Goal: Communication & Community: Answer question/provide support

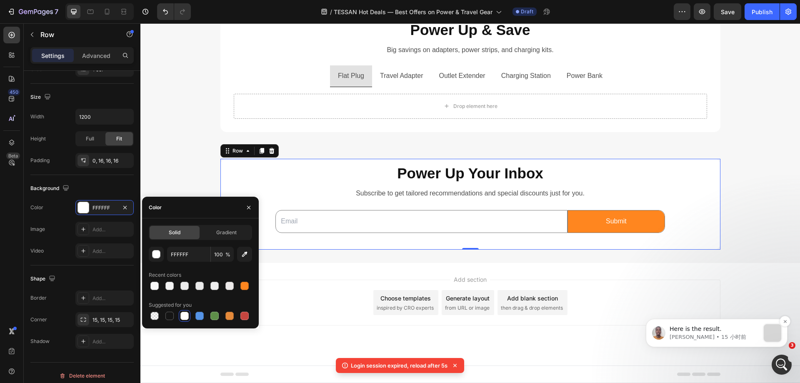
scroll to position [1, 0]
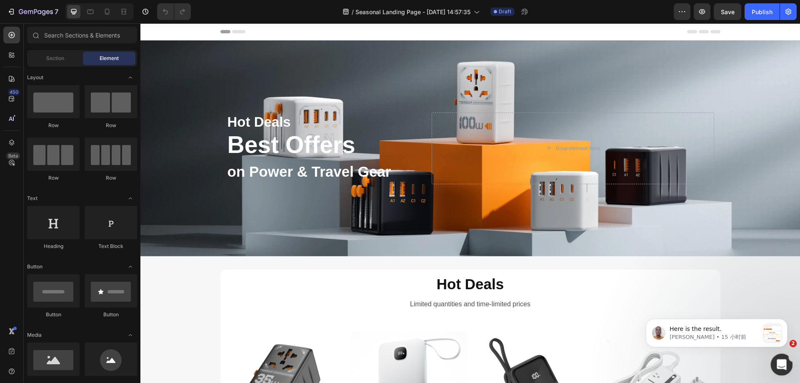
click at [785, 360] on icon "打开 Intercom Messenger" at bounding box center [781, 364] width 14 height 14
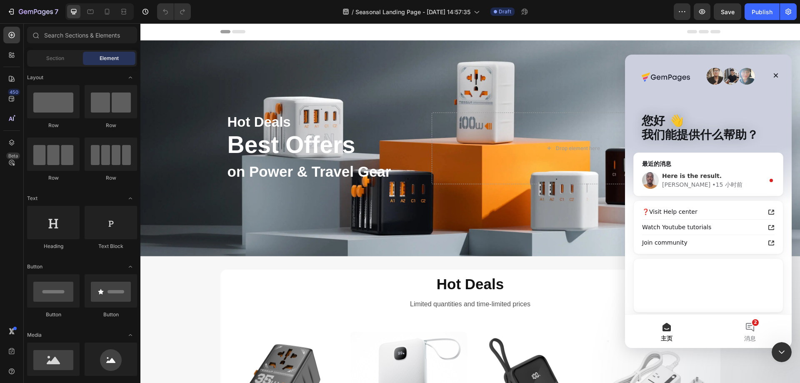
click at [716, 181] on div "Brian • 15 小时前" at bounding box center [713, 184] width 103 height 9
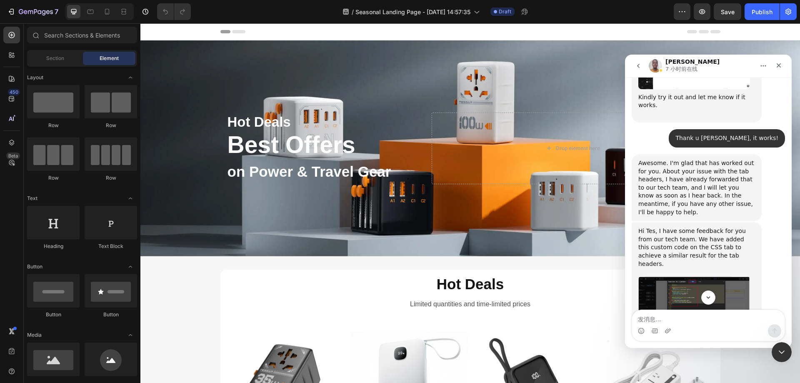
scroll to position [1259, 0]
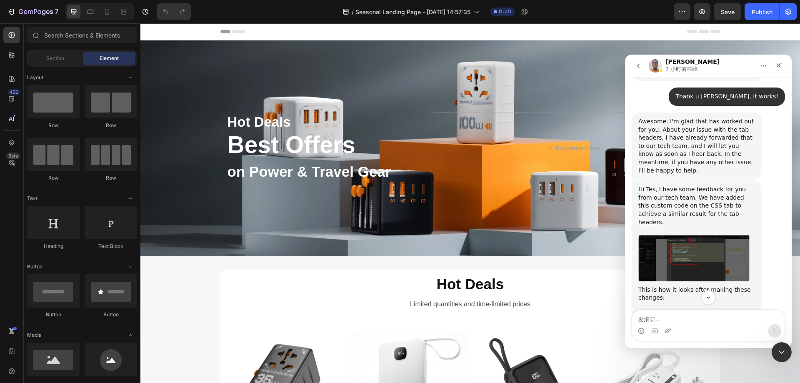
click at [711, 235] on img "Brian说…" at bounding box center [694, 258] width 112 height 47
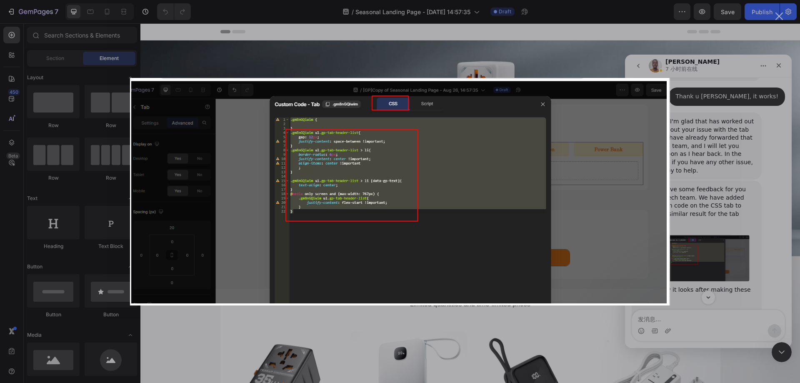
click at [709, 208] on div "Intercom Messenger" at bounding box center [400, 191] width 800 height 383
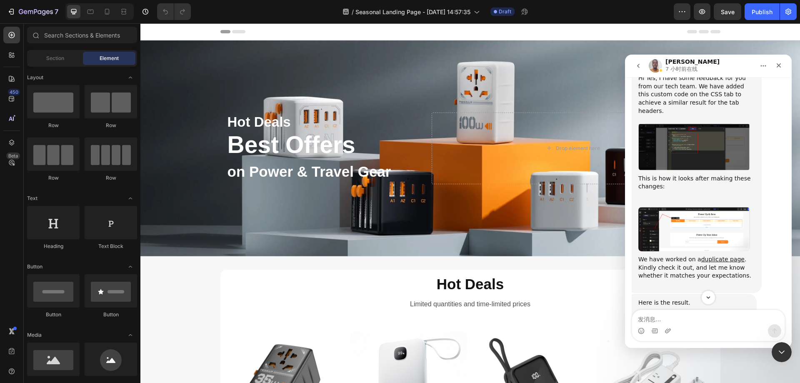
scroll to position [1384, 0]
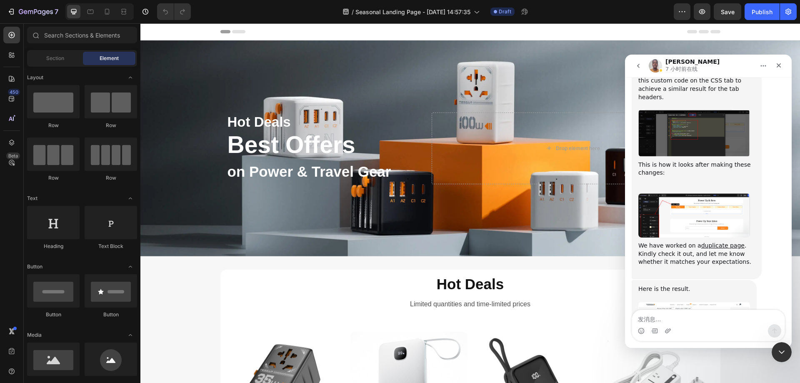
click at [706, 193] on img "Brian说…" at bounding box center [694, 215] width 112 height 44
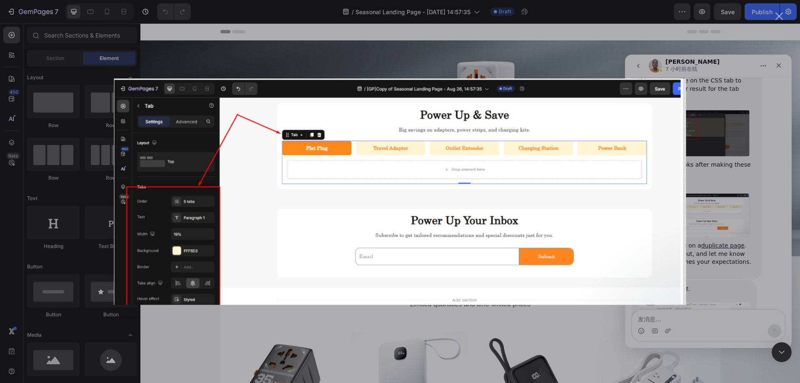
click at [706, 170] on div "Intercom Messenger" at bounding box center [400, 191] width 800 height 383
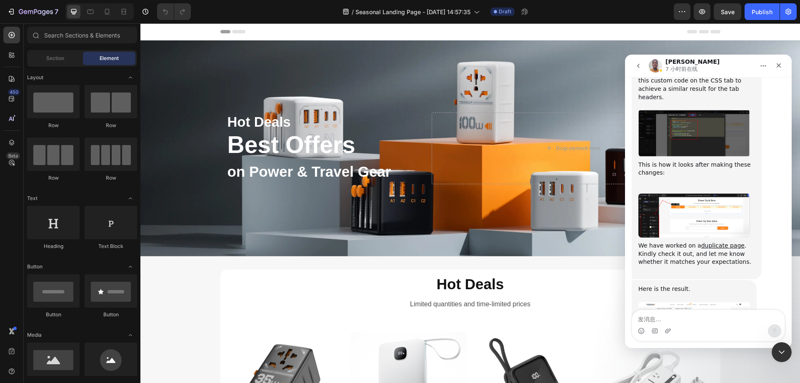
scroll to position [1400, 0]
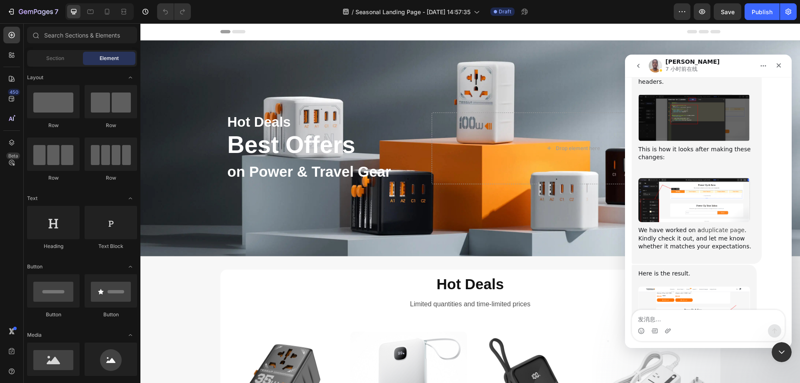
click at [712, 227] on link "duplicate page" at bounding box center [722, 230] width 43 height 7
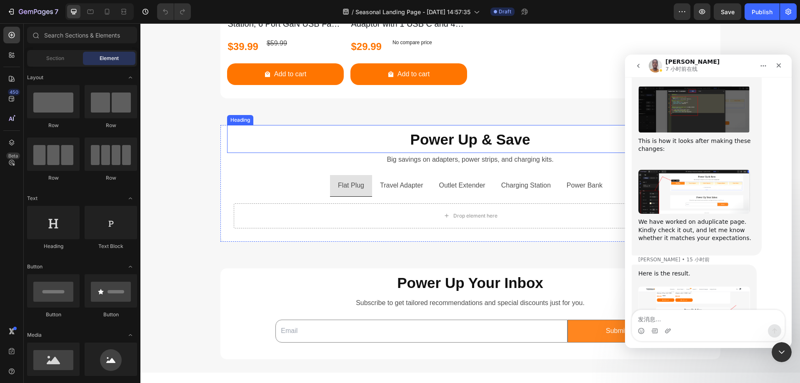
scroll to position [875, 0]
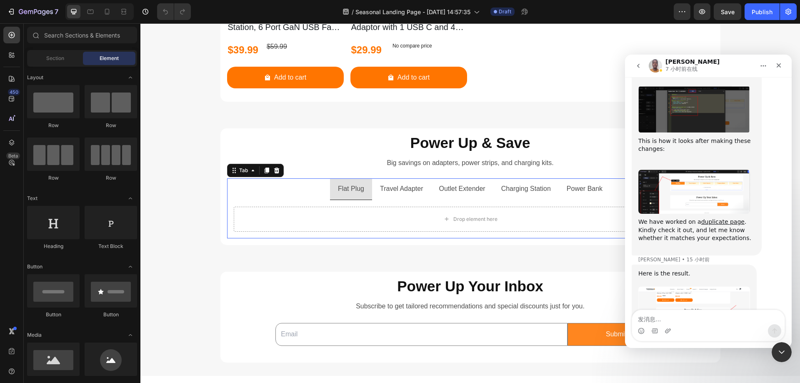
click at [293, 187] on ul "Flat Plug Travel Adapter Outlet Extender Charging Station Power Bank" at bounding box center [470, 189] width 487 height 22
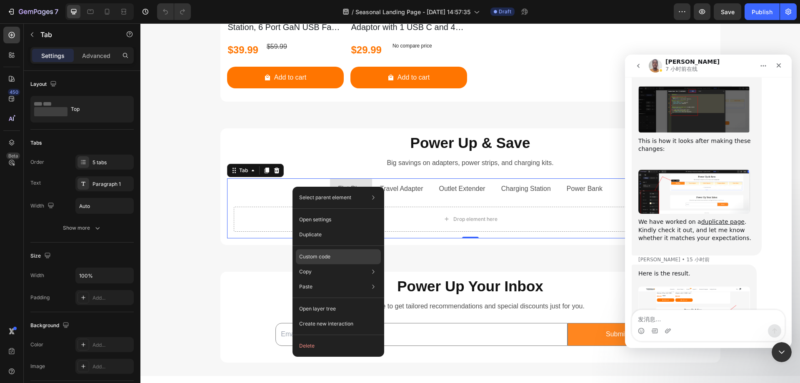
click at [331, 279] on div "Custom code" at bounding box center [338, 286] width 85 height 15
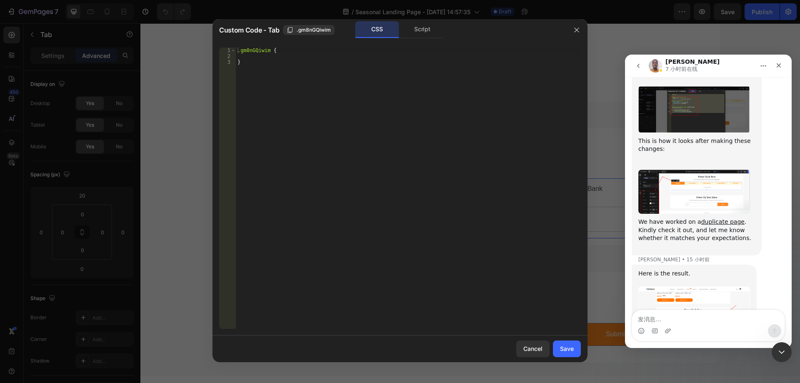
click at [325, 169] on div ".gm8nGQiwim { }" at bounding box center [408, 194] width 345 height 293
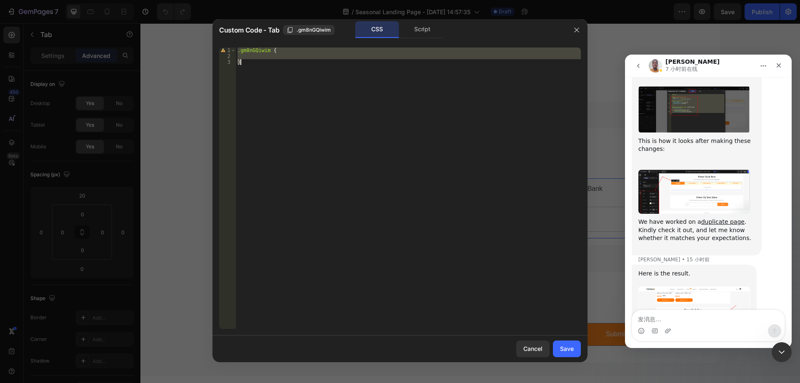
paste textarea
type textarea "}"
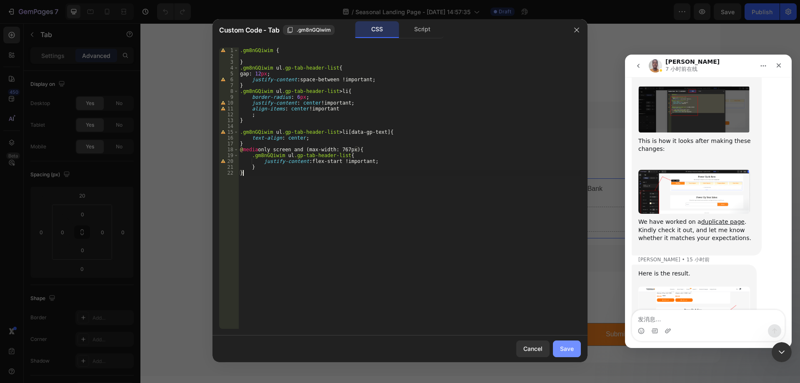
click at [570, 350] on div "Save" at bounding box center [567, 348] width 14 height 9
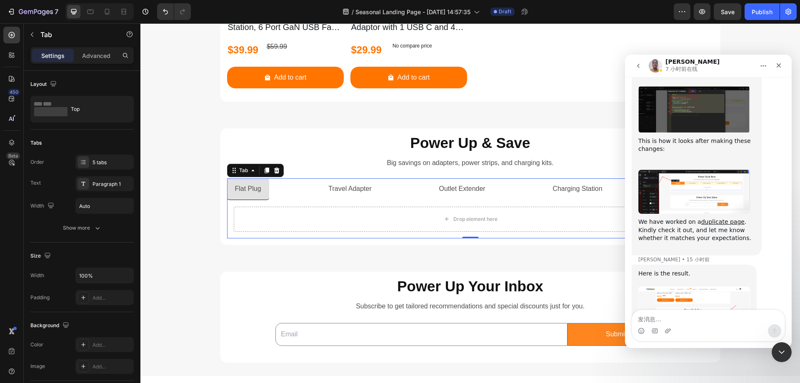
click at [307, 199] on ul "Flat Plug Travel Adapter Outlet Extender Charging Station Power Bank" at bounding box center [470, 189] width 487 height 22
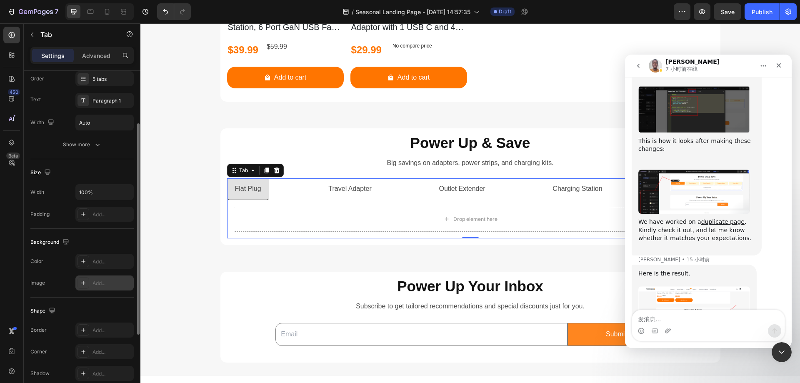
scroll to position [125, 0]
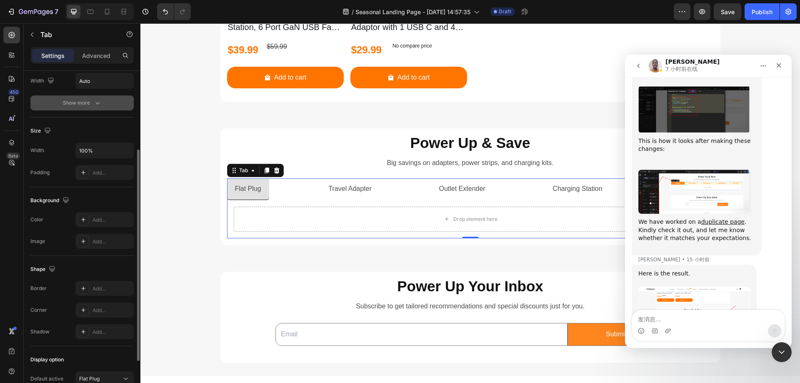
click at [86, 107] on button "Show more" at bounding box center [81, 102] width 103 height 15
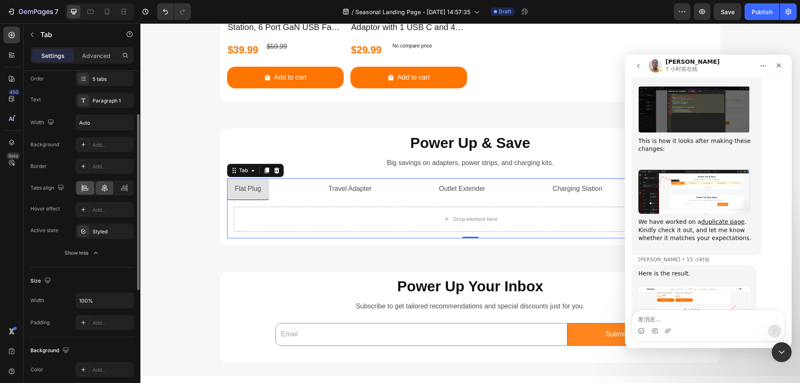
scroll to position [42, 0]
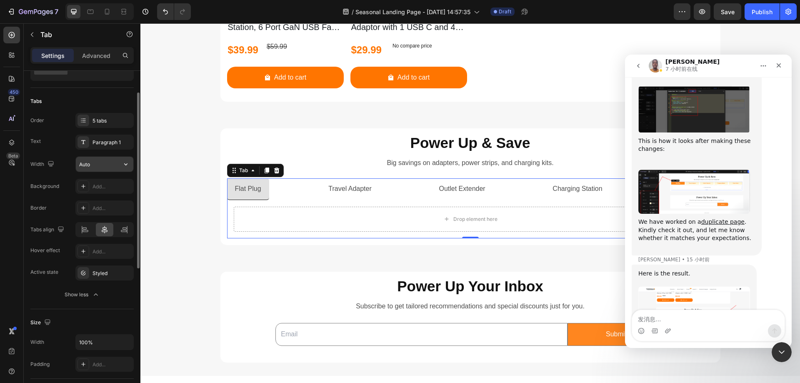
click at [100, 162] on input "Auto" at bounding box center [105, 164] width 58 height 15
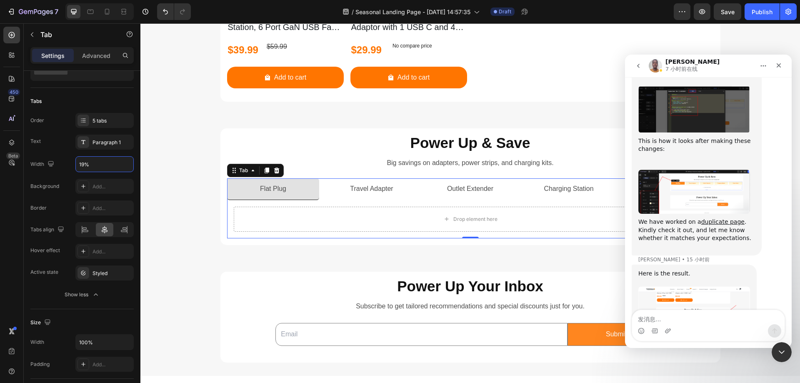
type input "19%"
click at [99, 181] on div "Add..." at bounding box center [104, 186] width 58 height 15
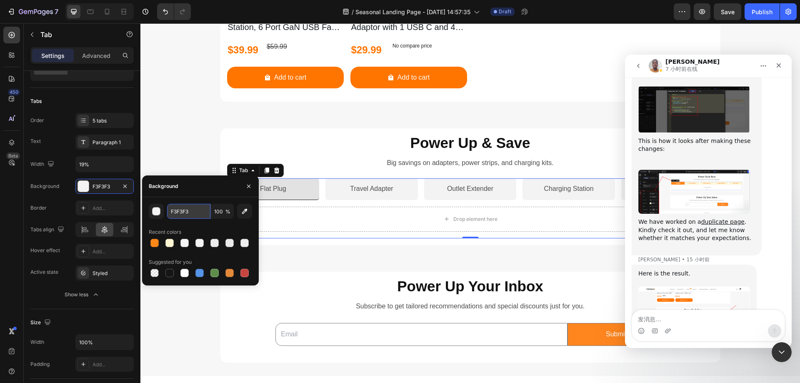
click at [177, 215] on input "F3F3F3" at bounding box center [188, 211] width 43 height 15
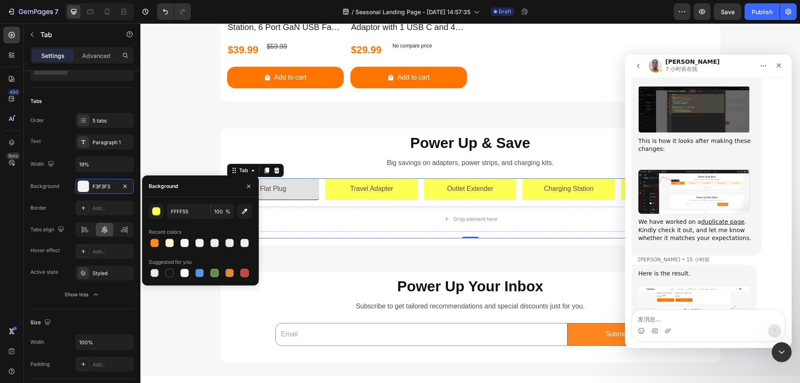
click at [193, 189] on div "Background" at bounding box center [200, 186] width 117 height 22
click at [186, 213] on input "FFFF55" at bounding box center [188, 211] width 43 height 15
paste input "5D3"
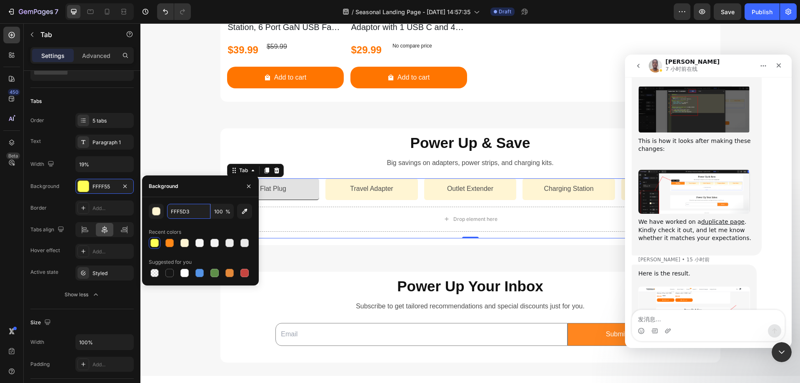
type input "FFF5D3"
click at [189, 198] on div "FFF5D3 100 % Recent colors Suggested for you" at bounding box center [200, 241] width 117 height 88
click at [94, 253] on div "Add..." at bounding box center [112, 252] width 39 height 8
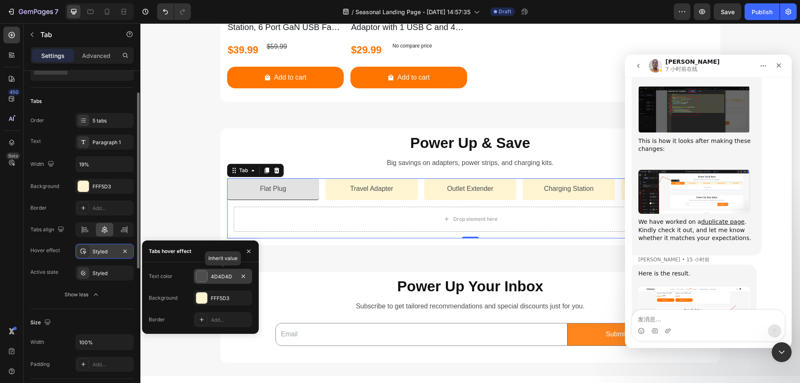
click at [208, 274] on div "4D4D4D" at bounding box center [223, 276] width 58 height 15
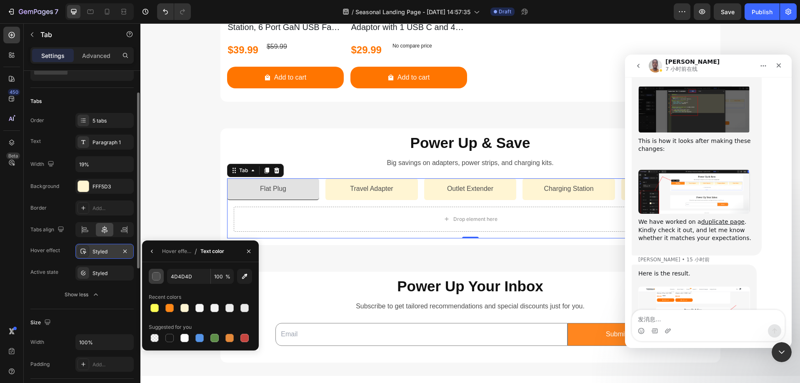
click at [158, 278] on div "button" at bounding box center [157, 277] width 8 height 8
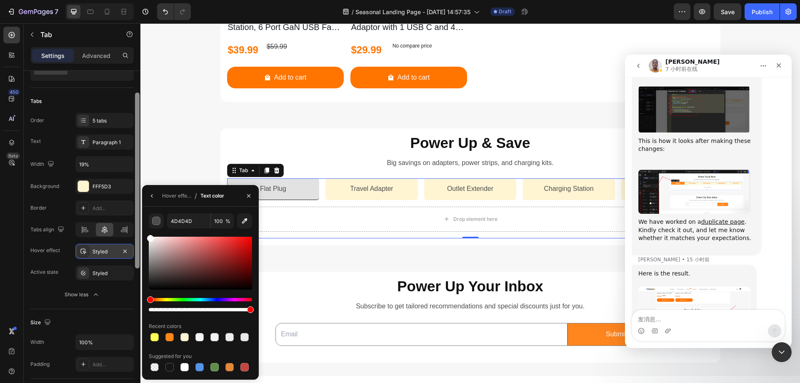
drag, startPoint x: 163, startPoint y: 258, endPoint x: 0, endPoint y: 205, distance: 171.2
click at [137, 224] on div "450 Beta Sections(18) Elements(83) Section Element Hero Section Product Detail …" at bounding box center [70, 203] width 140 height 360
type input "FFFFFF"
click at [220, 205] on div "Hover effect / Text color" at bounding box center [184, 195] width 85 height 21
click at [249, 198] on icon "button" at bounding box center [248, 196] width 7 height 7
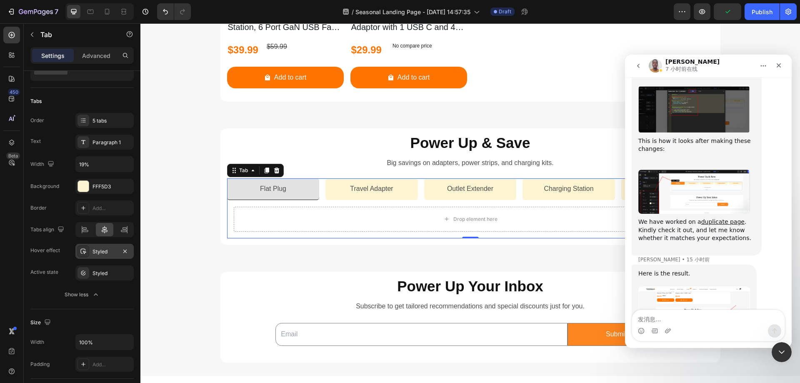
click at [100, 253] on div "Styled" at bounding box center [105, 252] width 24 height 8
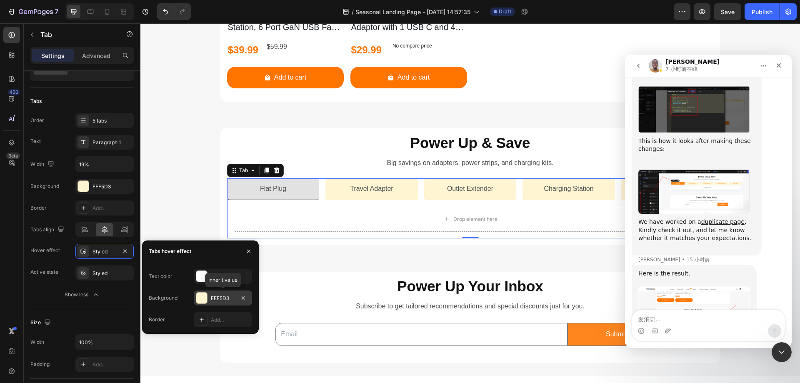
click at [210, 298] on div "FFF5D3" at bounding box center [223, 297] width 58 height 15
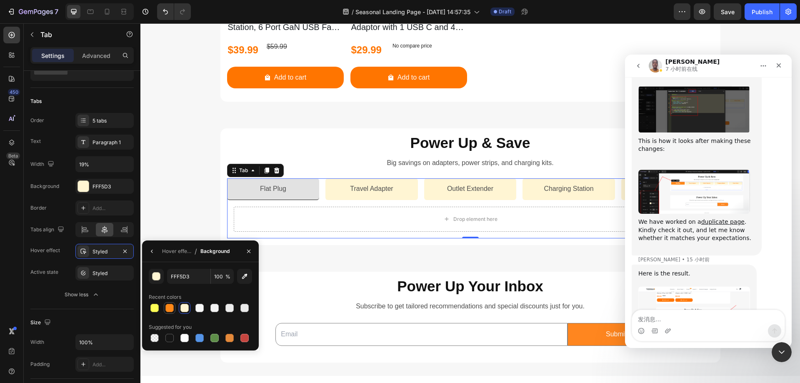
click at [170, 311] on div at bounding box center [169, 308] width 8 height 8
type input "FF8818"
click at [71, 265] on div "Background FFF5D3 Border Add... Tabs align Hover effect Styled Active state Sty…" at bounding box center [81, 230] width 103 height 102
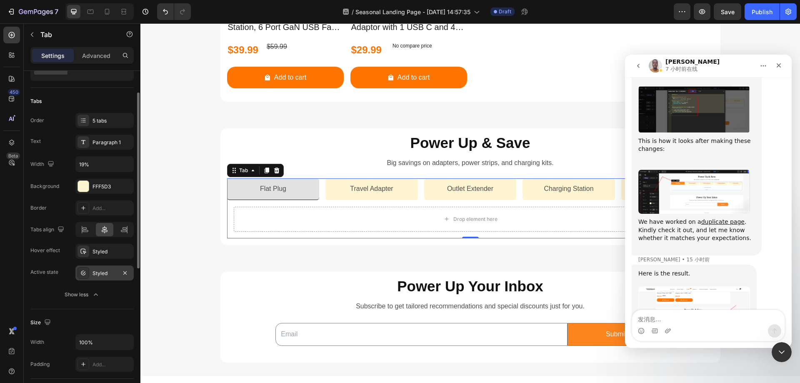
click at [84, 270] on icon at bounding box center [83, 273] width 7 height 7
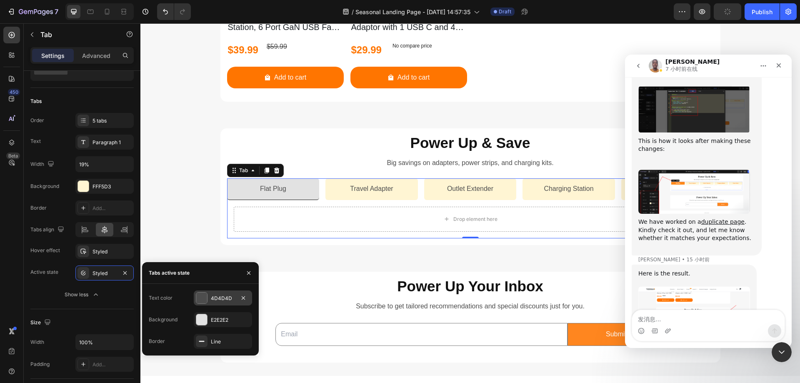
click at [199, 294] on div at bounding box center [201, 298] width 11 height 11
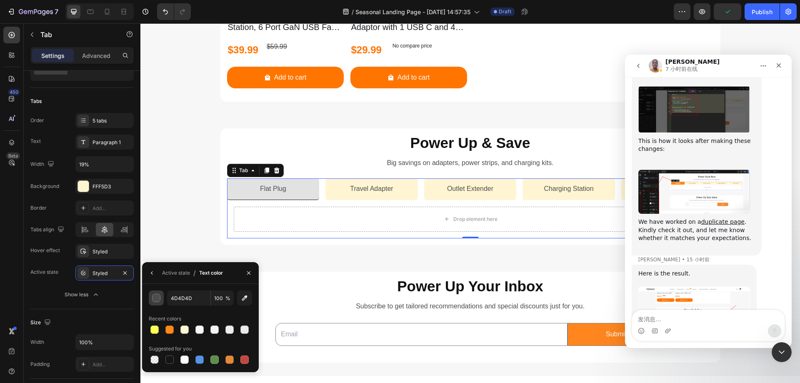
click at [161, 302] on button "button" at bounding box center [156, 297] width 15 height 15
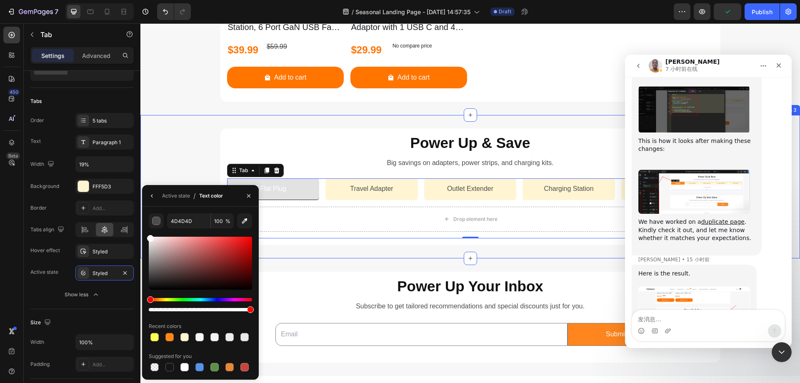
drag, startPoint x: 305, startPoint y: 295, endPoint x: 141, endPoint y: 221, distance: 179.8
type input "FFFFFF"
click at [253, 195] on button "button" at bounding box center [248, 195] width 13 height 13
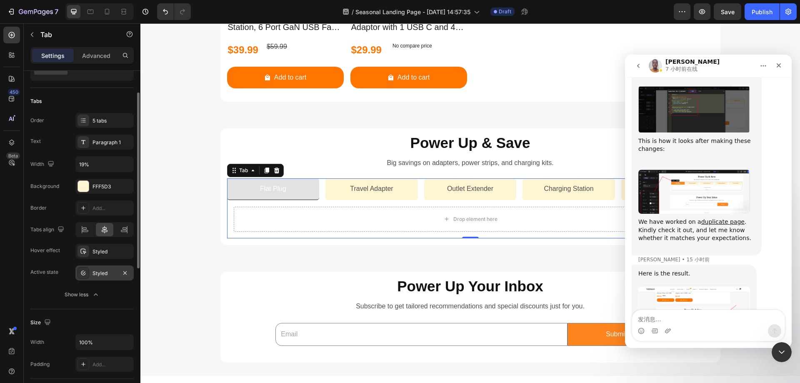
click at [96, 275] on div "Styled" at bounding box center [105, 274] width 24 height 8
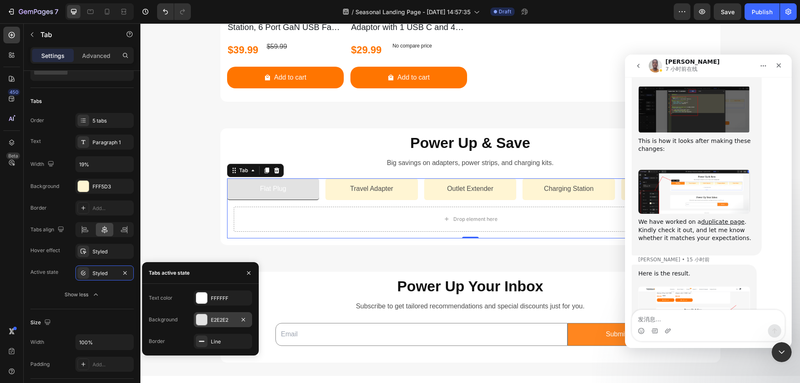
click at [210, 321] on div "E2E2E2" at bounding box center [223, 319] width 58 height 15
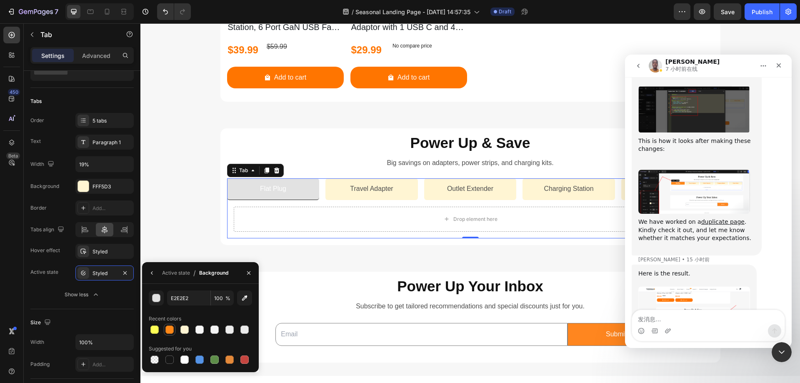
click at [169, 331] on div at bounding box center [169, 329] width 8 height 8
type input "FF8818"
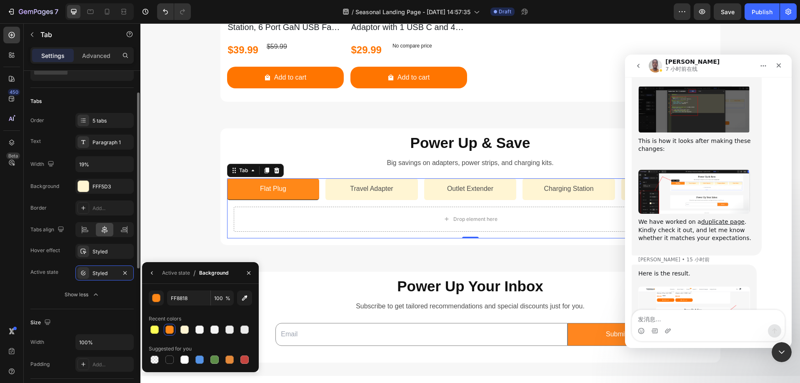
click at [63, 282] on div "Background FFF5D3 Border Add... Tabs align Hover effect Styled Active state Sty…" at bounding box center [81, 240] width 103 height 123
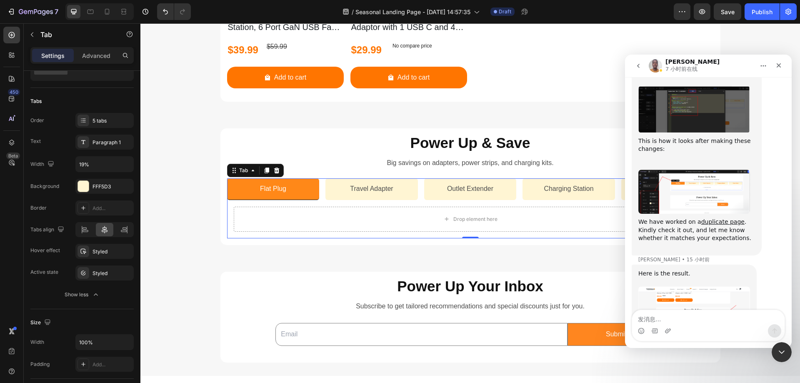
click at [265, 190] on p "Flat Plug" at bounding box center [273, 189] width 26 height 12
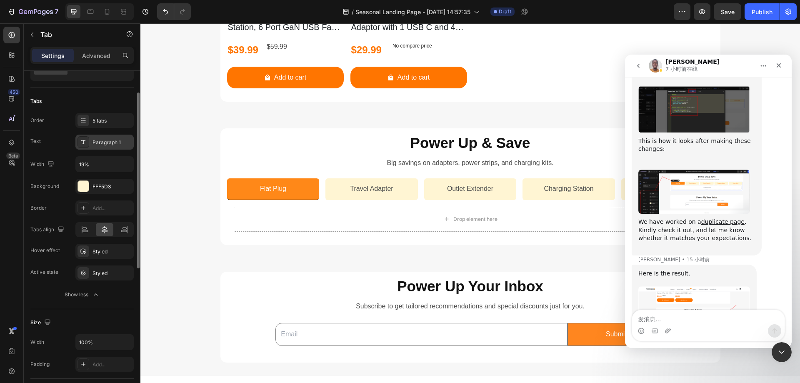
click at [93, 145] on div "Paragraph 1" at bounding box center [112, 143] width 39 height 8
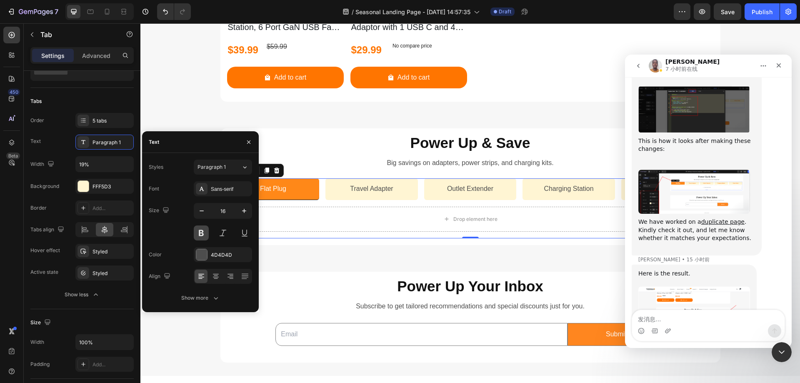
click at [202, 233] on button at bounding box center [201, 232] width 15 height 15
click at [198, 253] on div at bounding box center [201, 254] width 11 height 11
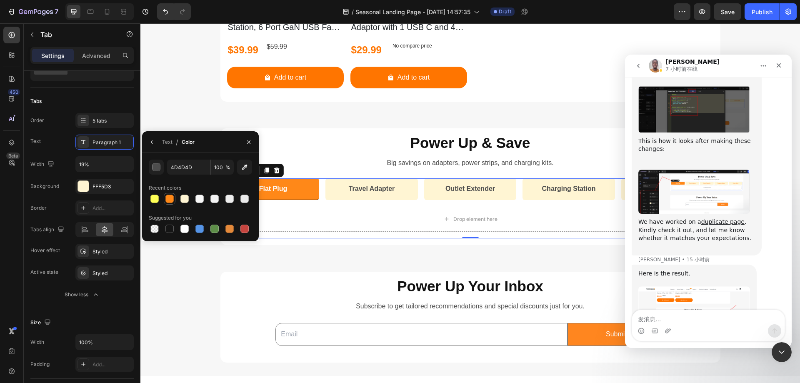
click at [172, 198] on div at bounding box center [169, 199] width 8 height 8
type input "FF8818"
click at [57, 124] on div "Order 5 tabs" at bounding box center [81, 120] width 103 height 15
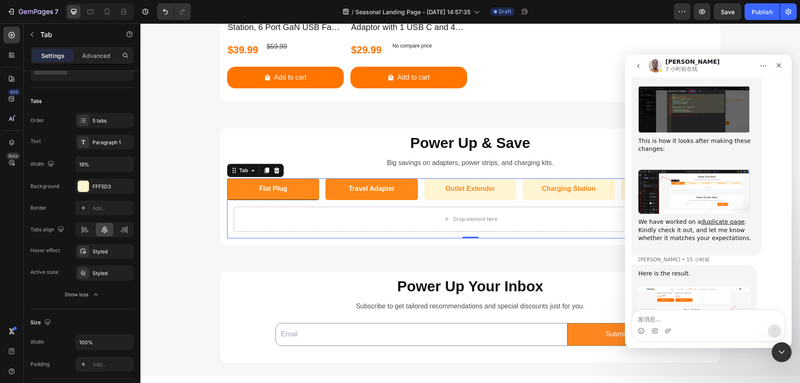
click at [330, 191] on li "Travel Adapter" at bounding box center [371, 189] width 93 height 22
click at [310, 193] on li "Flat Plug" at bounding box center [273, 189] width 93 height 22
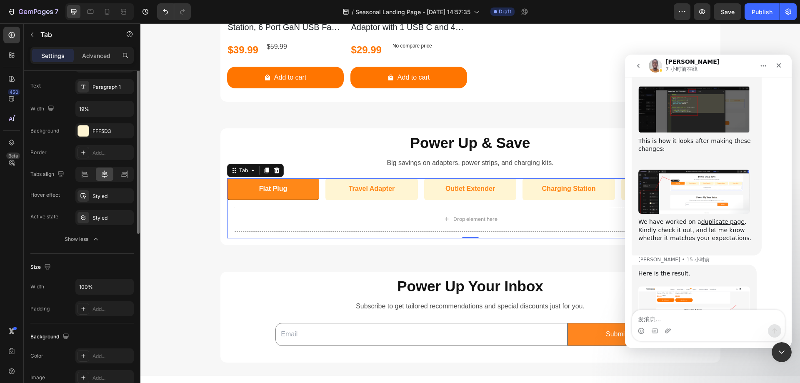
scroll to position [14, 0]
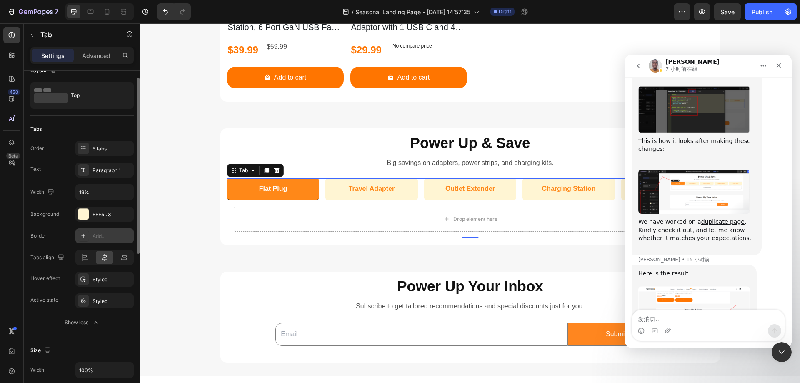
click at [90, 235] on div "Add..." at bounding box center [104, 235] width 58 height 15
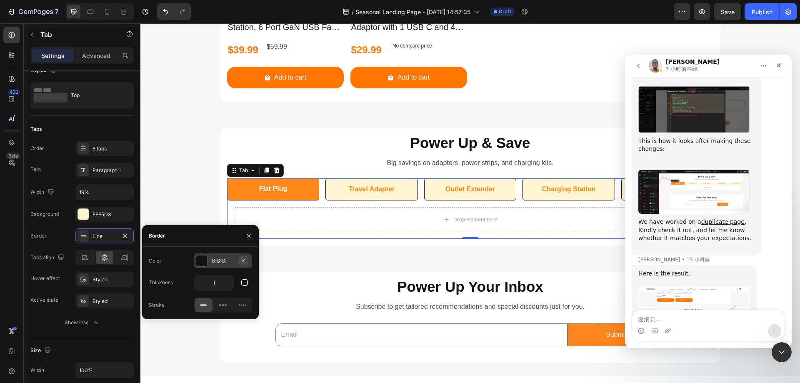
click at [245, 261] on icon "button" at bounding box center [243, 261] width 7 height 7
click at [68, 203] on div "Order 5 tabs Text Paragraph 1 Width 19% Background FFF5D3 Border Line Tabs alig…" at bounding box center [81, 235] width 103 height 189
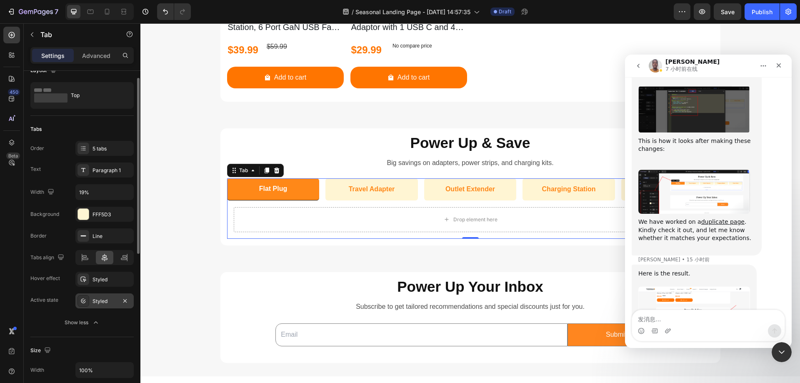
click at [81, 305] on div at bounding box center [84, 301] width 12 height 12
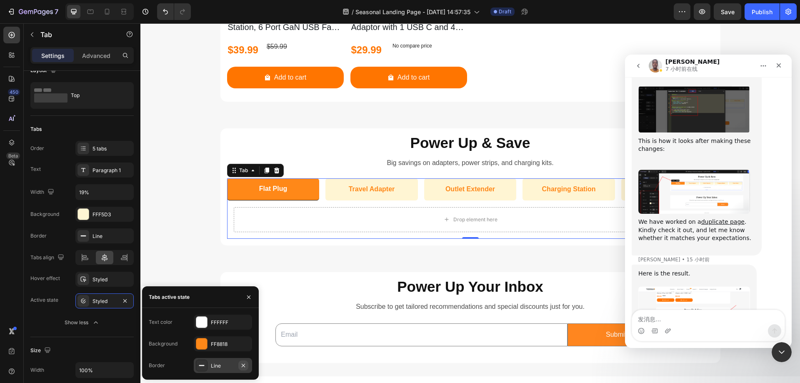
click at [243, 366] on icon "button" at bounding box center [243, 365] width 7 height 7
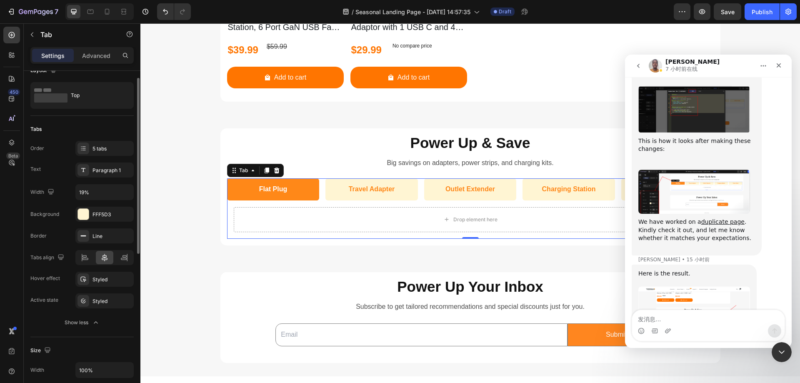
drag, startPoint x: 65, startPoint y: 205, endPoint x: 33, endPoint y: 178, distance: 42.6
click at [65, 205] on div "Order 5 tabs Text Paragraph 1 Width 19% Background FFF5D3 Border Line Tabs alig…" at bounding box center [81, 235] width 103 height 189
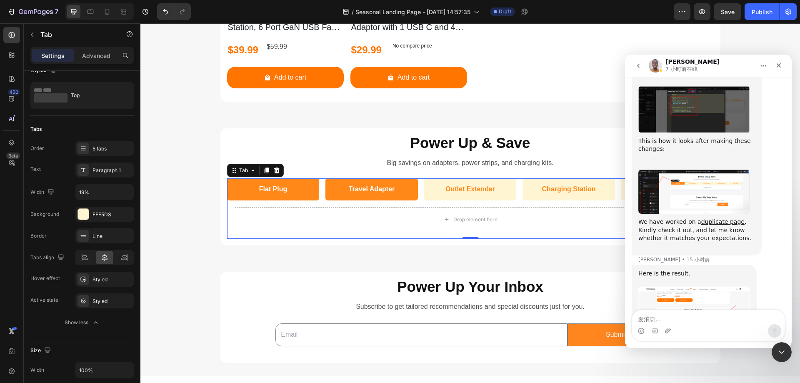
click at [333, 196] on li "Travel Adapter" at bounding box center [371, 189] width 93 height 22
click at [782, 348] on icon "关闭 Intercom Messenger" at bounding box center [781, 351] width 10 height 10
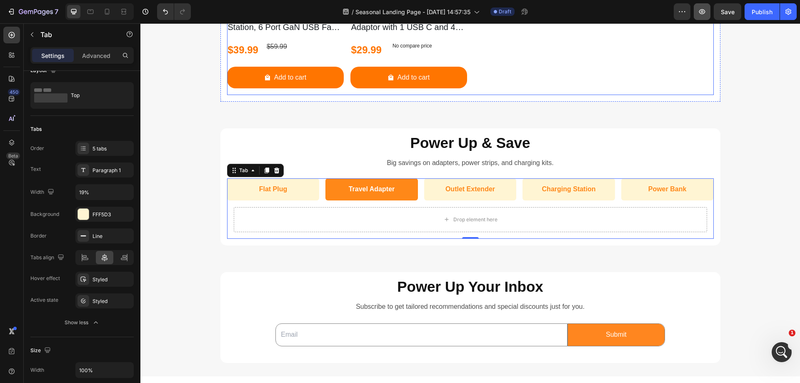
scroll to position [1400, 0]
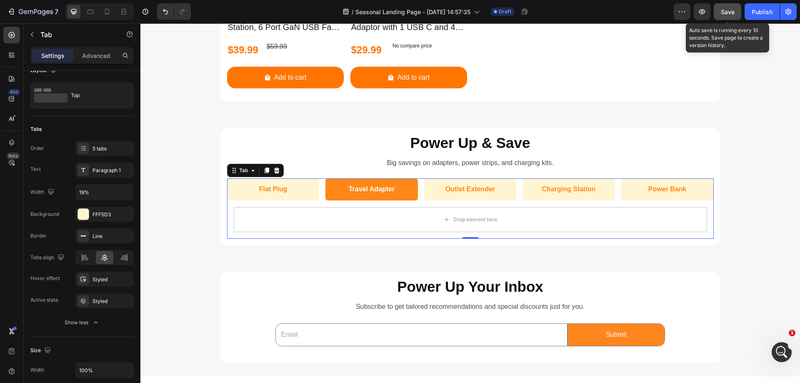
click at [729, 12] on span "Save" at bounding box center [728, 11] width 14 height 7
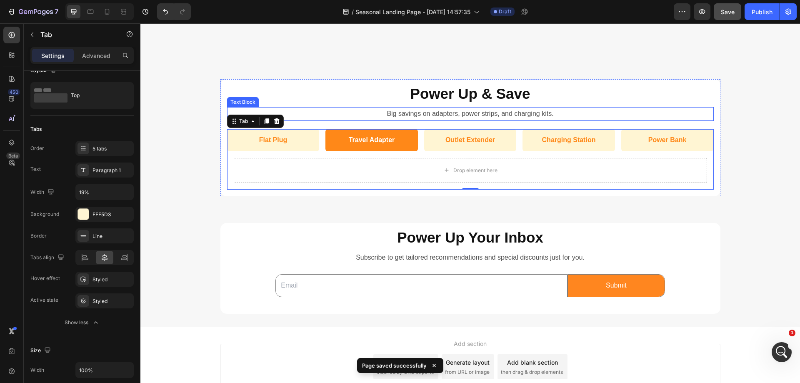
scroll to position [990, 0]
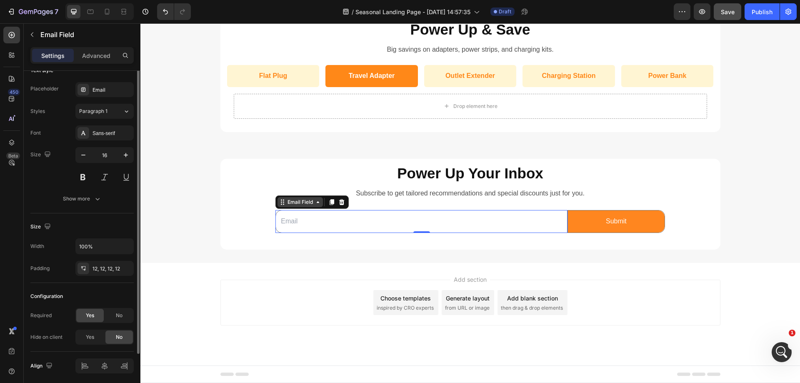
click at [282, 206] on div "Email Field" at bounding box center [300, 202] width 45 height 10
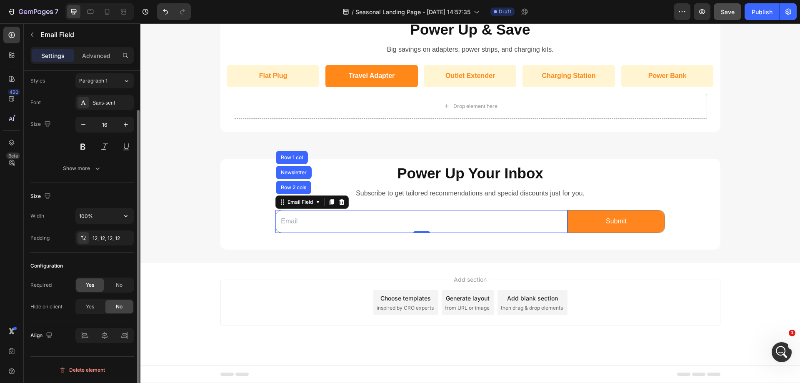
scroll to position [0, 0]
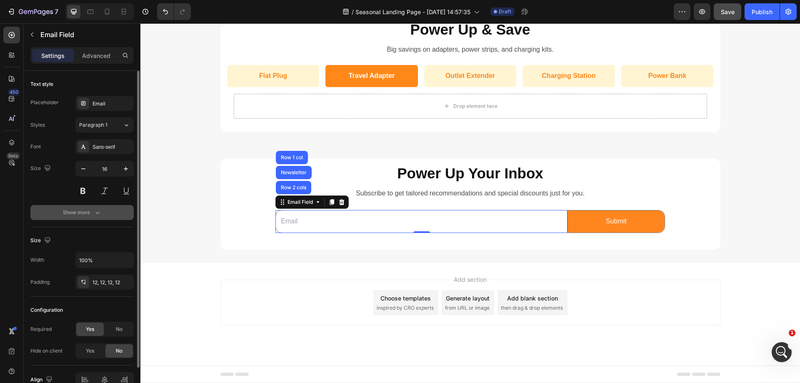
click at [95, 215] on icon "button" at bounding box center [97, 212] width 8 height 8
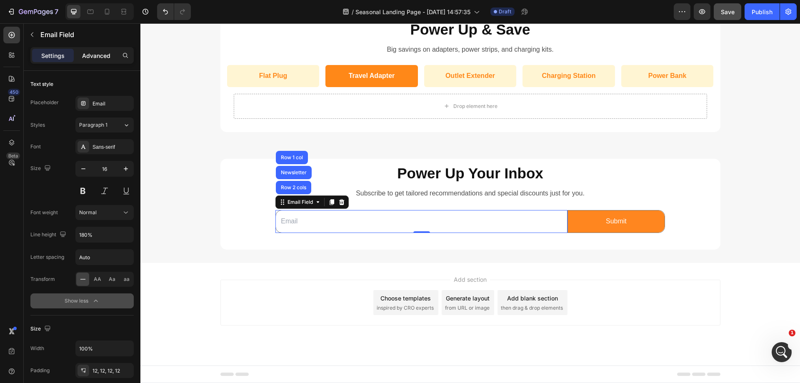
click at [95, 56] on p "Advanced" at bounding box center [96, 55] width 28 height 9
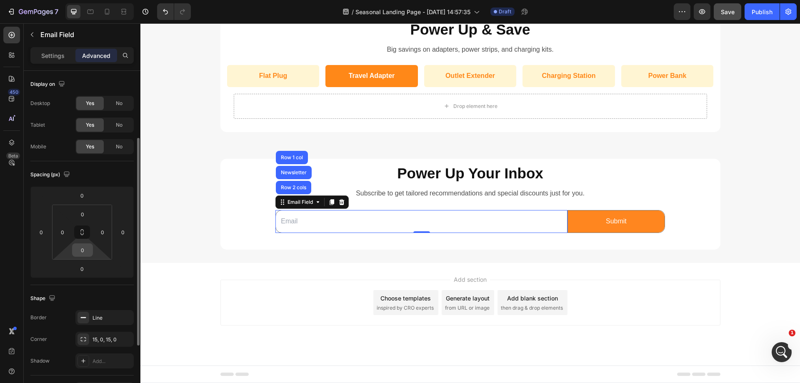
scroll to position [83, 0]
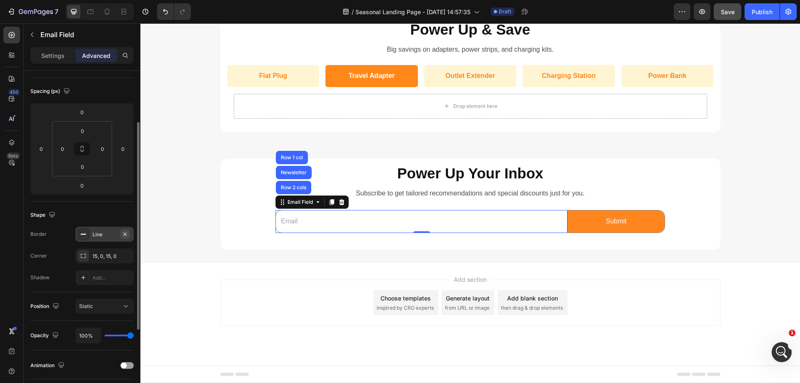
click at [124, 235] on icon "button" at bounding box center [124, 233] width 3 height 3
click at [653, 249] on div "Power Up Your Inbox Heading Subscribe to get tailored recommendations and speci…" at bounding box center [470, 204] width 500 height 91
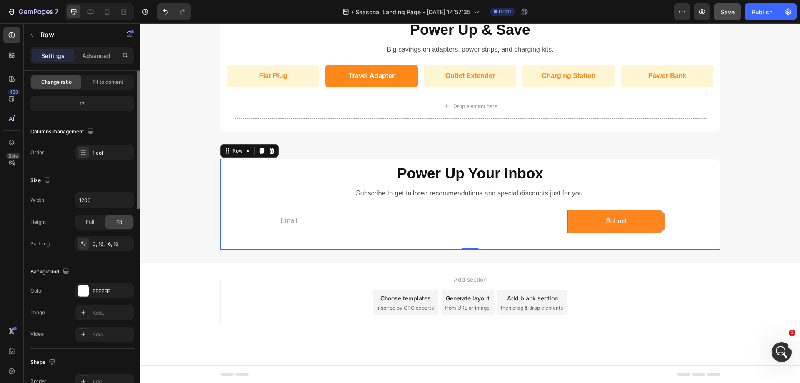
scroll to position [0, 0]
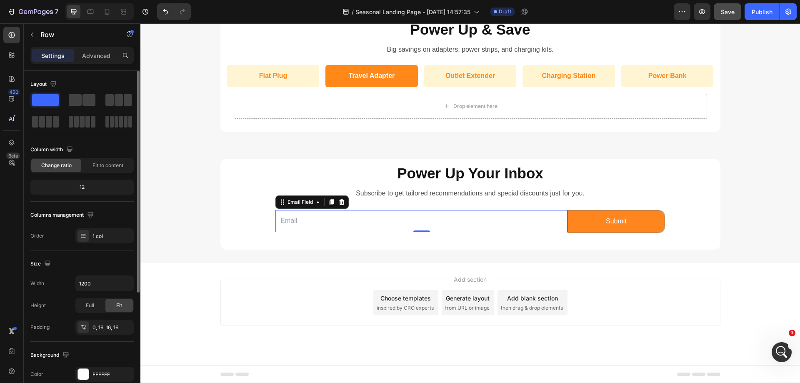
click at [290, 209] on div "Email Field" at bounding box center [311, 201] width 73 height 13
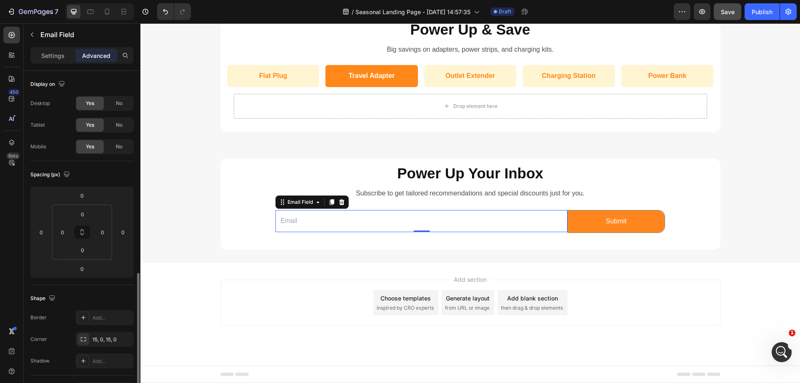
scroll to position [125, 0]
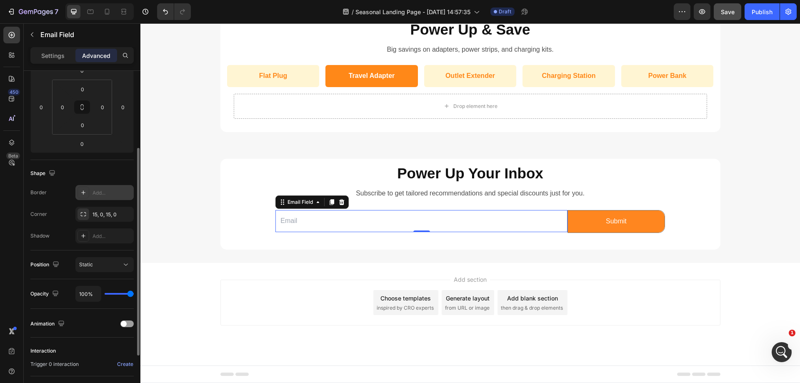
click at [80, 193] on icon at bounding box center [83, 192] width 7 height 7
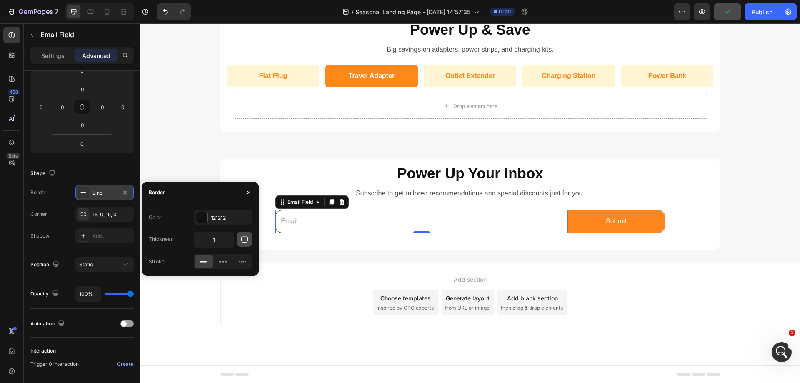
click at [243, 240] on icon "button" at bounding box center [244, 239] width 8 height 8
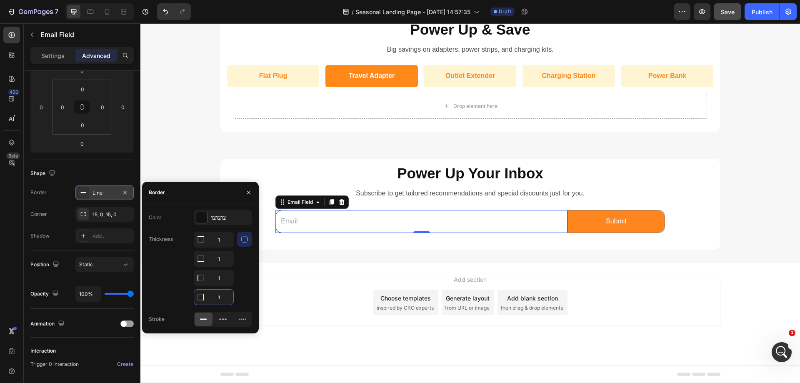
click at [217, 296] on input "1" at bounding box center [213, 297] width 39 height 15
click at [170, 283] on div "Thickness 1 1 1 0" at bounding box center [200, 268] width 103 height 73
click at [225, 247] on input "0" at bounding box center [213, 239] width 39 height 15
type input "1"
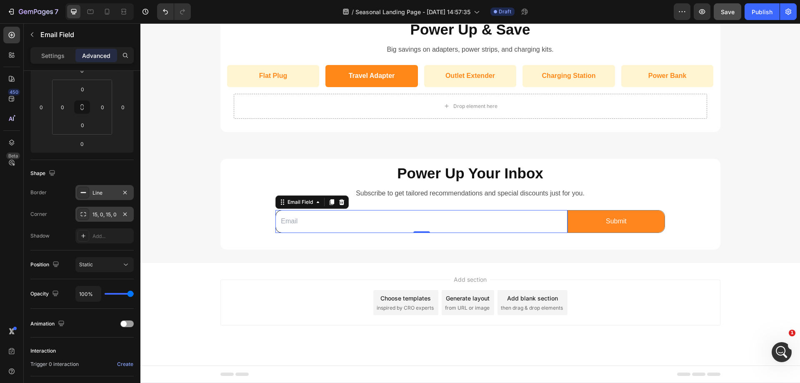
click at [82, 214] on icon at bounding box center [83, 214] width 7 height 7
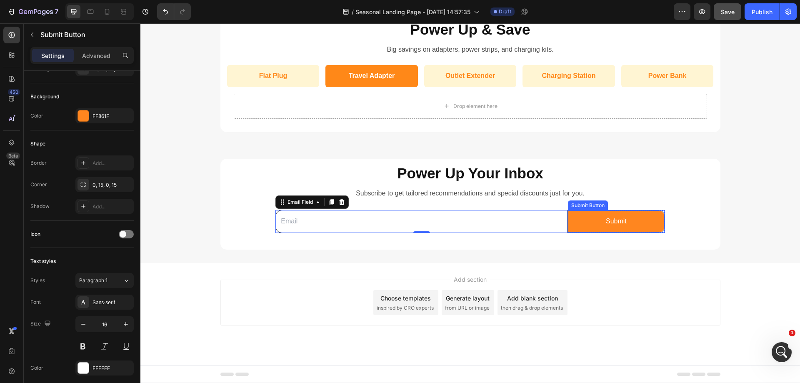
click at [574, 205] on div "Submit Button" at bounding box center [588, 206] width 37 height 8
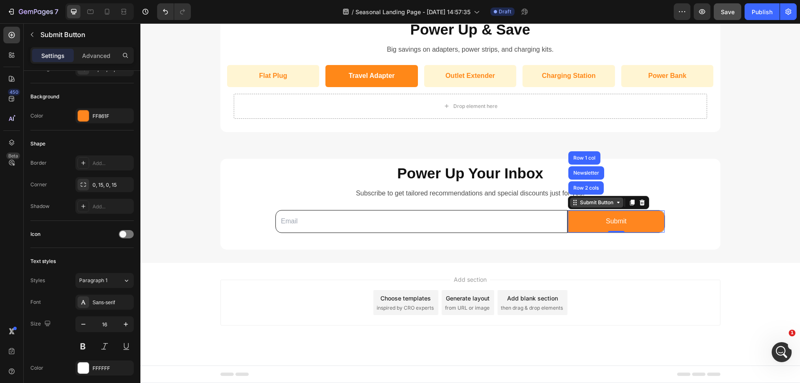
scroll to position [0, 0]
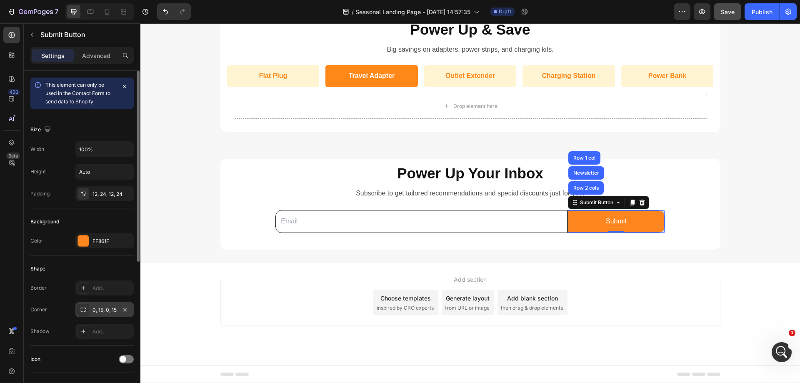
click at [89, 309] on div "0, 15, 0, 15" at bounding box center [104, 309] width 58 height 15
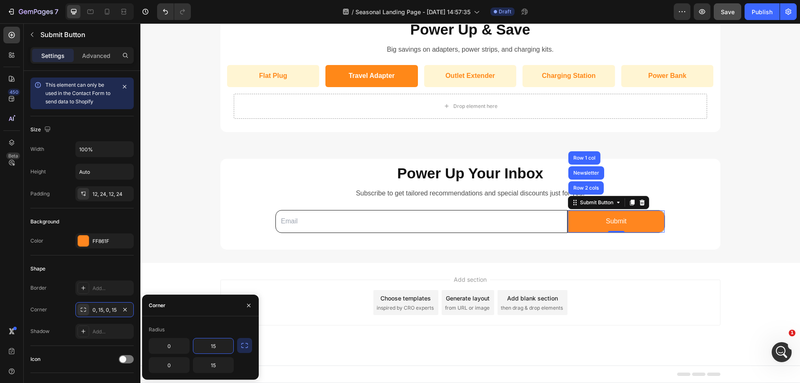
click at [207, 345] on input "15" at bounding box center [213, 345] width 40 height 15
click at [208, 345] on input "50" at bounding box center [213, 345] width 40 height 15
type input "15"
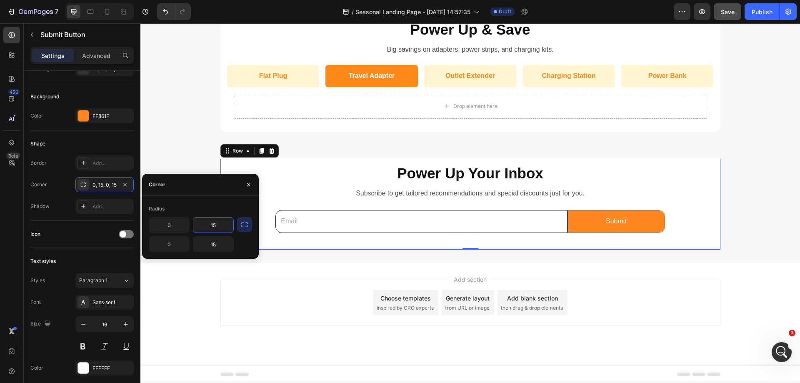
click at [673, 209] on div "Power Up Your Inbox Heading Subscribe to get tailored recommendations and speci…" at bounding box center [470, 201] width 487 height 84
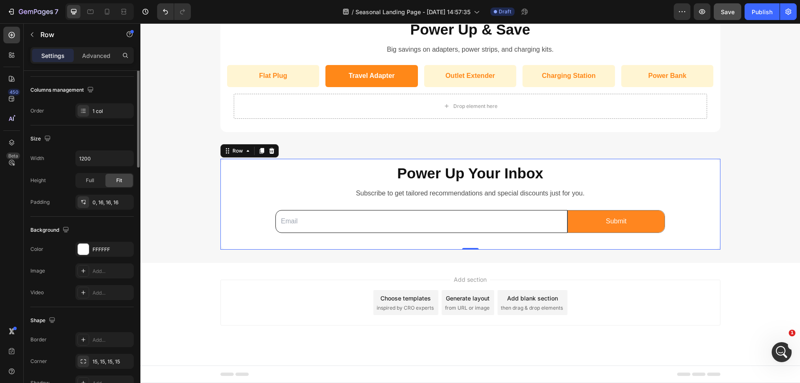
scroll to position [0, 0]
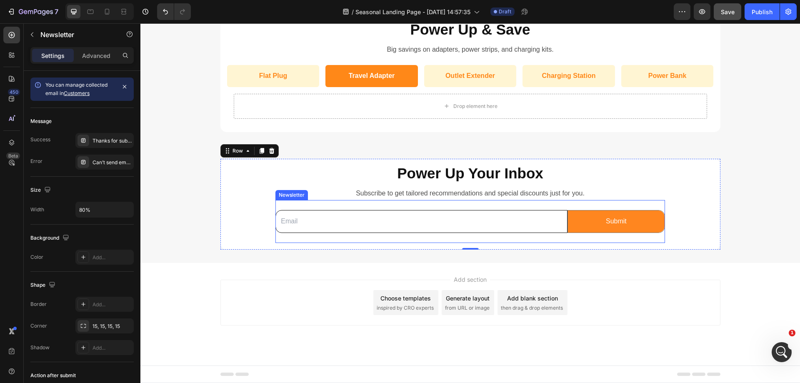
click at [500, 205] on div "Email Field Submit Submit Button Row Newsletter" at bounding box center [469, 221] width 389 height 43
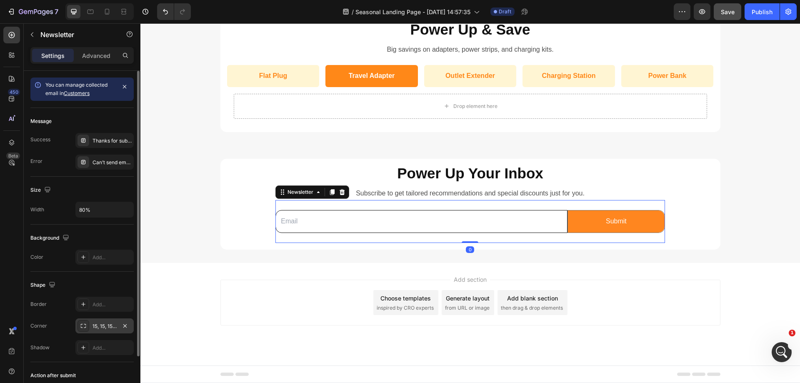
click at [108, 327] on div "15, 15, 15, 15" at bounding box center [105, 327] width 24 height 8
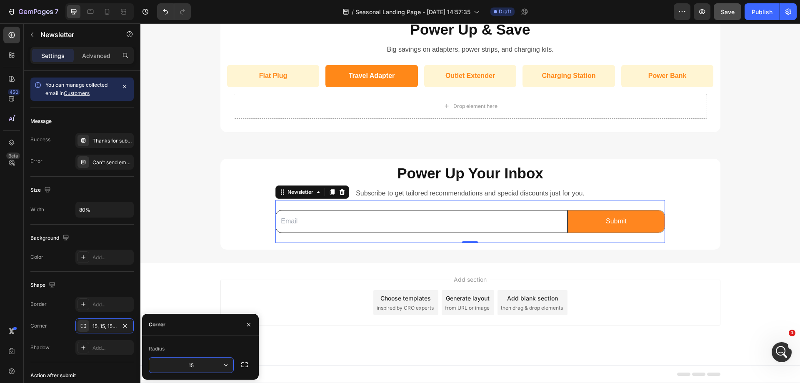
click at [196, 366] on input "15" at bounding box center [191, 365] width 84 height 15
click at [200, 346] on div "Radius" at bounding box center [200, 348] width 103 height 13
click at [190, 368] on input "50" at bounding box center [191, 365] width 84 height 15
type input "15"
click at [229, 348] on div "Radius" at bounding box center [200, 348] width 103 height 13
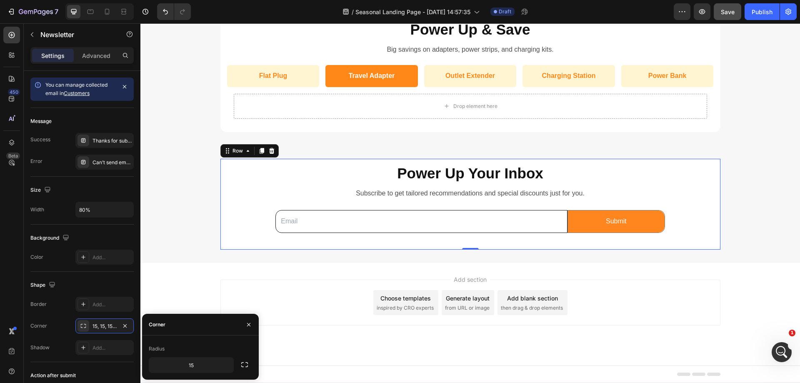
click at [680, 230] on div "Power Up Your Inbox Heading Subscribe to get tailored recommendations and speci…" at bounding box center [470, 201] width 487 height 84
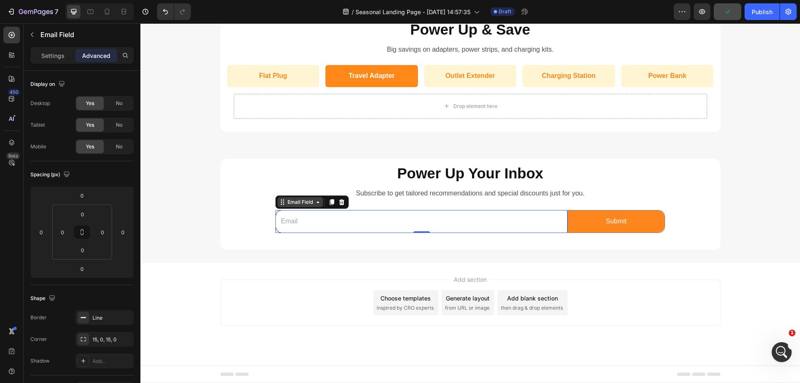
click at [288, 207] on div "Email Field" at bounding box center [300, 202] width 45 height 10
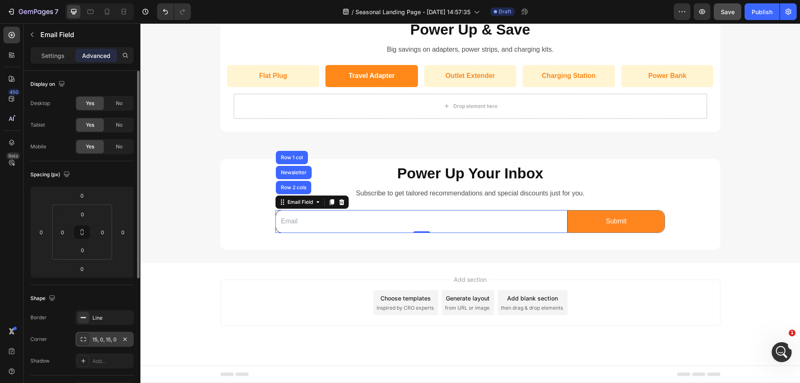
click at [103, 343] on div "15, 0, 15, 0" at bounding box center [105, 340] width 24 height 8
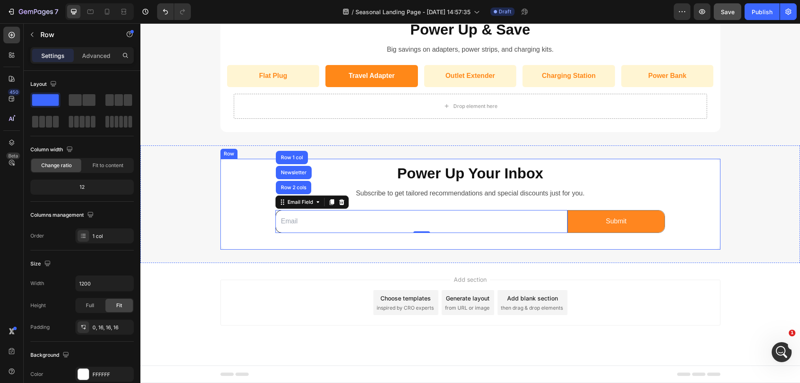
click at [701, 212] on div "Power Up Your Inbox Heading Subscribe to get tailored recommendations and speci…" at bounding box center [470, 201] width 487 height 84
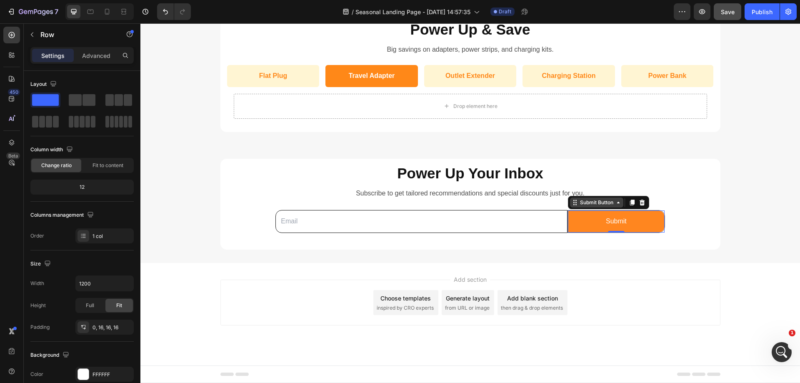
click at [581, 206] on div "Submit Button" at bounding box center [596, 203] width 37 height 8
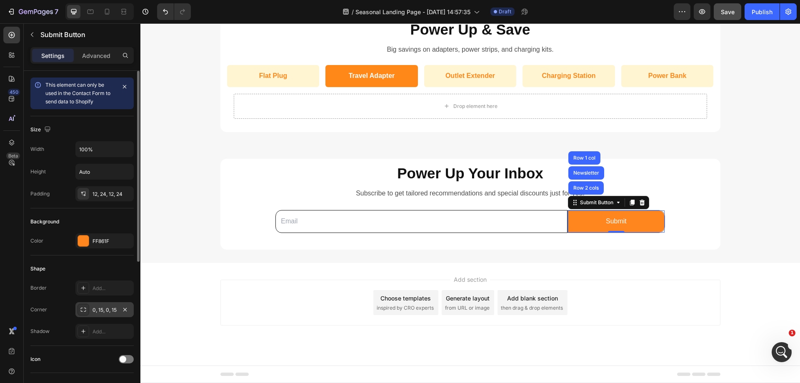
click at [112, 306] on div "0, 15, 0, 15" at bounding box center [105, 310] width 24 height 8
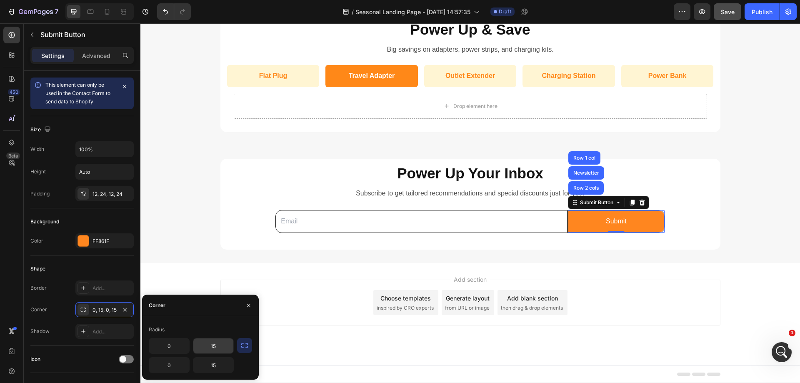
click at [210, 344] on input "15" at bounding box center [213, 345] width 40 height 15
type input "14"
click at [220, 364] on input "15" at bounding box center [213, 365] width 40 height 15
type input "14"
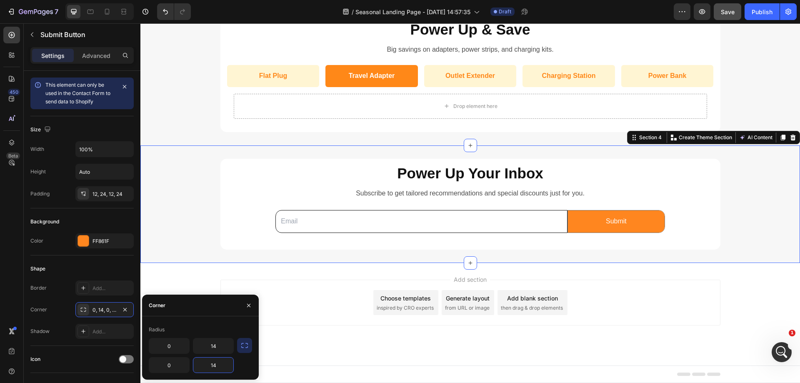
click at [746, 216] on div "Power Up Your Inbox Heading Subscribe to get tailored recommendations and speci…" at bounding box center [470, 204] width 660 height 91
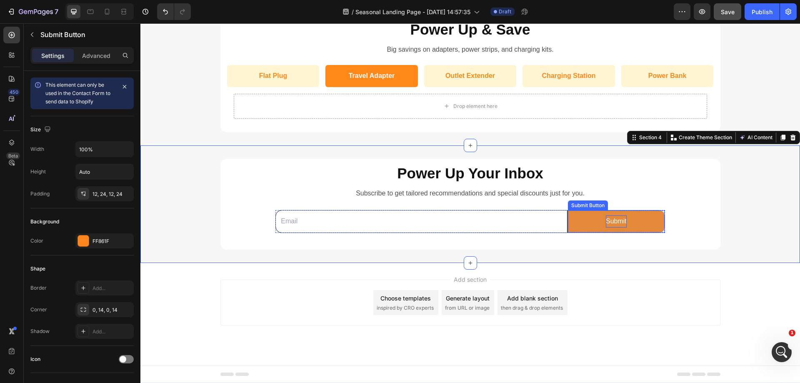
click at [618, 221] on div "Submit" at bounding box center [616, 221] width 21 height 12
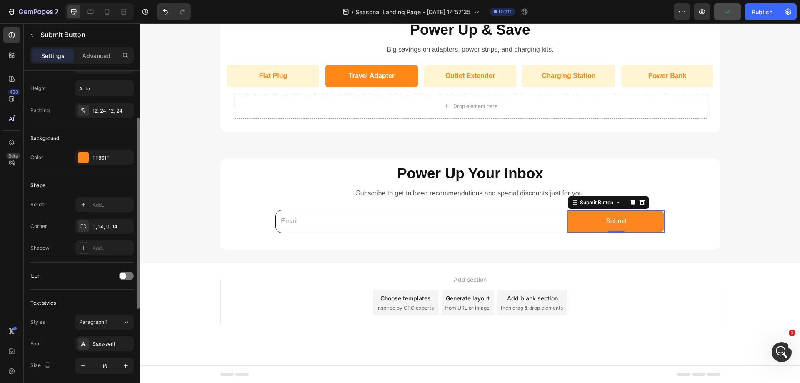
scroll to position [208, 0]
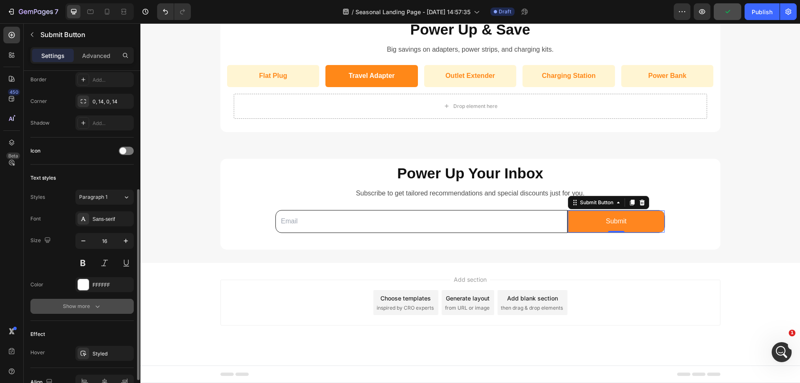
click at [84, 310] on button "Show more" at bounding box center [81, 306] width 103 height 15
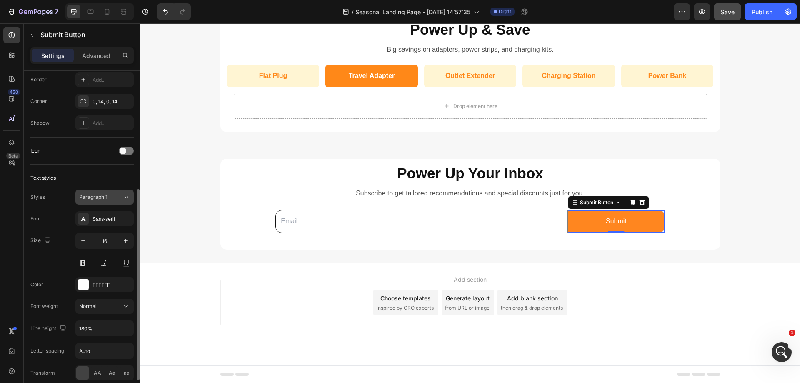
click at [120, 199] on div "Paragraph 1" at bounding box center [101, 197] width 44 height 8
click at [70, 190] on div "Styles Paragraph 1" at bounding box center [81, 197] width 103 height 15
click at [83, 260] on button at bounding box center [82, 262] width 15 height 15
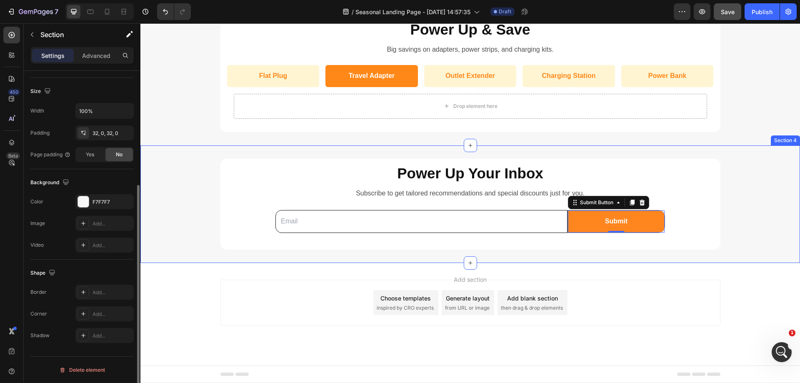
click at [180, 210] on div "Power Up Your Inbox Heading Subscribe to get tailored recommendations and speci…" at bounding box center [470, 204] width 660 height 91
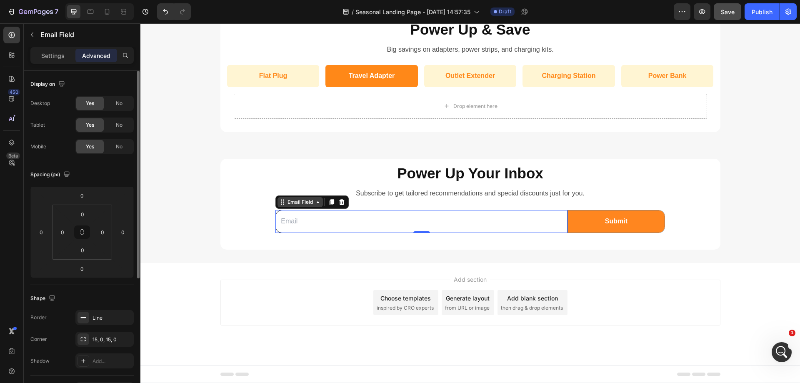
click at [287, 207] on div "Email Field" at bounding box center [300, 202] width 45 height 10
click at [55, 52] on p "Settings" at bounding box center [52, 55] width 23 height 9
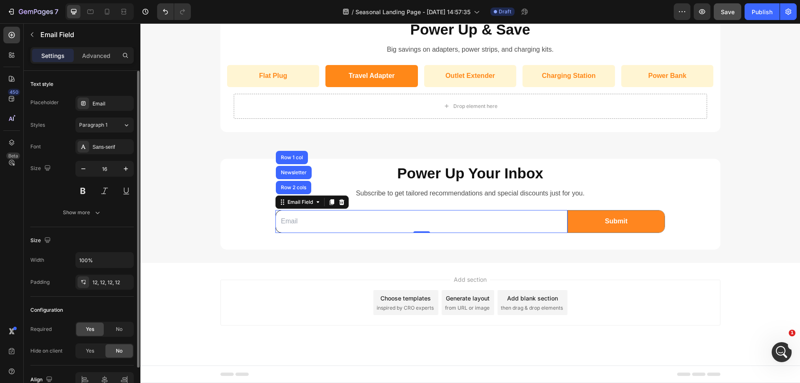
scroll to position [44, 0]
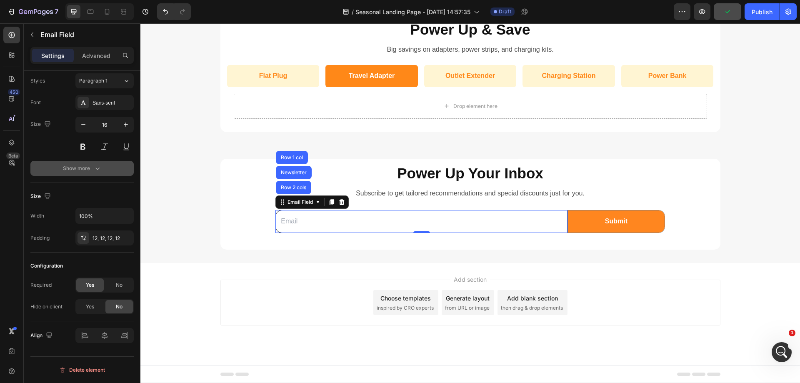
click at [85, 165] on div "Show more" at bounding box center [82, 168] width 39 height 8
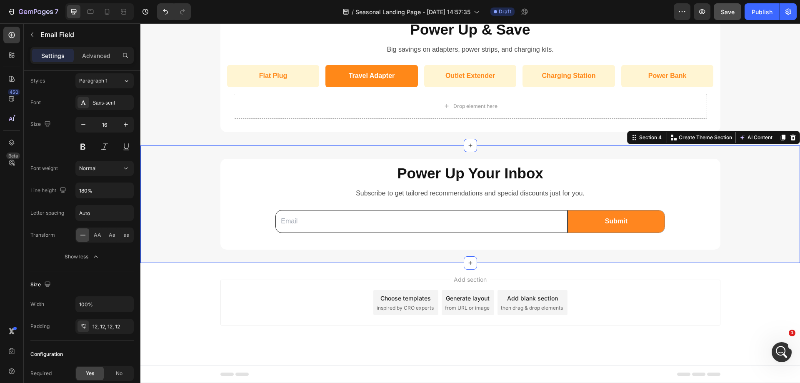
click at [748, 208] on div "Power Up Your Inbox Heading Subscribe to get tailored recommendations and speci…" at bounding box center [470, 204] width 660 height 91
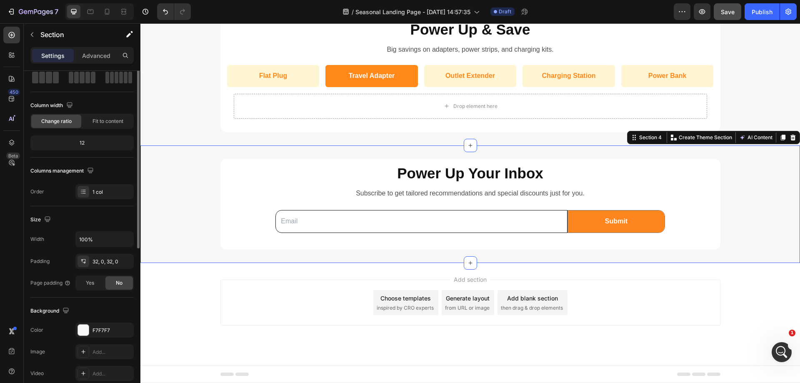
scroll to position [0, 0]
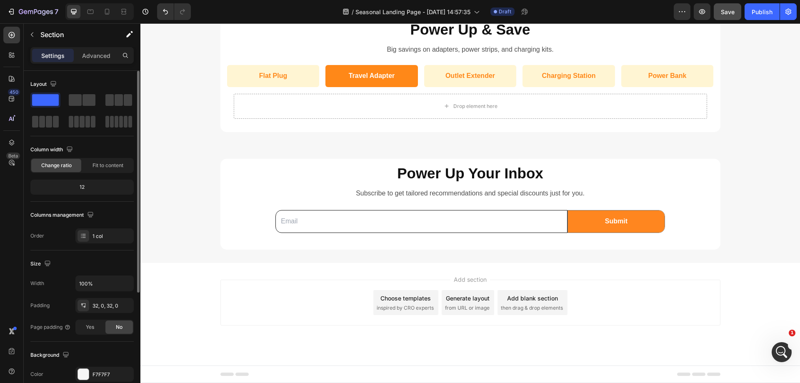
click at [751, 280] on div "Add section Choose templates inspired by CRO experts Generate layout from URL o…" at bounding box center [470, 314] width 660 height 103
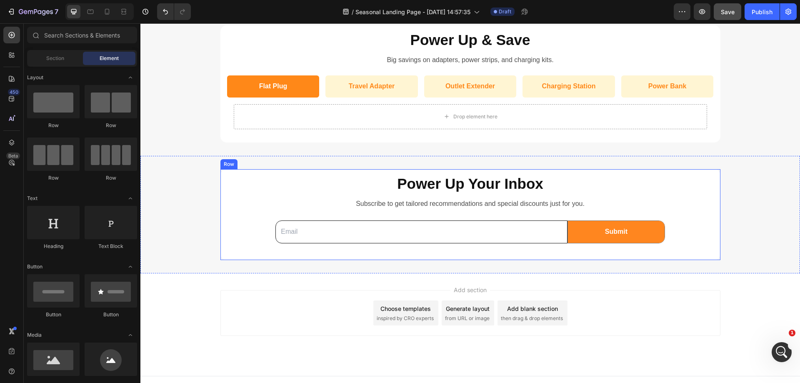
scroll to position [979, 0]
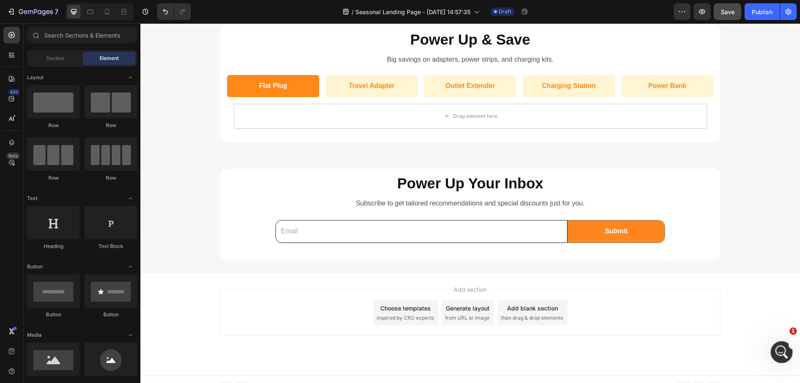
click at [778, 345] on icon "打开 Intercom Messenger" at bounding box center [781, 351] width 14 height 14
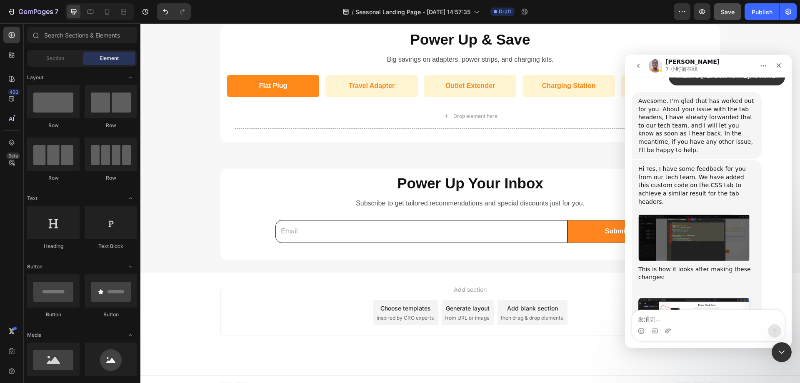
click at [685, 318] on textarea "发消息..." at bounding box center [708, 317] width 153 height 14
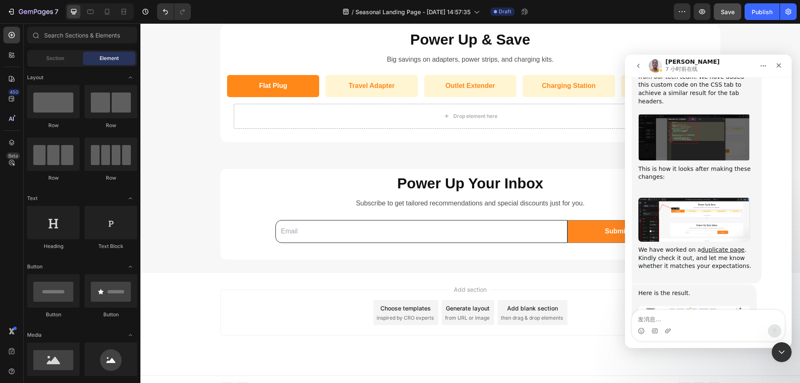
scroll to position [1400, 0]
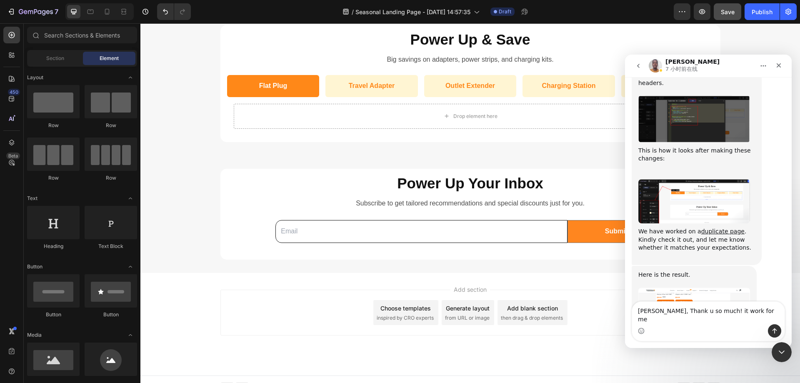
type textarea "[PERSON_NAME], Thank u so much! it work for me."
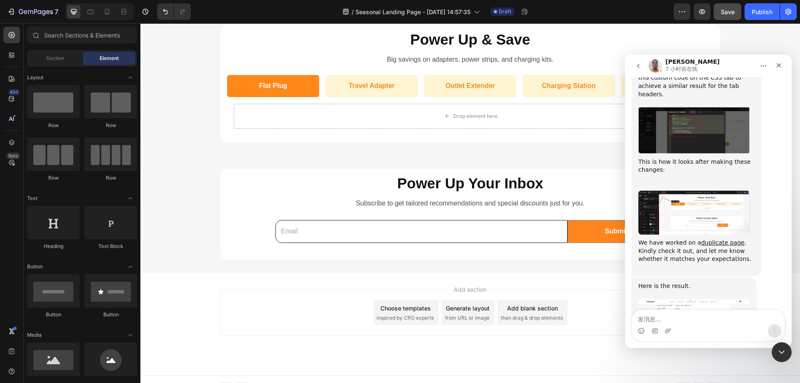
scroll to position [1447, 0]
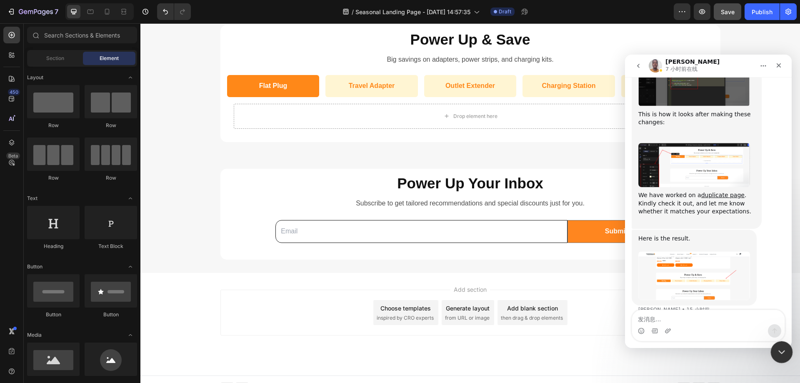
click at [783, 354] on icon "关闭 Intercom Messenger" at bounding box center [781, 351] width 10 height 10
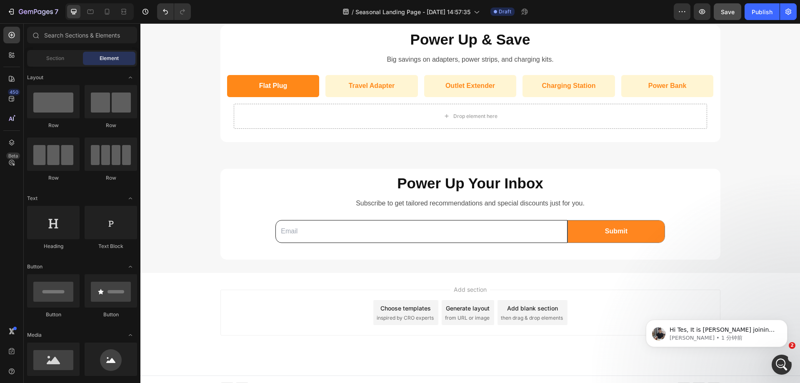
scroll to position [1544, 0]
click at [785, 361] on icon "打开 Intercom Messenger" at bounding box center [781, 364] width 14 height 14
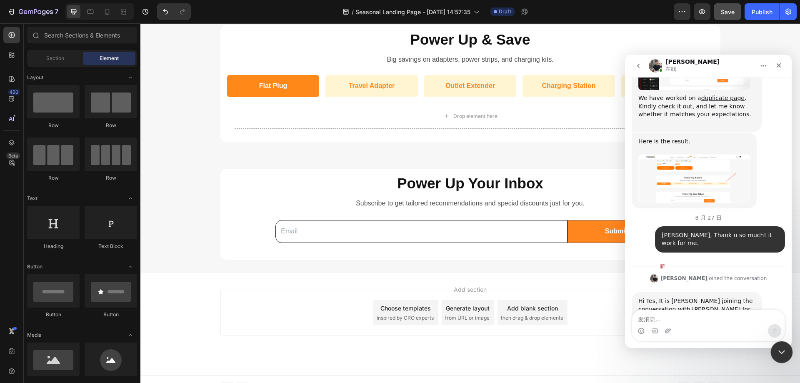
scroll to position [1558, 0]
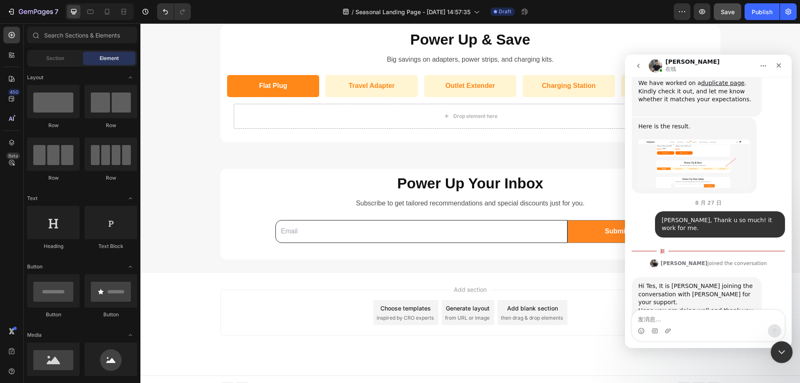
click at [786, 363] on div "Add section Choose templates inspired by CRO experts Generate layout from URL o…" at bounding box center [470, 324] width 660 height 103
click at [784, 346] on icon "关闭 Intercom Messenger" at bounding box center [781, 351] width 10 height 10
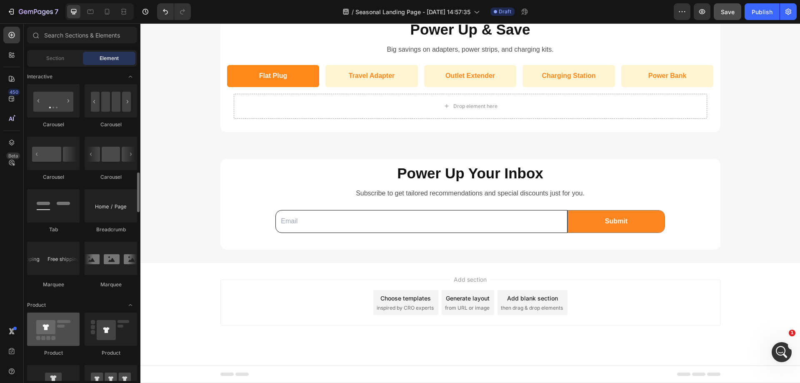
scroll to position [917, 0]
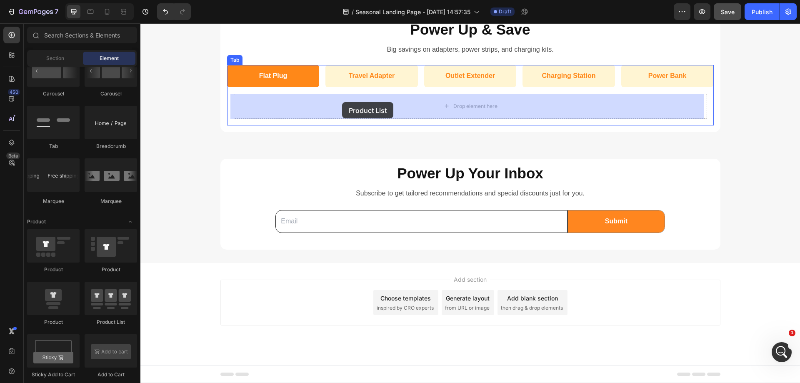
drag, startPoint x: 247, startPoint y: 322, endPoint x: 342, endPoint y: 102, distance: 239.8
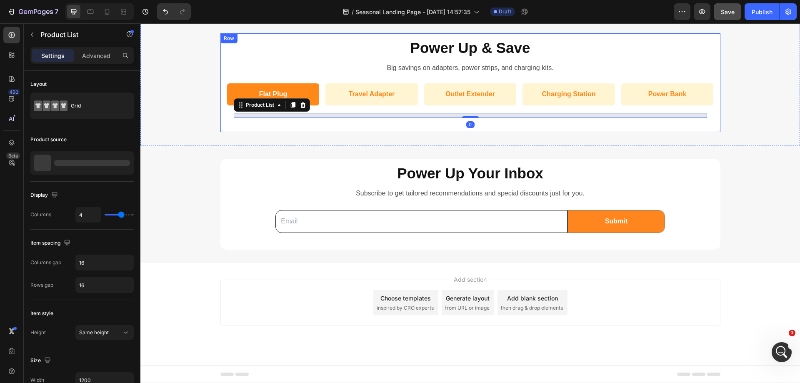
scroll to position [990, 0]
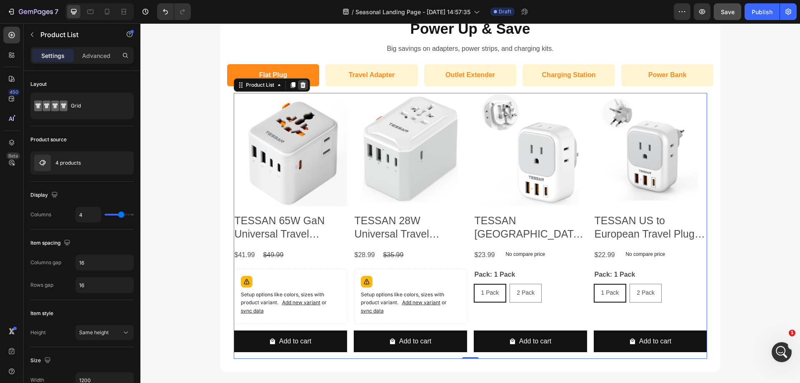
click at [300, 86] on icon at bounding box center [303, 85] width 7 height 7
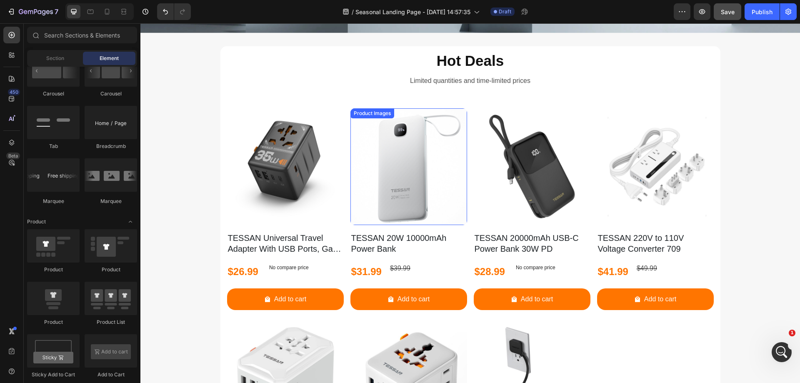
scroll to position [223, 0]
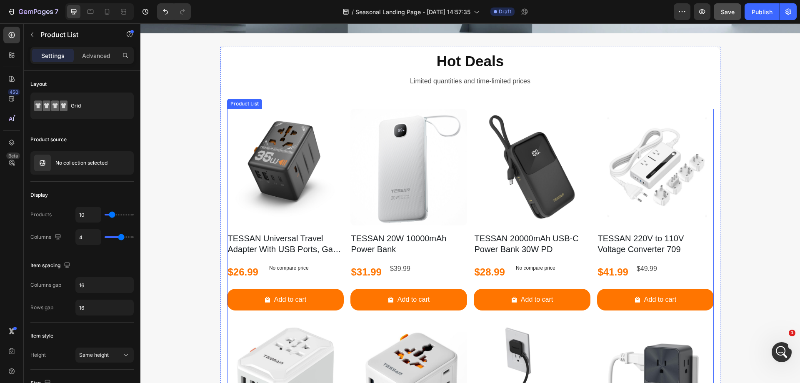
click at [284, 100] on icon at bounding box center [286, 101] width 5 height 6
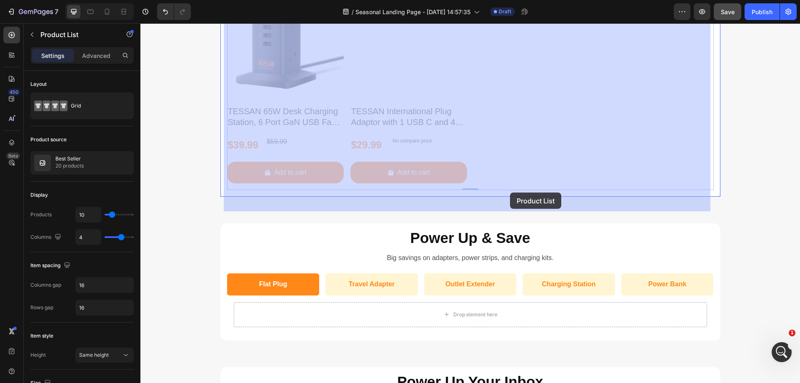
scroll to position [1522, 0]
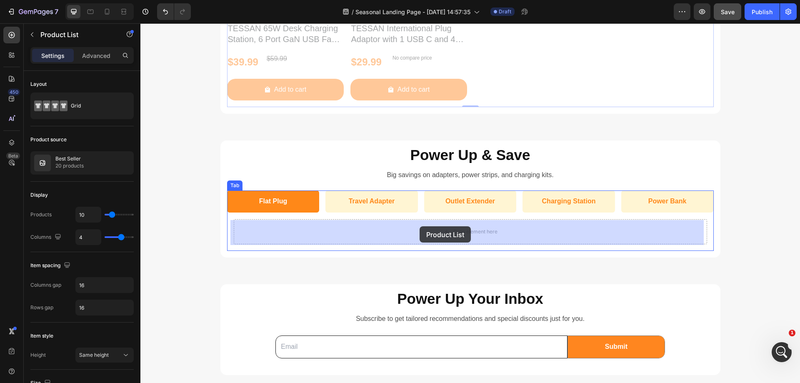
drag, startPoint x: 234, startPoint y: 45, endPoint x: 420, endPoint y: 226, distance: 259.3
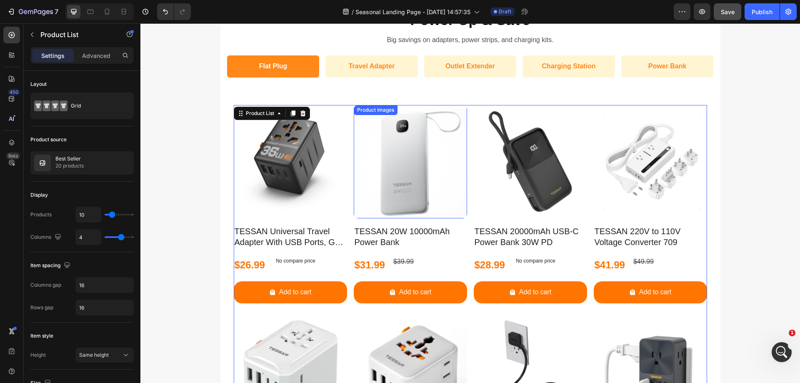
scroll to position [984, 0]
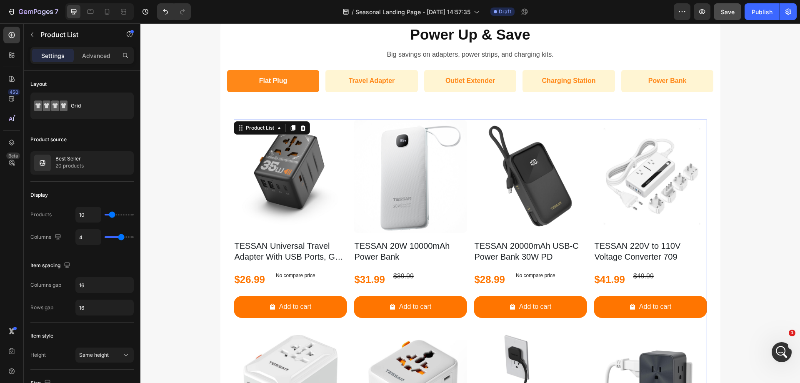
click at [73, 158] on p "Best Seller" at bounding box center [69, 159] width 28 height 6
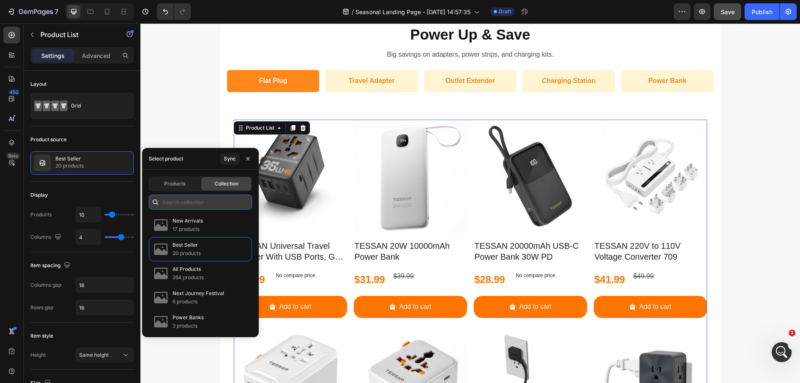
click at [197, 200] on input "text" at bounding box center [200, 202] width 103 height 15
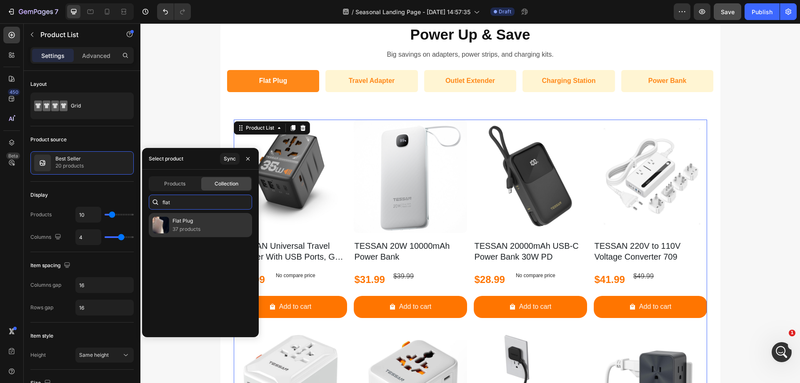
type input "flat"
click at [201, 223] on div "Flat Plug 37 products" at bounding box center [200, 225] width 103 height 24
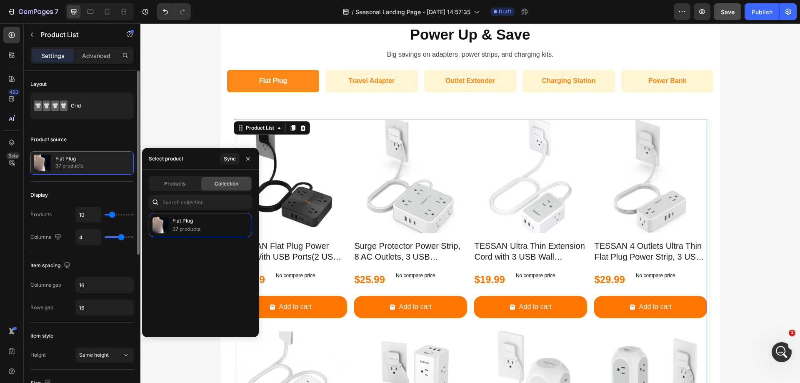
click at [120, 136] on div "Product source" at bounding box center [81, 139] width 103 height 13
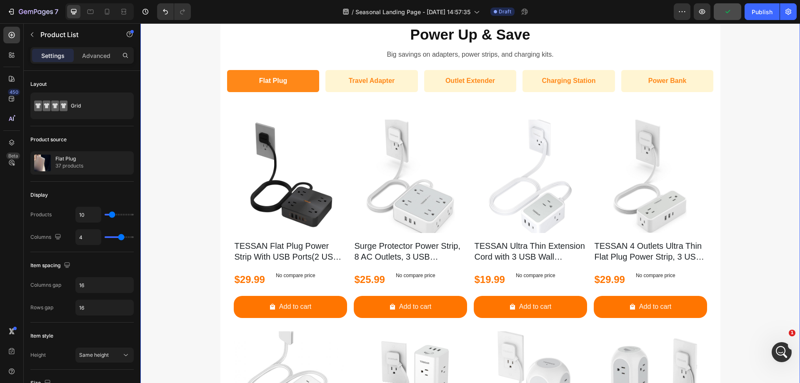
click at [733, 192] on div "Power Up & Save Heading Big savings on adapters, power strips, and charging kit…" at bounding box center [470, 390] width 660 height 741
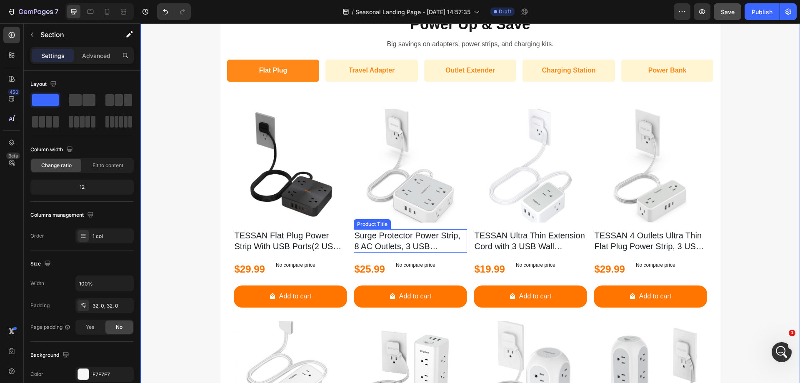
scroll to position [357, 0]
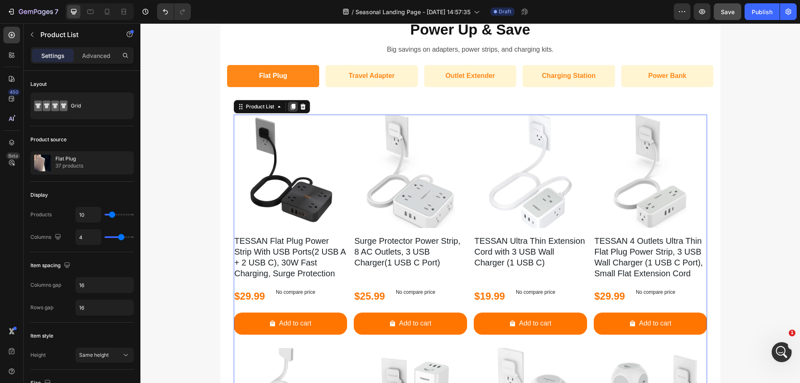
click at [290, 107] on icon at bounding box center [293, 106] width 7 height 7
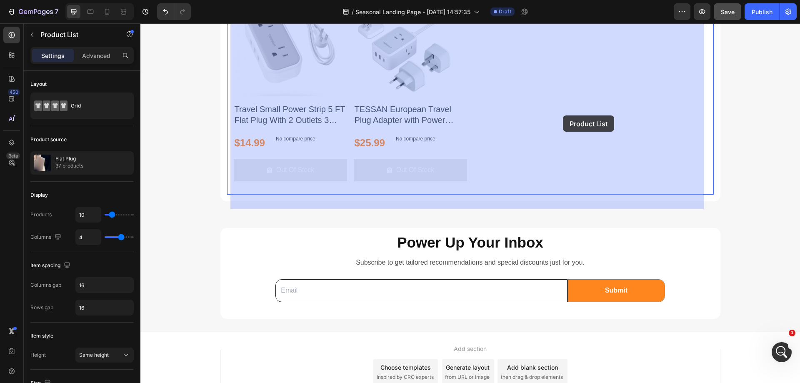
scroll to position [2263, 0]
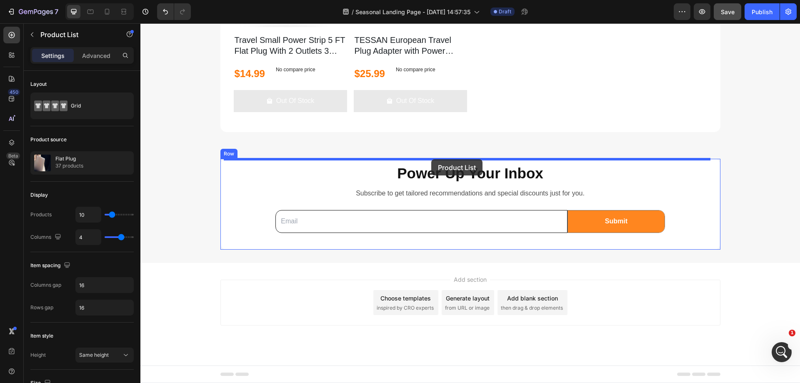
drag, startPoint x: 240, startPoint y: 270, endPoint x: 431, endPoint y: 159, distance: 221.6
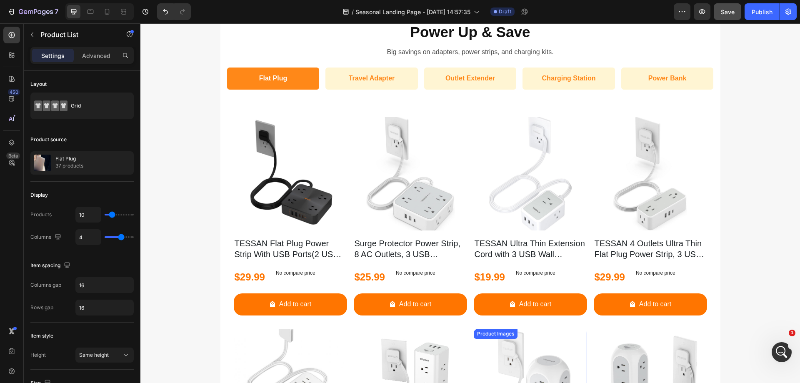
scroll to position [976, 0]
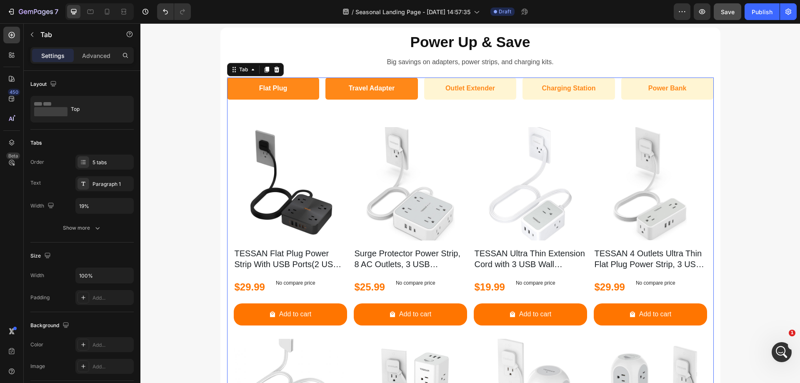
click at [397, 98] on li "Travel Adapter" at bounding box center [371, 89] width 93 height 22
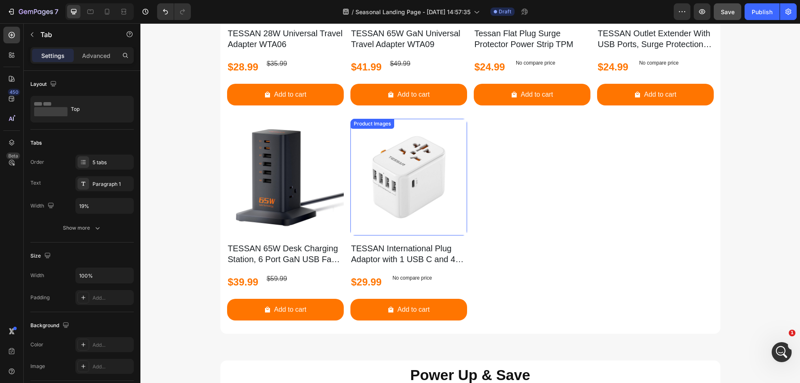
scroll to position [810, 0]
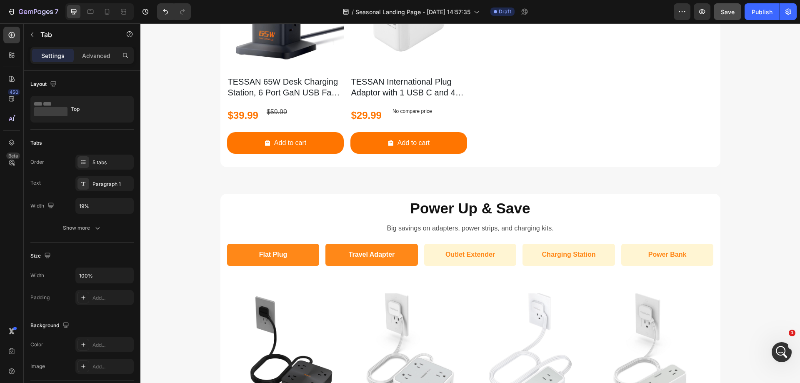
click at [403, 262] on li "Travel Adapter" at bounding box center [371, 255] width 93 height 22
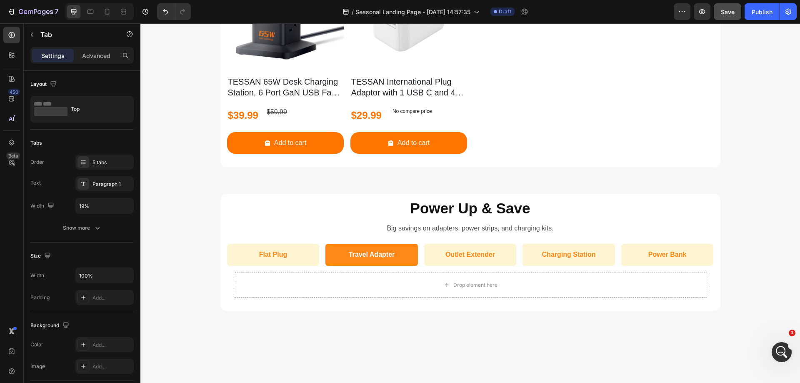
scroll to position [851, 0]
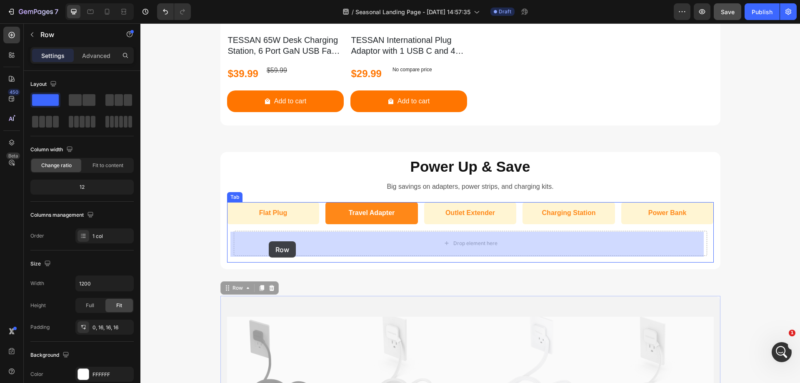
drag, startPoint x: 222, startPoint y: 293, endPoint x: 269, endPoint y: 241, distance: 69.9
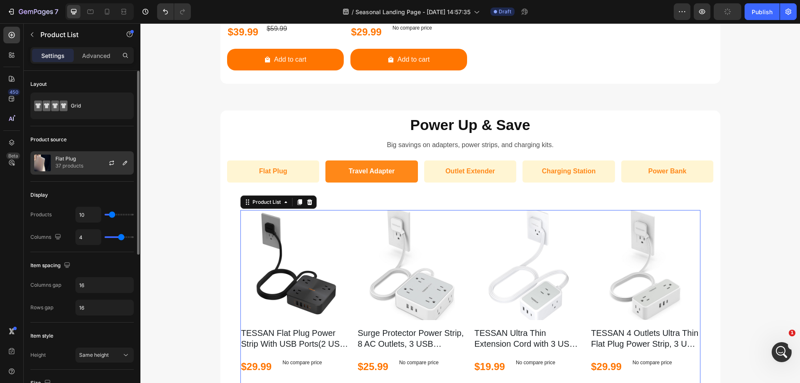
click at [97, 167] on div at bounding box center [115, 163] width 37 height 23
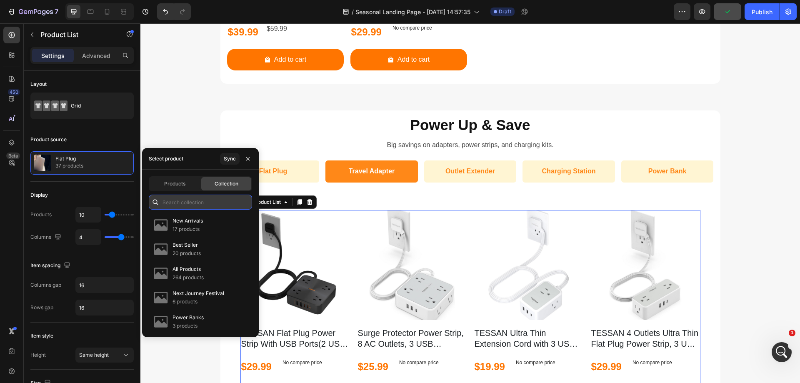
click at [206, 198] on input "text" at bounding box center [200, 202] width 103 height 15
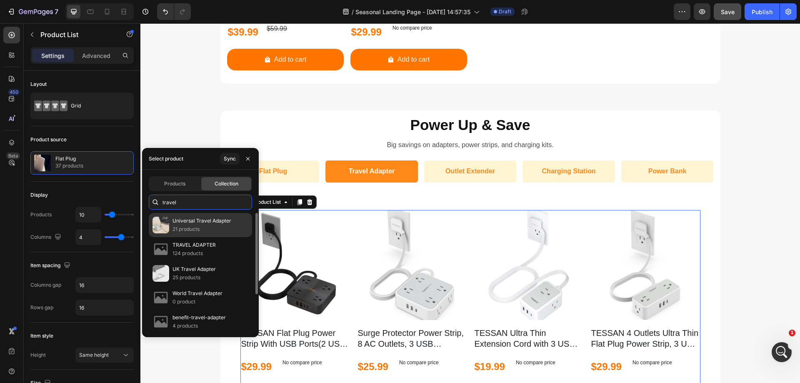
type input "travel"
click at [205, 230] on p "21 products" at bounding box center [202, 229] width 59 height 8
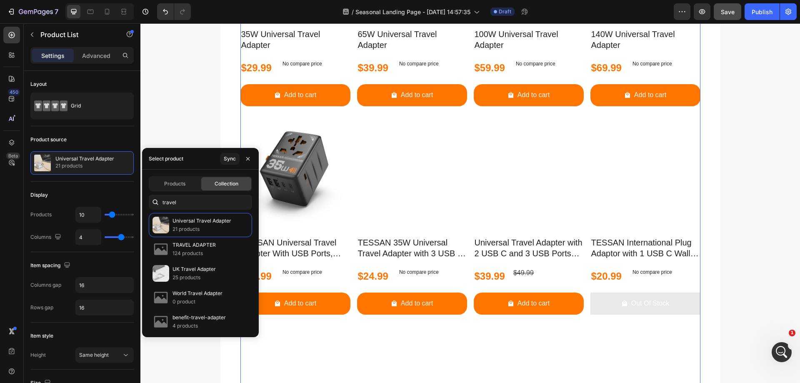
scroll to position [1268, 0]
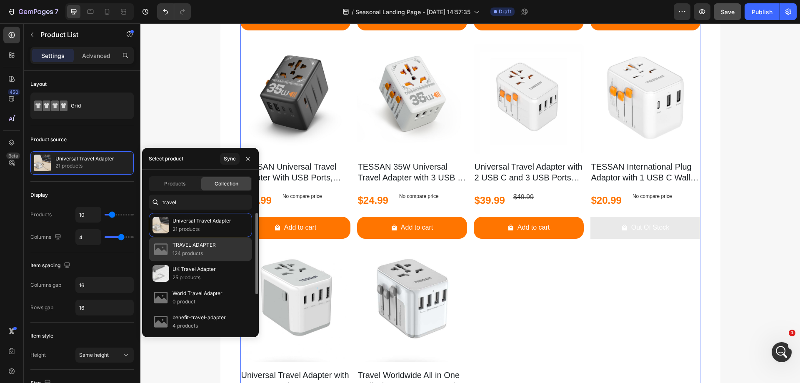
click at [194, 251] on p "124 products" at bounding box center [194, 253] width 43 height 8
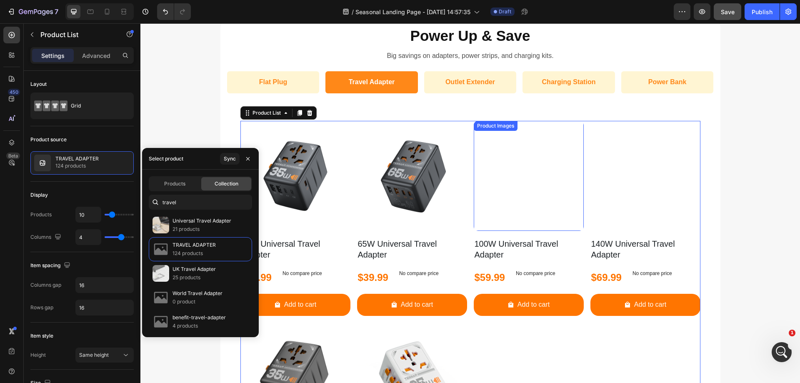
scroll to position [350, 0]
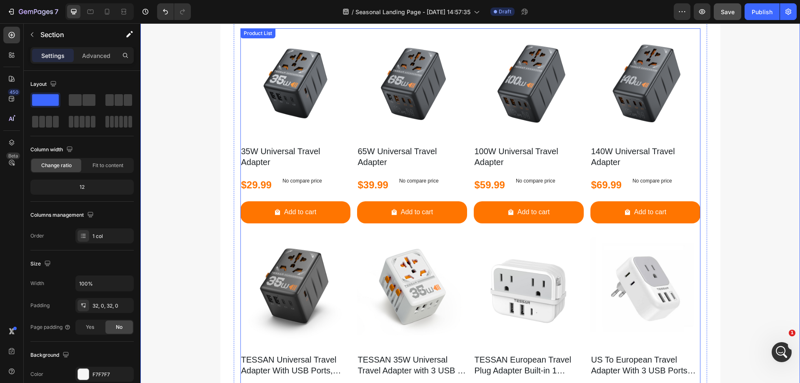
scroll to position [391, 0]
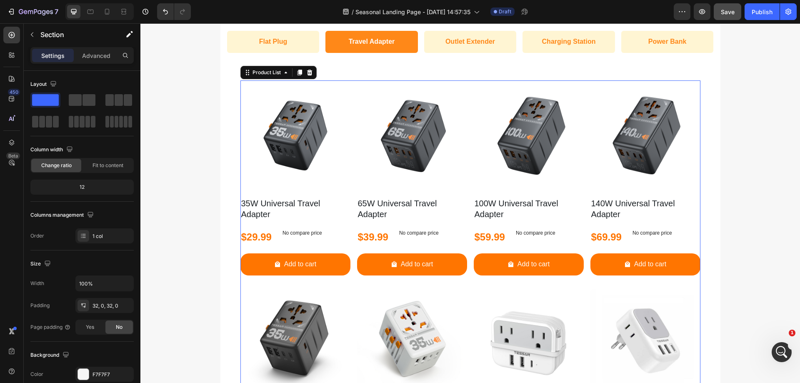
click at [353, 88] on div "Product Images 35W Universal Travel Adapter Product Title $29.99 Product Price …" at bounding box center [470, 389] width 460 height 618
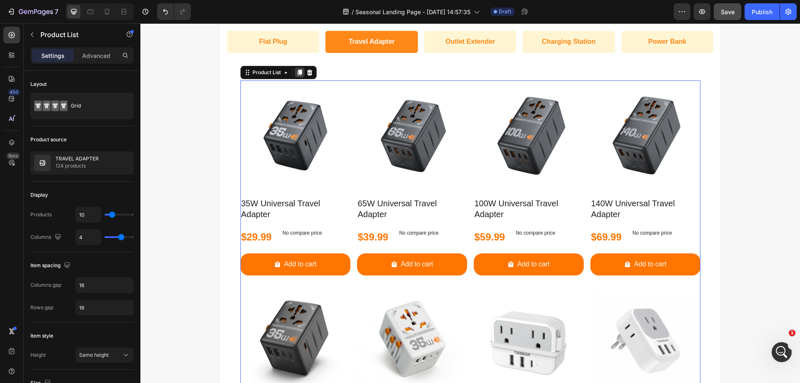
click at [297, 73] on icon at bounding box center [299, 73] width 5 height 6
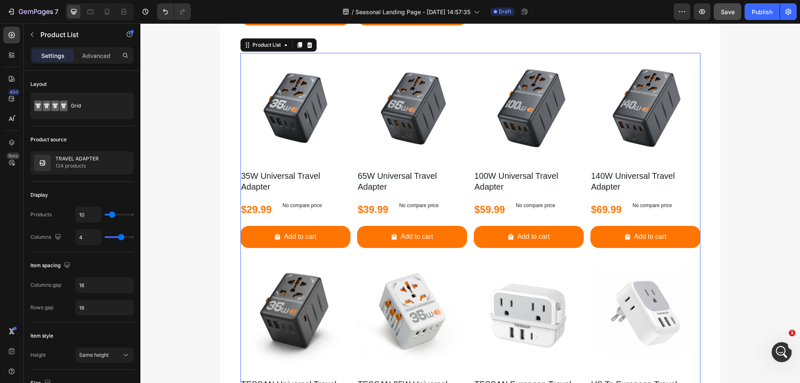
scroll to position [1059, 0]
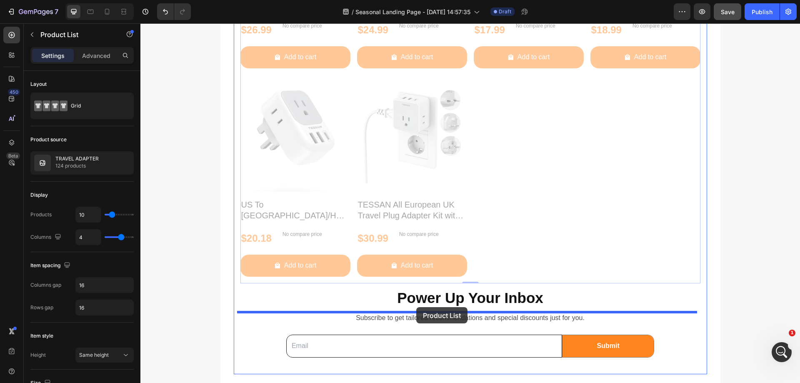
drag, startPoint x: 246, startPoint y: 44, endPoint x: 416, endPoint y: 307, distance: 313.4
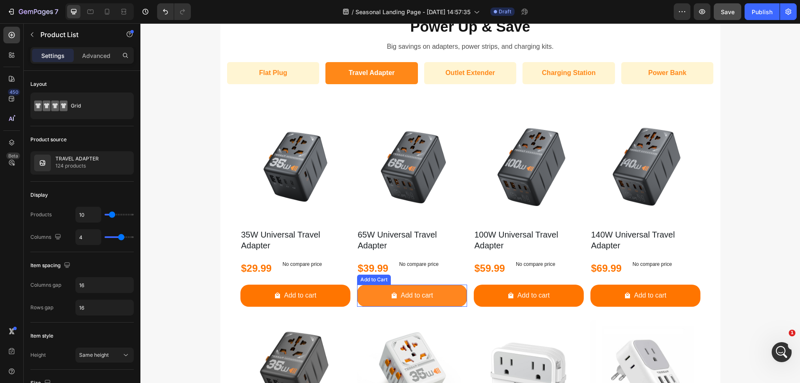
scroll to position [348, 0]
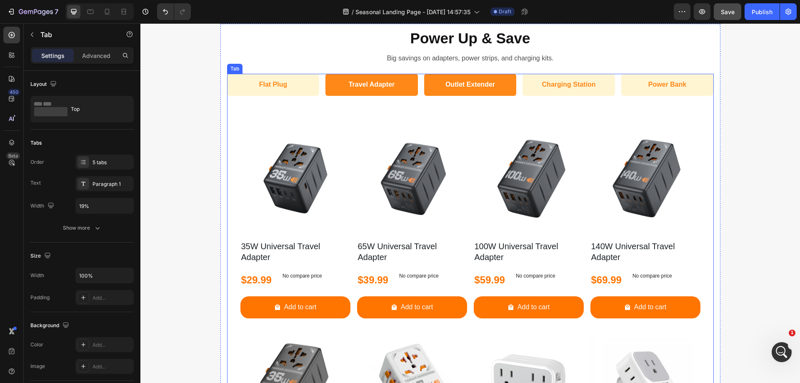
click at [439, 92] on li "Outlet Extender" at bounding box center [470, 85] width 93 height 22
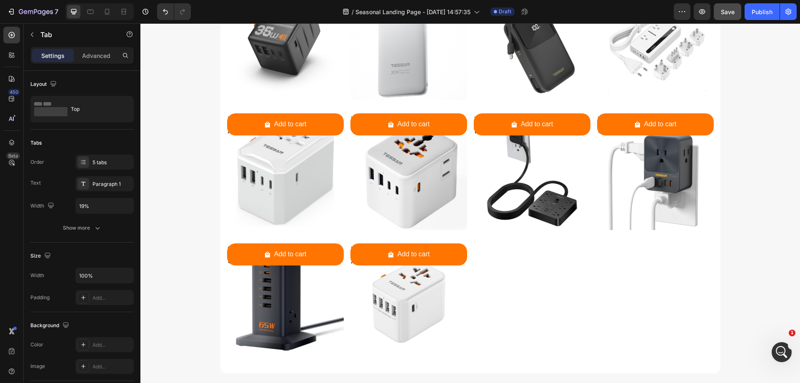
scroll to position [923, 0]
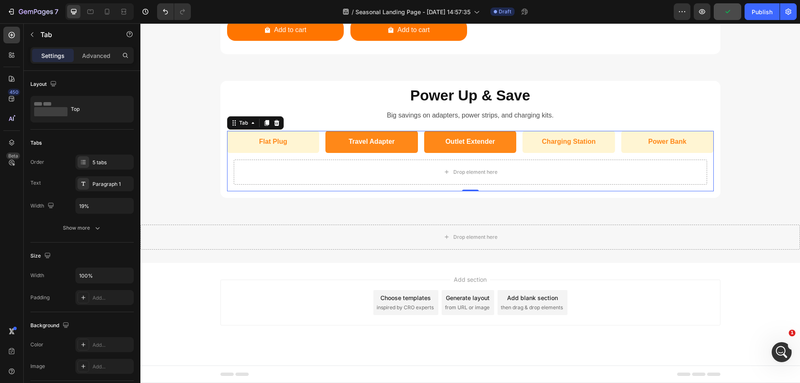
click at [408, 148] on li "Travel Adapter" at bounding box center [371, 142] width 93 height 22
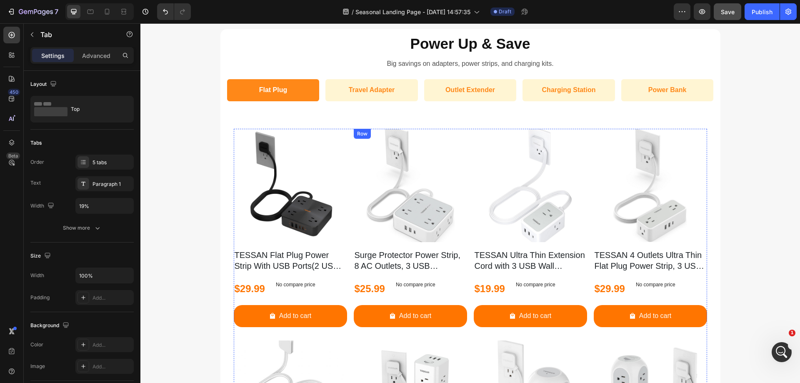
scroll to position [714, 0]
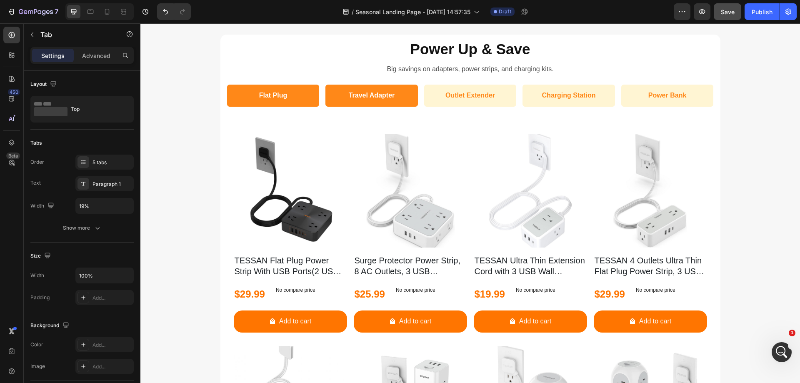
click at [341, 105] on li "Travel Adapter" at bounding box center [371, 96] width 93 height 22
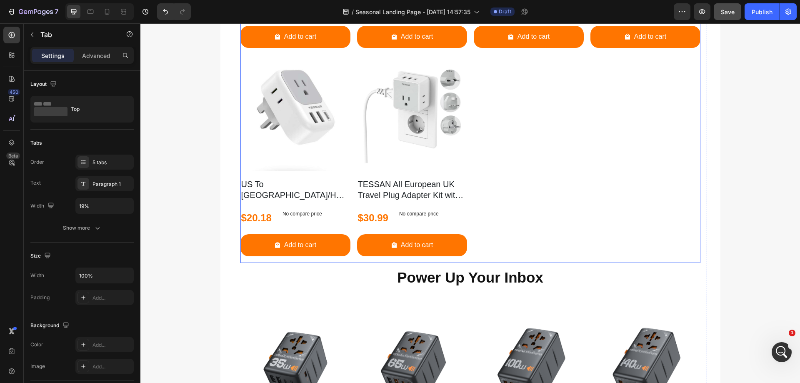
scroll to position [1298, 0]
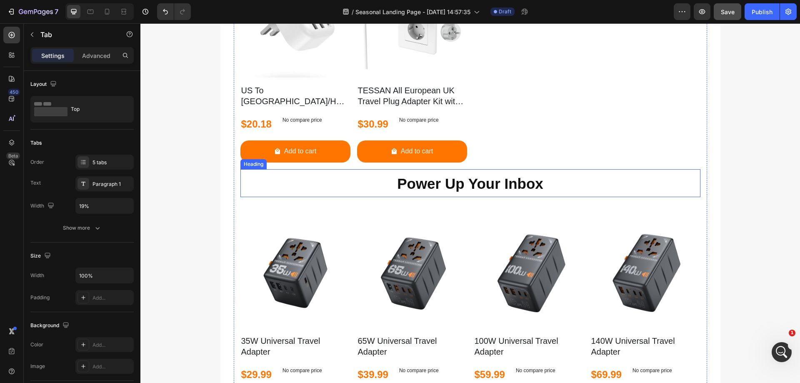
click at [384, 190] on div "Product Images 35W Universal Travel Adapter Product Title $29.99 Product Price …" at bounding box center [470, 211] width 460 height 1363
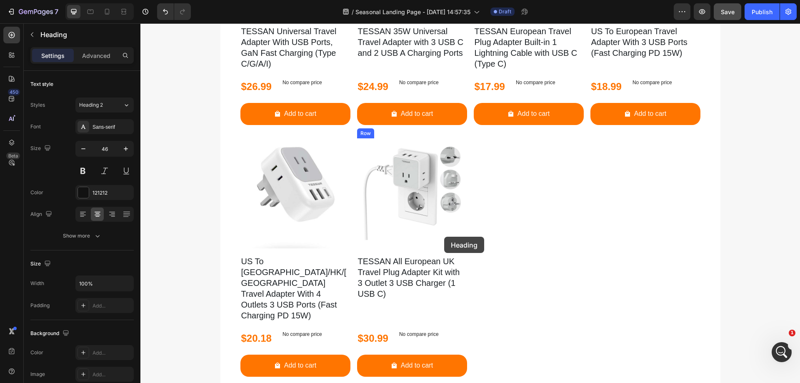
scroll to position [1964, 0]
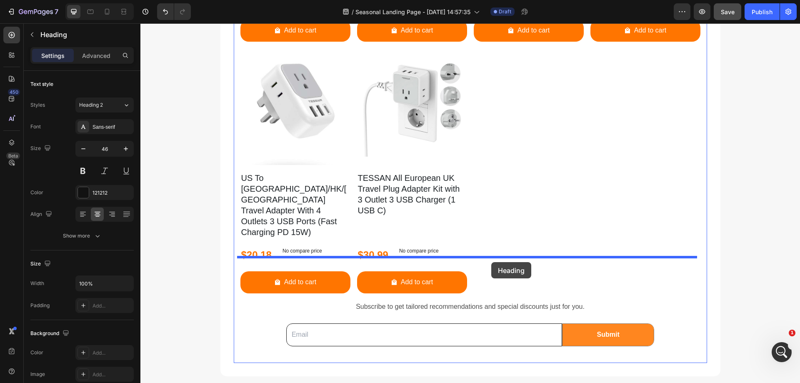
drag, startPoint x: 245, startPoint y: 205, endPoint x: 491, endPoint y: 262, distance: 253.1
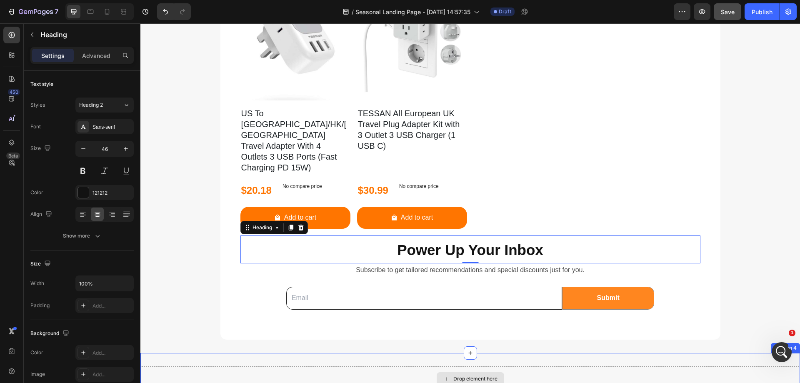
scroll to position [2019, 0]
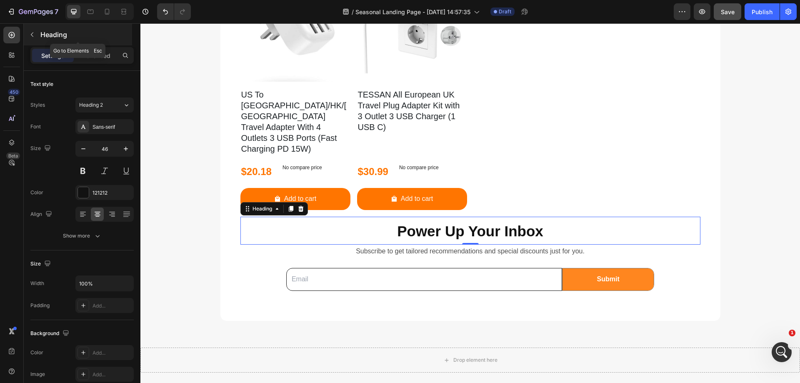
click at [34, 35] on icon "button" at bounding box center [32, 34] width 7 height 7
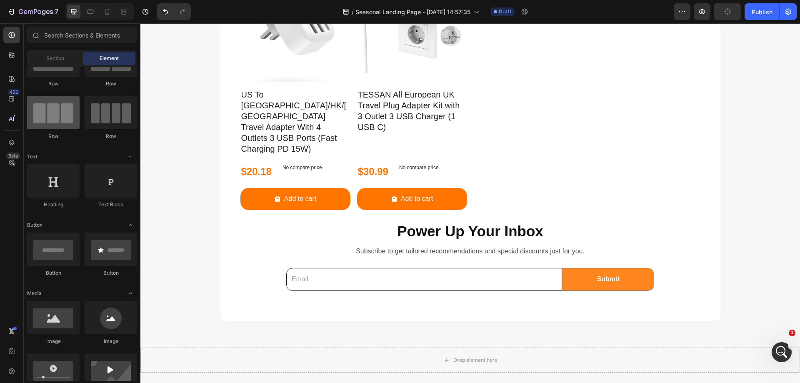
scroll to position [0, 0]
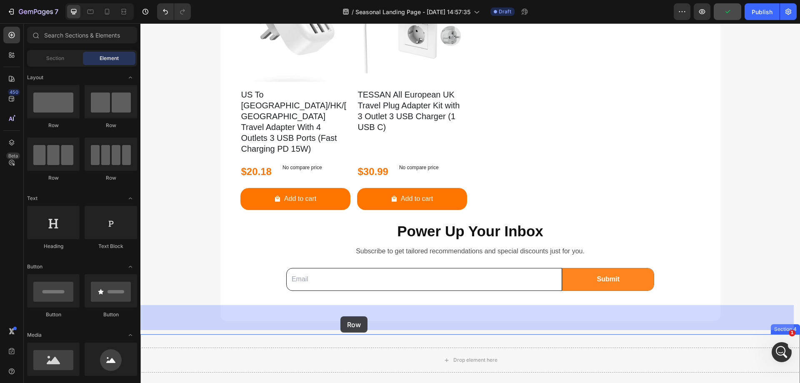
drag, startPoint x: 190, startPoint y: 127, endPoint x: 340, endPoint y: 316, distance: 242.0
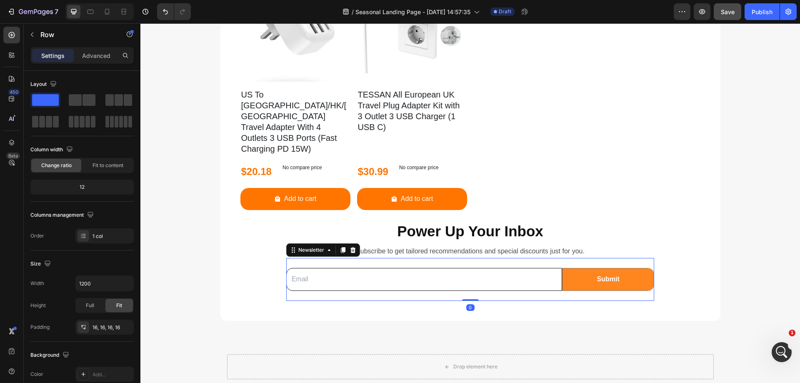
click at [475, 258] on div "Email Field Submit Submit Button Row Newsletter 0" at bounding box center [470, 279] width 368 height 43
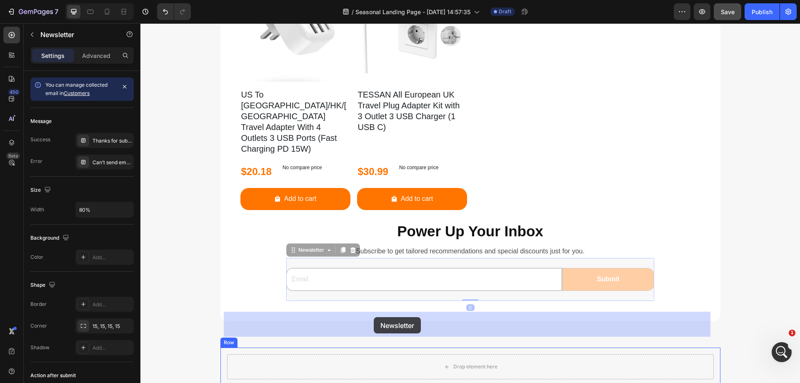
drag, startPoint x: 289, startPoint y: 209, endPoint x: 374, endPoint y: 317, distance: 137.7
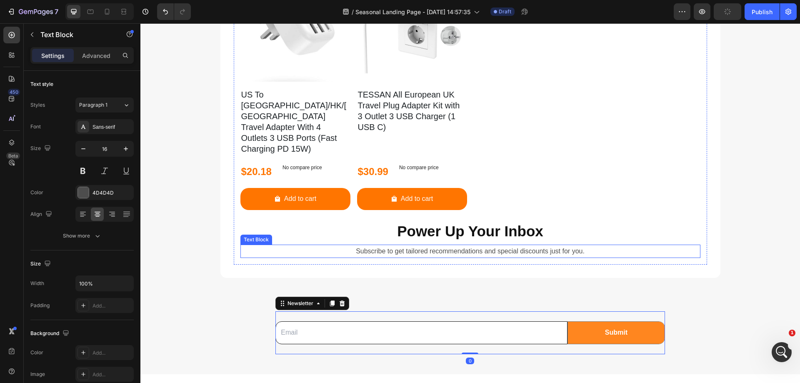
click at [415, 245] on p "Subscribe to get tailored recommendations and special discounts just for you." at bounding box center [470, 251] width 458 height 12
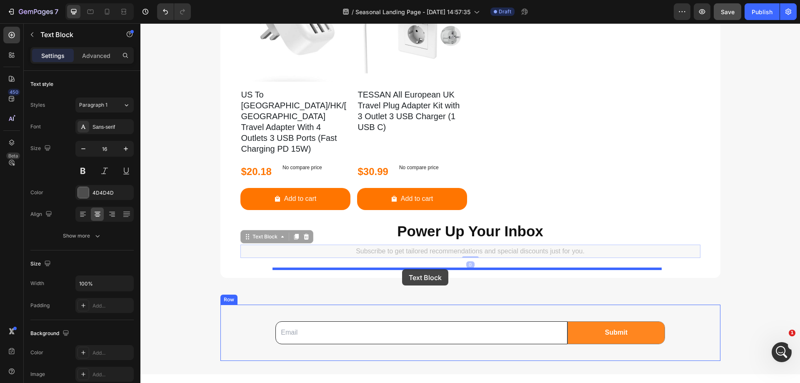
drag, startPoint x: 245, startPoint y: 194, endPoint x: 402, endPoint y: 269, distance: 174.5
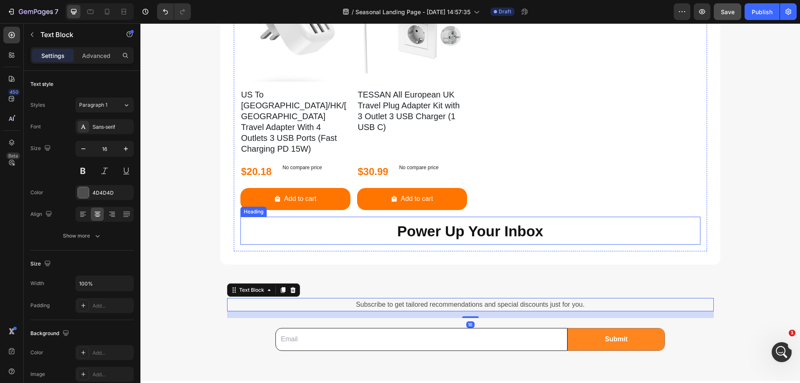
click at [383, 217] on h2 "Power Up Your Inbox" at bounding box center [470, 231] width 460 height 28
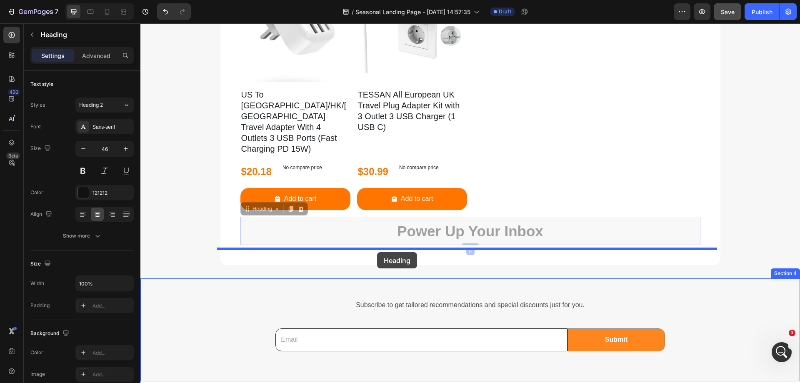
drag, startPoint x: 245, startPoint y: 168, endPoint x: 377, endPoint y: 252, distance: 157.2
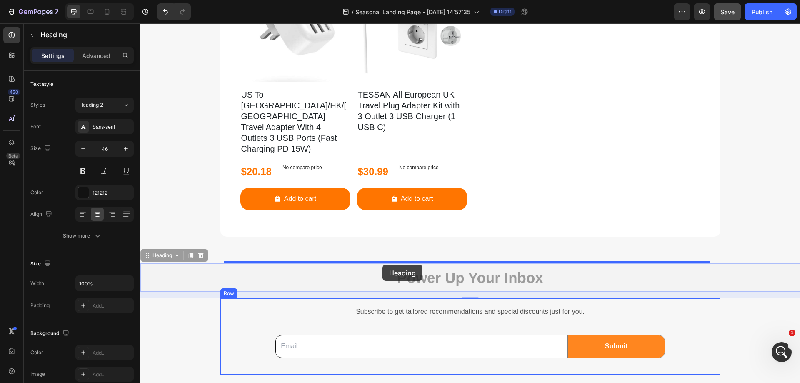
drag, startPoint x: 150, startPoint y: 214, endPoint x: 383, endPoint y: 265, distance: 238.3
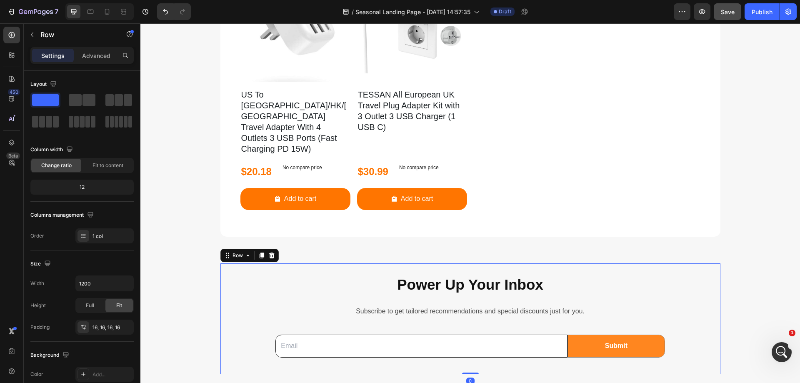
click at [708, 281] on div "Power Up Your Inbox Heading Subscribe to get tailored recommendations and speci…" at bounding box center [470, 319] width 487 height 98
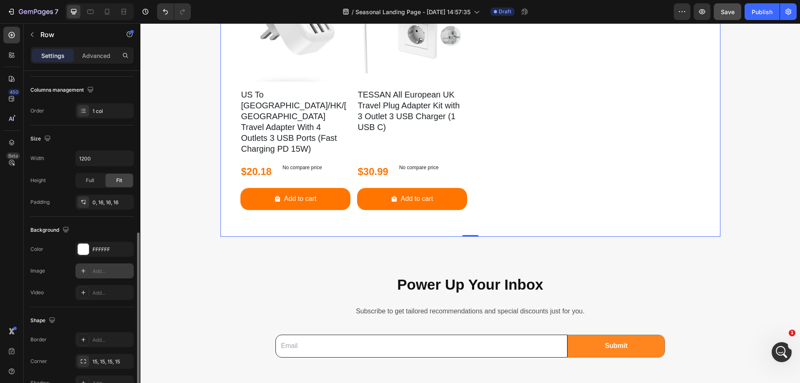
scroll to position [173, 0]
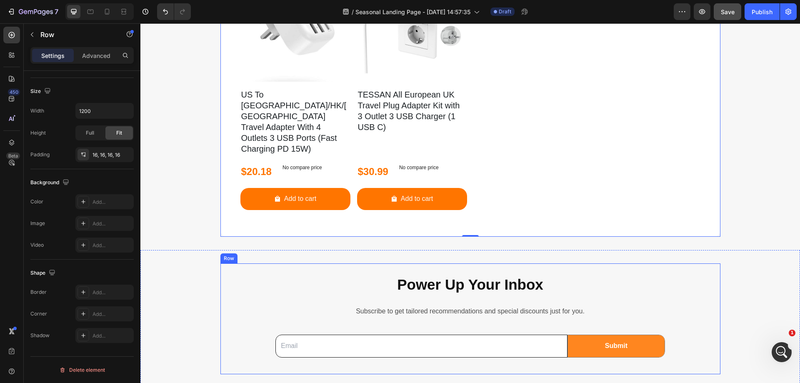
click at [713, 263] on div "Power Up Your Inbox Heading Subscribe to get tailored recommendations and speci…" at bounding box center [470, 318] width 500 height 111
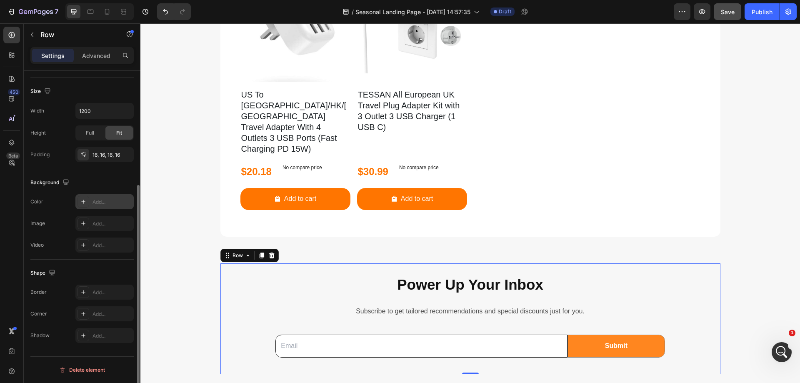
click at [88, 204] on div at bounding box center [84, 202] width 12 height 12
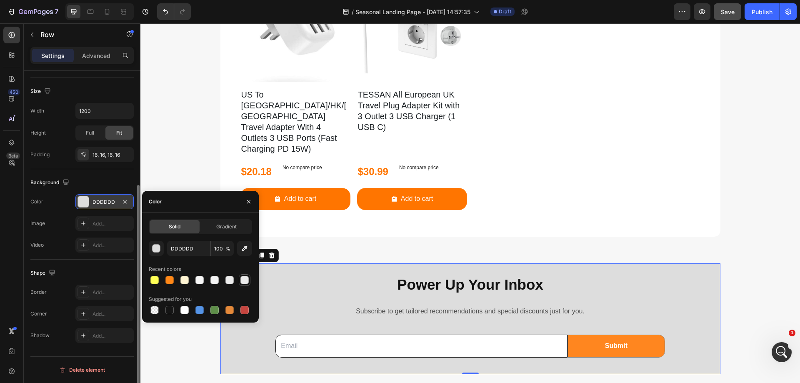
click at [246, 280] on div at bounding box center [244, 280] width 8 height 8
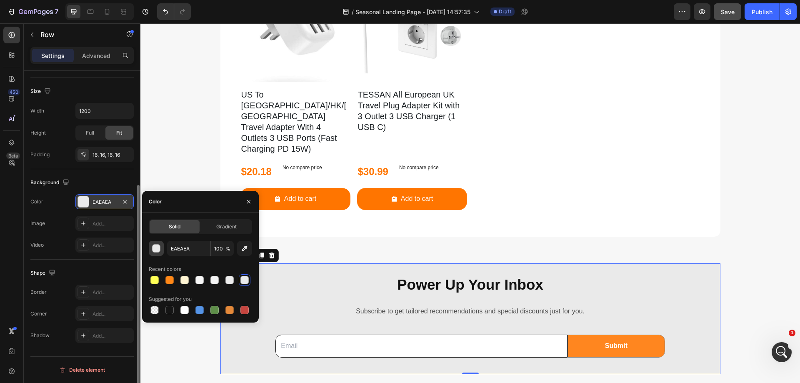
click at [160, 250] on div "button" at bounding box center [157, 249] width 8 height 8
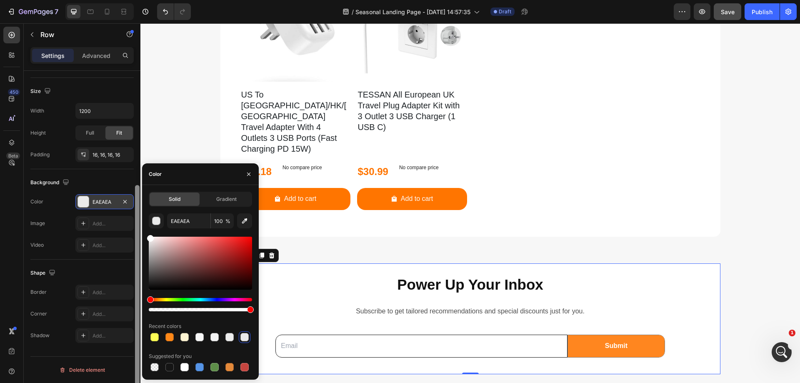
drag, startPoint x: 163, startPoint y: 246, endPoint x: 135, endPoint y: 230, distance: 32.7
click at [135, 230] on div "450 Beta Sections(18) Elements(83) Section Element Hero Section Product Detail …" at bounding box center [70, 203] width 140 height 360
type input "FFFFFF"
click at [86, 310] on div at bounding box center [84, 314] width 12 height 12
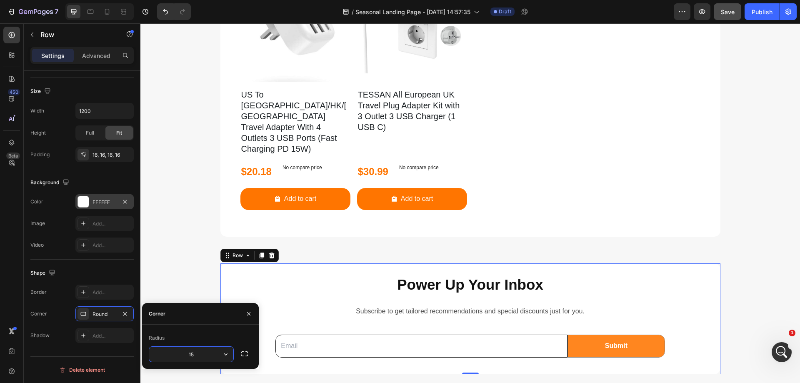
type input "15"
click at [190, 335] on div "Radius" at bounding box center [200, 337] width 103 height 13
click at [77, 273] on div "Shape" at bounding box center [81, 272] width 103 height 13
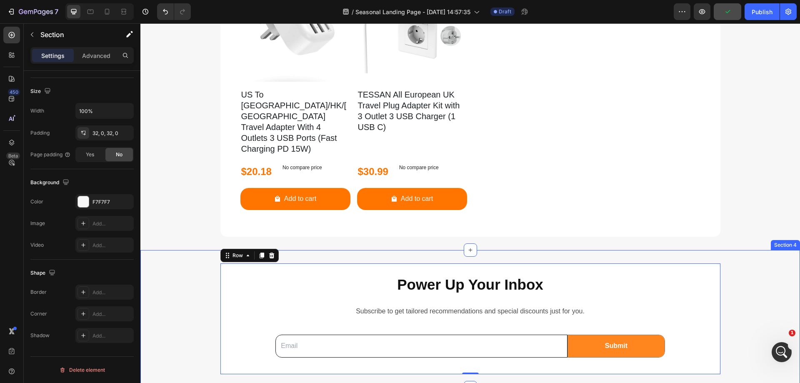
click at [734, 263] on div "Power Up Your Inbox Heading Subscribe to get tailored recommendations and speci…" at bounding box center [470, 318] width 660 height 111
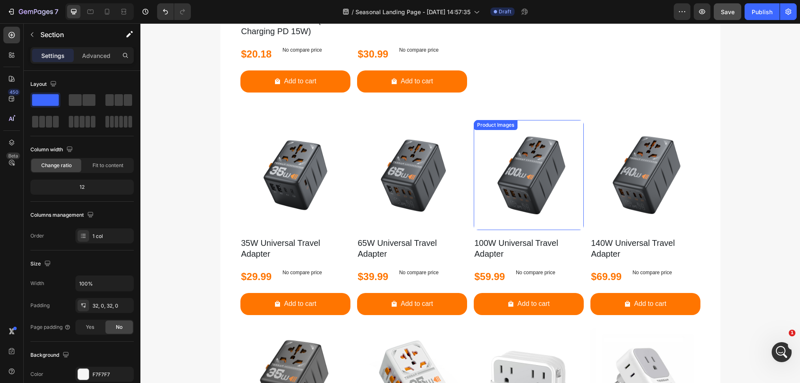
scroll to position [1353, 0]
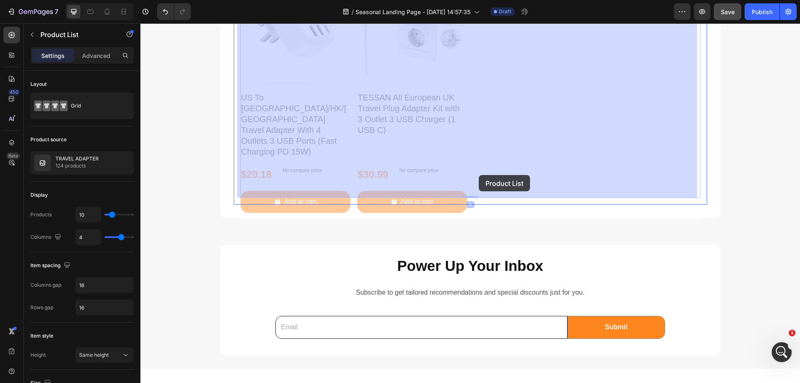
scroll to position [2019, 0]
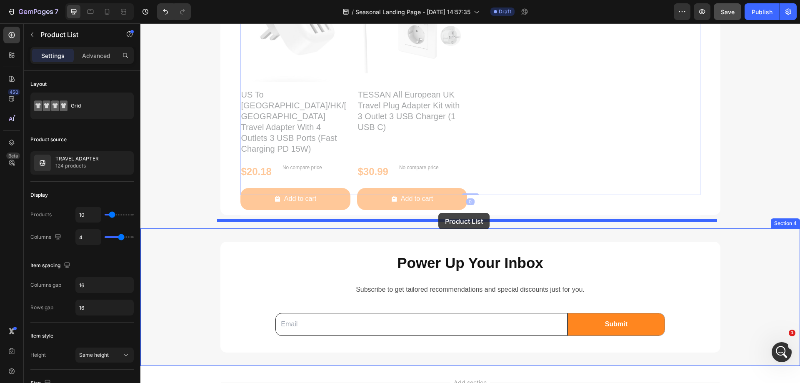
drag, startPoint x: 243, startPoint y: 174, endPoint x: 438, endPoint y: 213, distance: 198.9
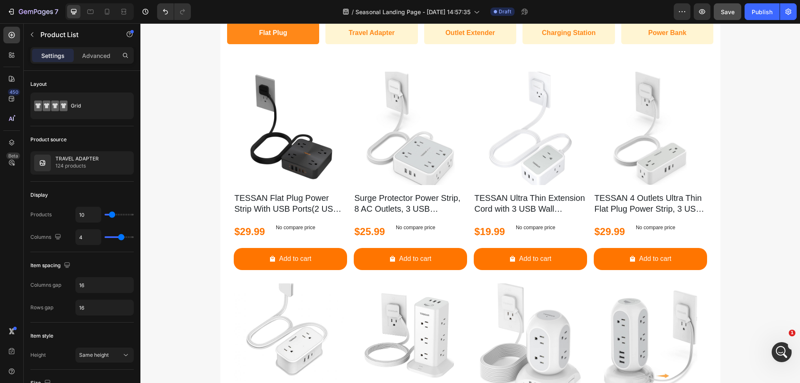
scroll to position [345, 0]
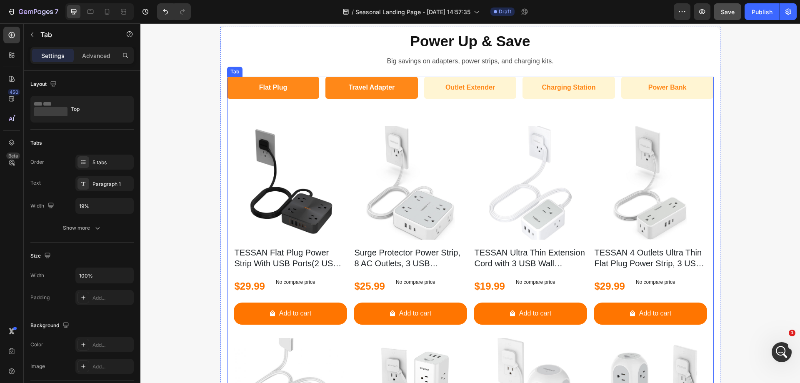
click at [401, 98] on li "Travel Adapter" at bounding box center [371, 88] width 93 height 22
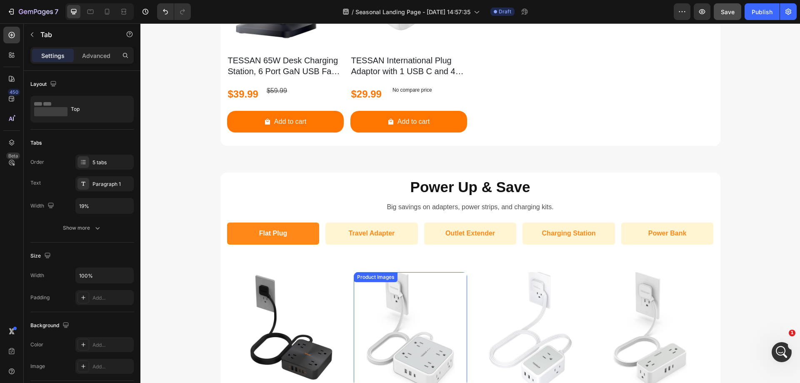
scroll to position [846, 0]
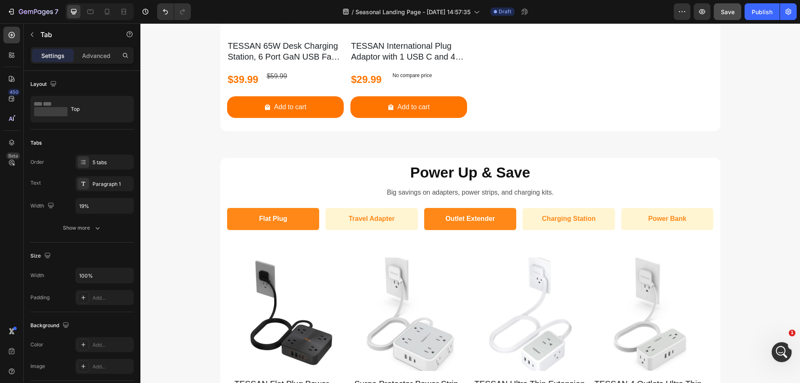
click at [444, 230] on li "Outlet Extender" at bounding box center [470, 219] width 93 height 22
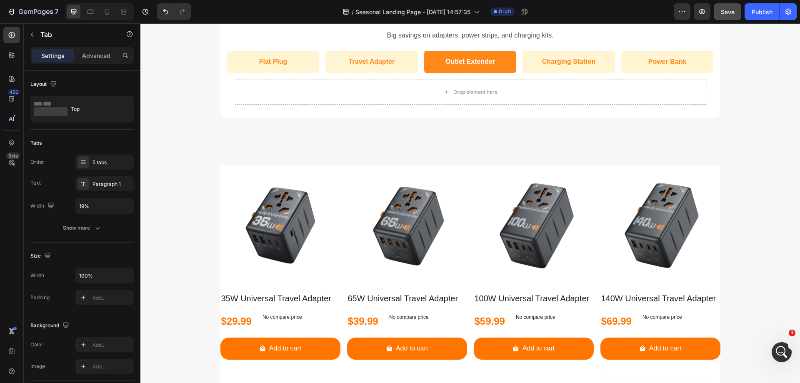
scroll to position [1054, 0]
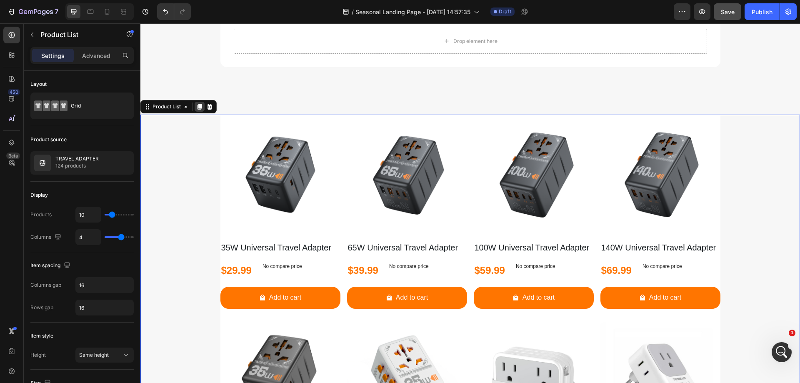
click at [200, 107] on icon at bounding box center [200, 107] width 5 height 6
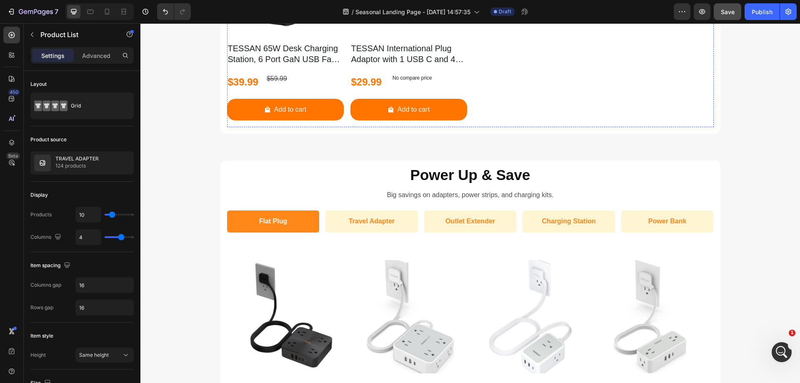
scroll to position [865, 0]
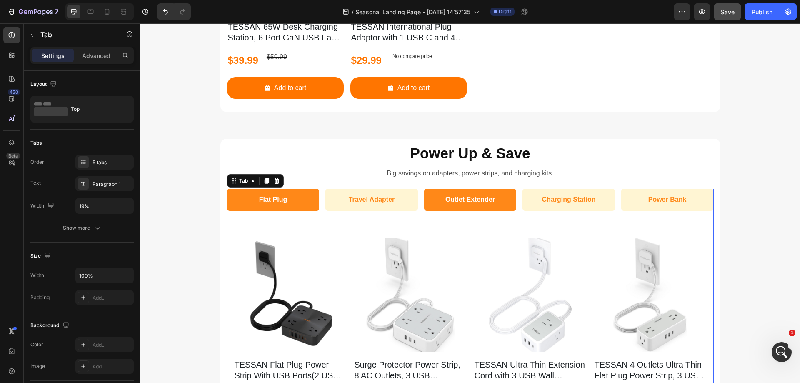
click at [429, 204] on li "Outlet Extender" at bounding box center [470, 200] width 93 height 22
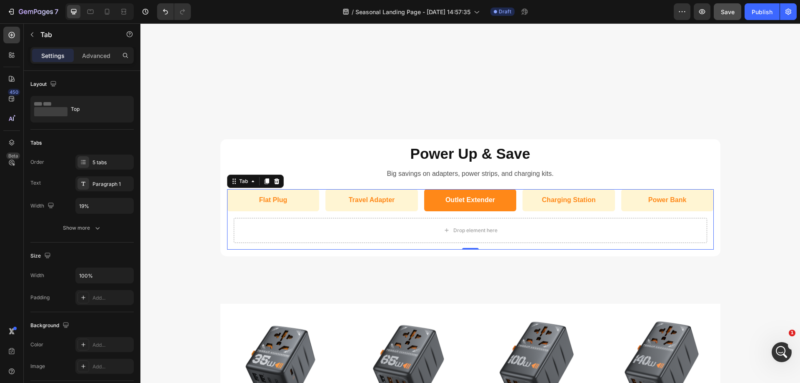
scroll to position [1073, 0]
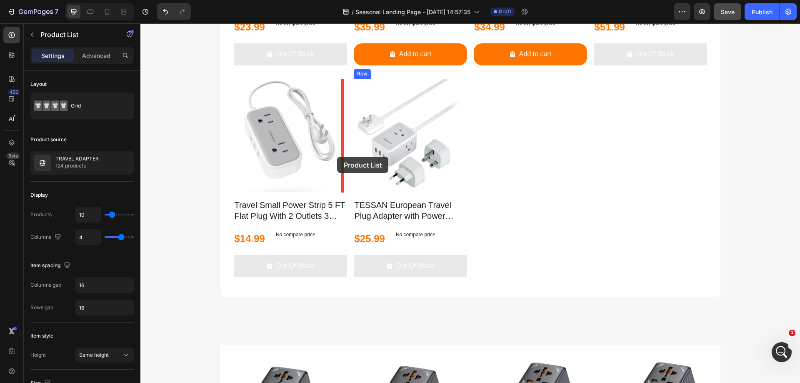
scroll to position [1573, 0]
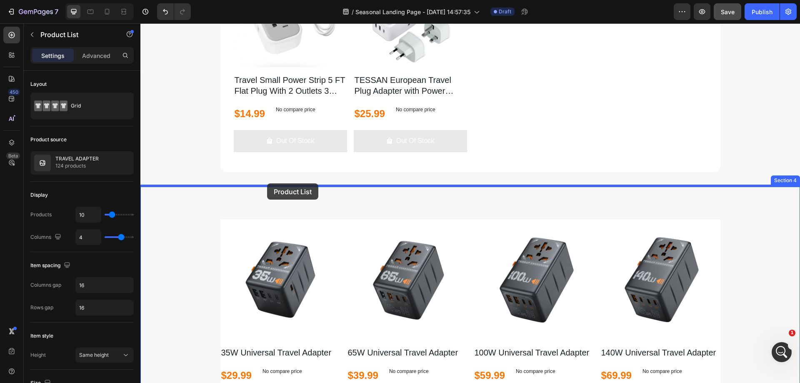
drag, startPoint x: 147, startPoint y: 90, endPoint x: 267, endPoint y: 183, distance: 152.0
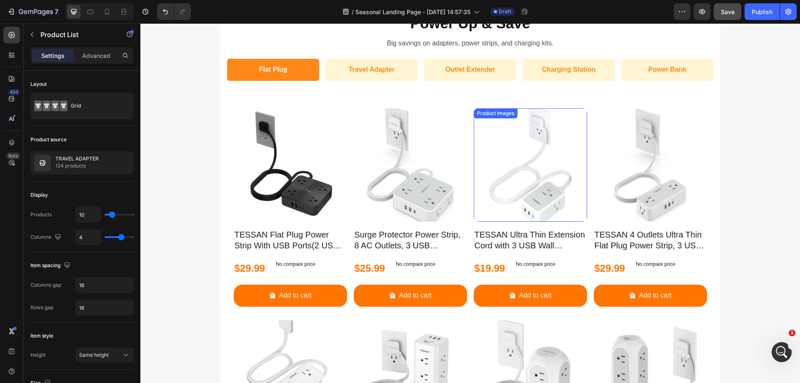
scroll to position [740, 0]
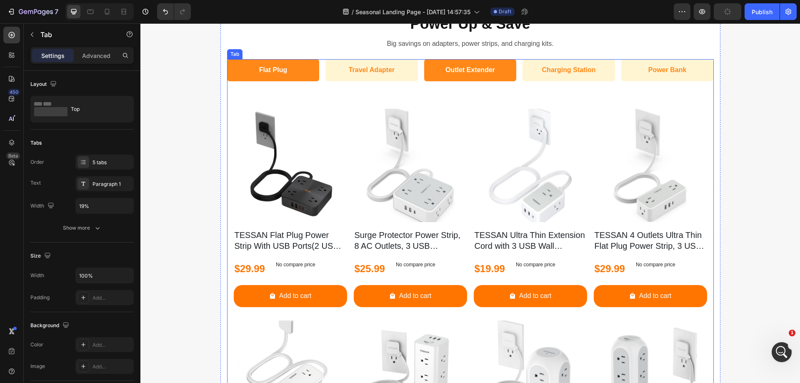
click at [433, 80] on li "Outlet Extender" at bounding box center [470, 70] width 93 height 22
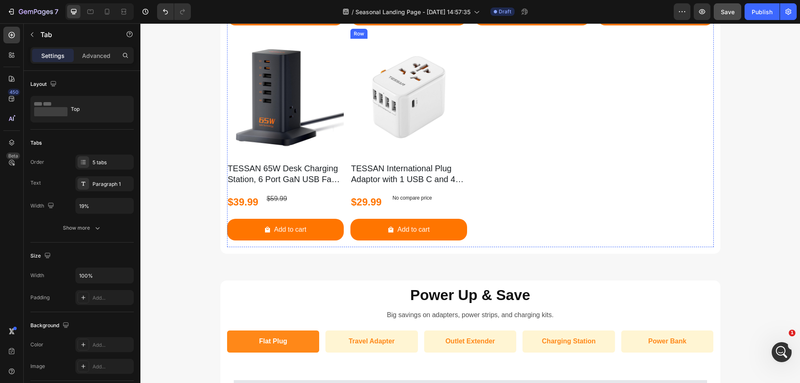
scroll to position [823, 0]
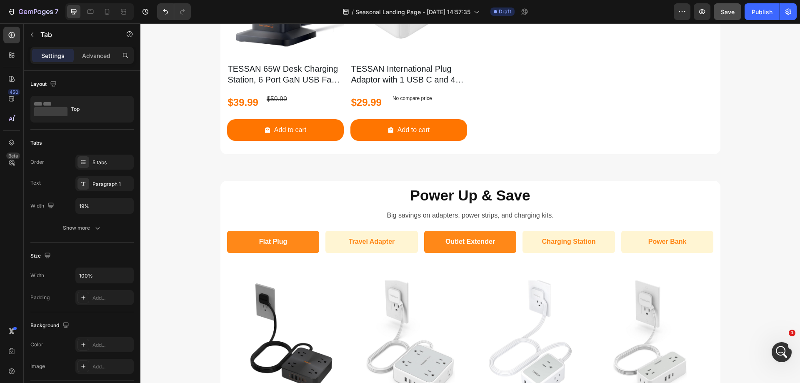
click at [430, 247] on li "Outlet Extender" at bounding box center [470, 242] width 93 height 22
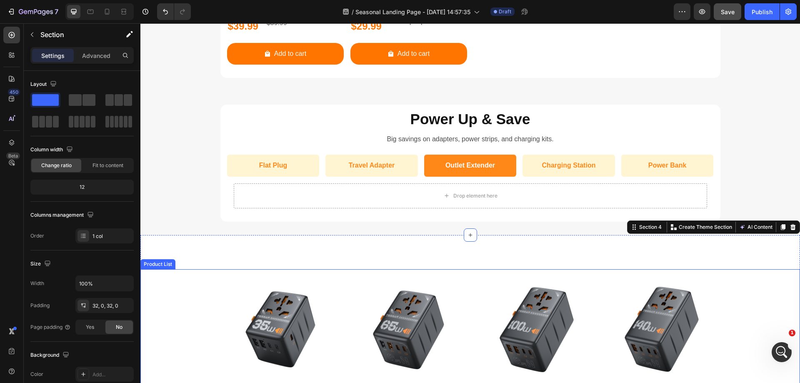
scroll to position [906, 0]
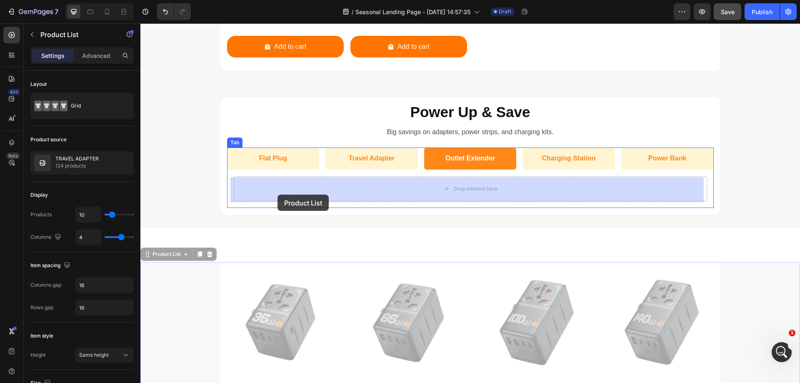
drag, startPoint x: 147, startPoint y: 256, endPoint x: 278, endPoint y: 195, distance: 144.3
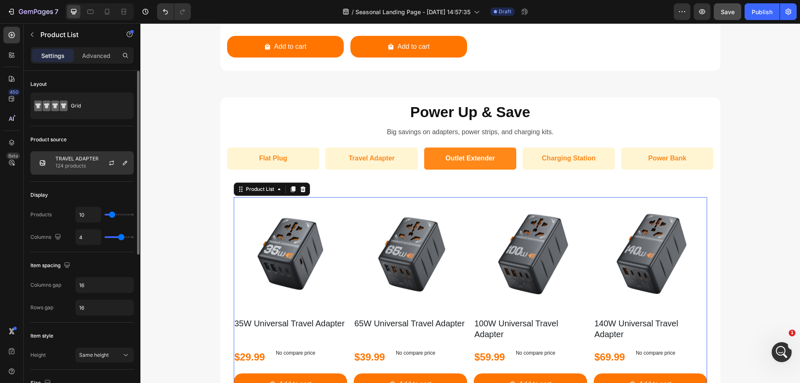
click at [82, 160] on p "TRAVEL ADAPTER" at bounding box center [76, 159] width 43 height 6
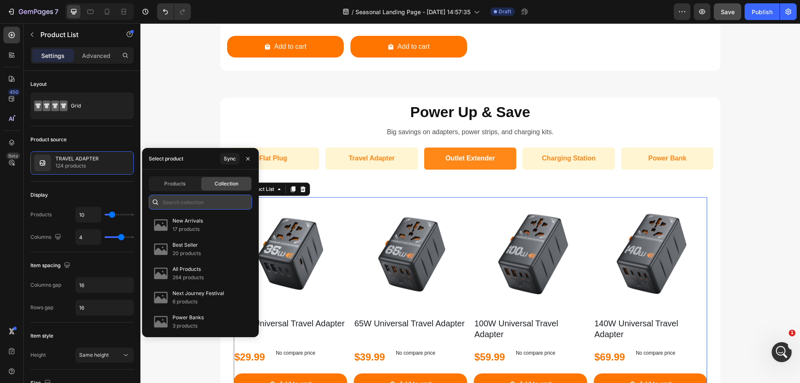
click at [210, 200] on input "text" at bounding box center [200, 202] width 103 height 15
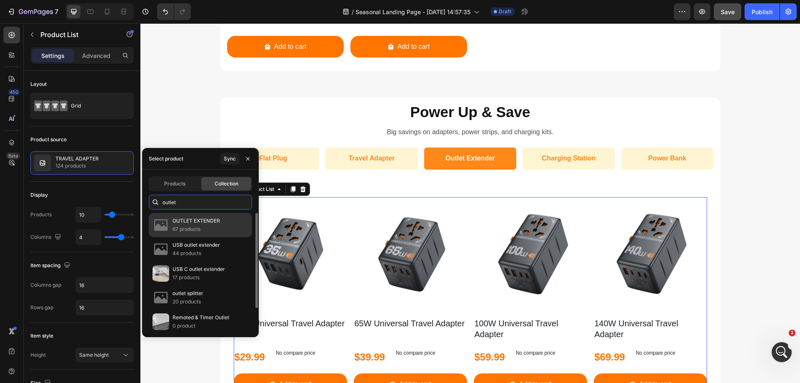
type input "outlet"
click at [193, 220] on p "OUTLET EXTENDER" at bounding box center [197, 221] width 48 height 8
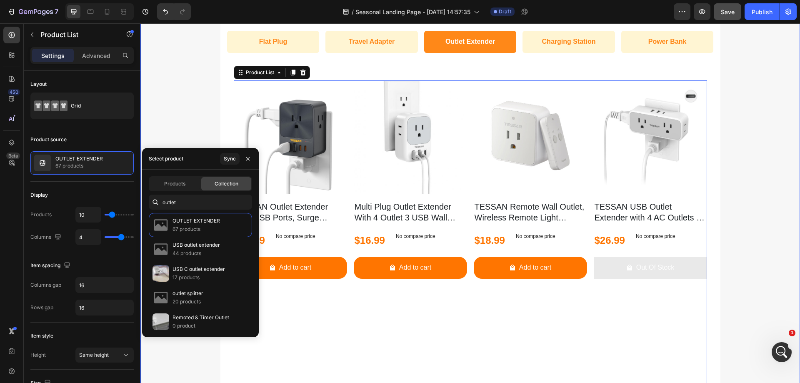
scroll to position [1031, 0]
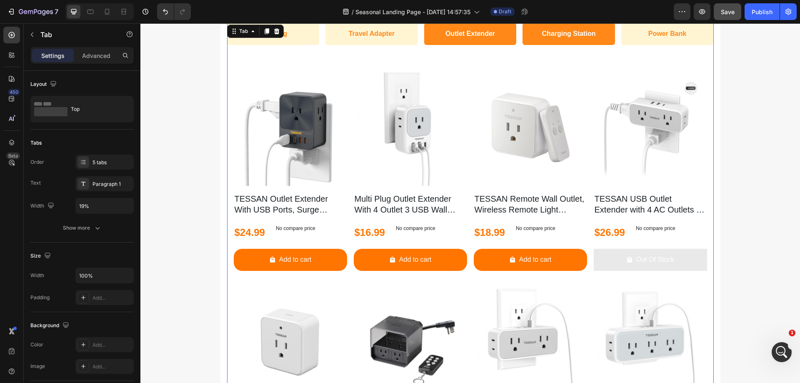
click at [559, 44] on li "Charging Station" at bounding box center [569, 34] width 93 height 22
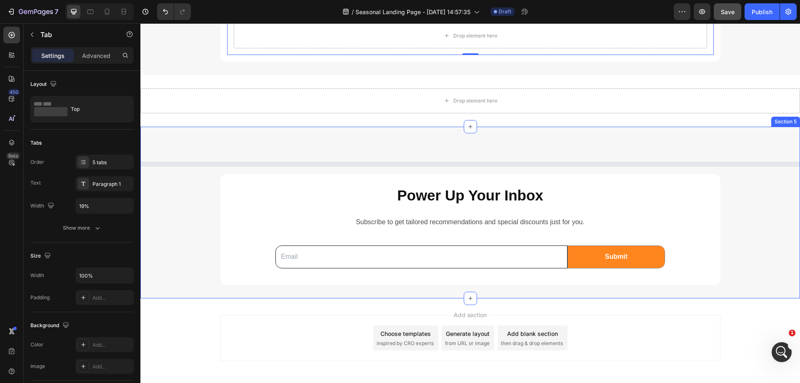
scroll to position [971, 0]
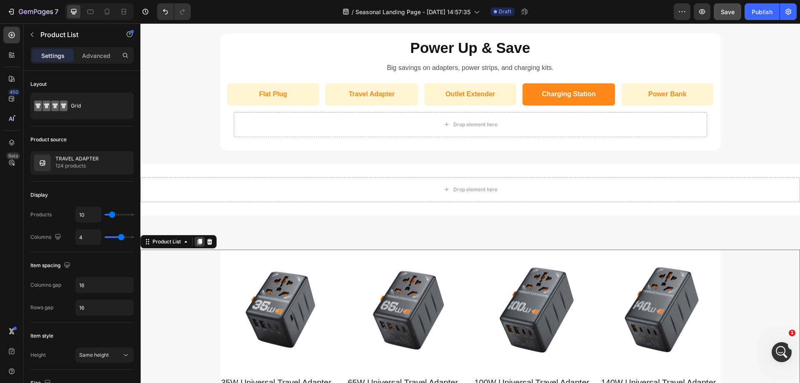
click at [201, 242] on icon at bounding box center [200, 242] width 5 height 6
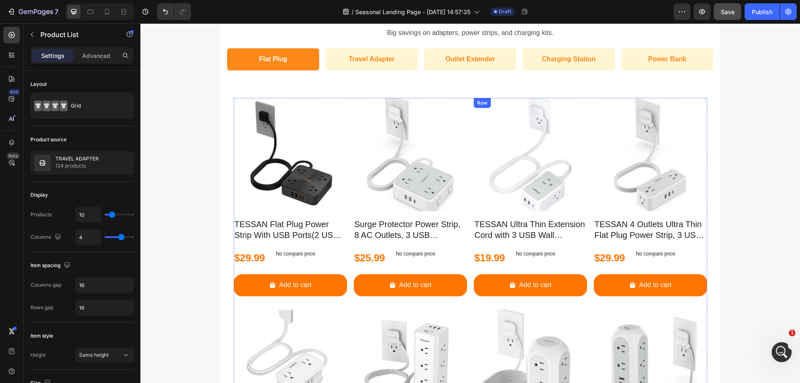
scroll to position [373, 0]
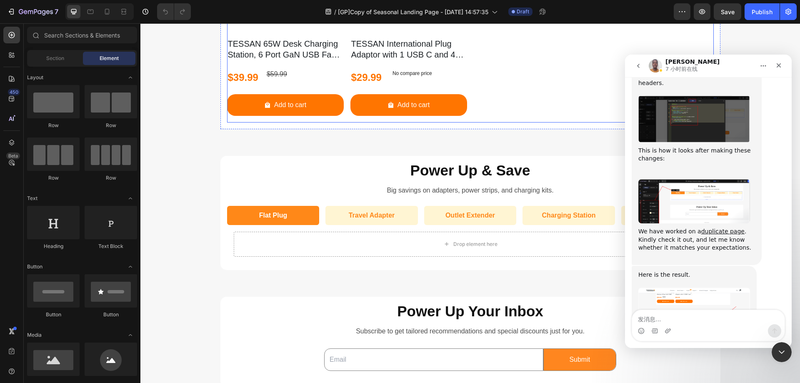
scroll to position [917, 0]
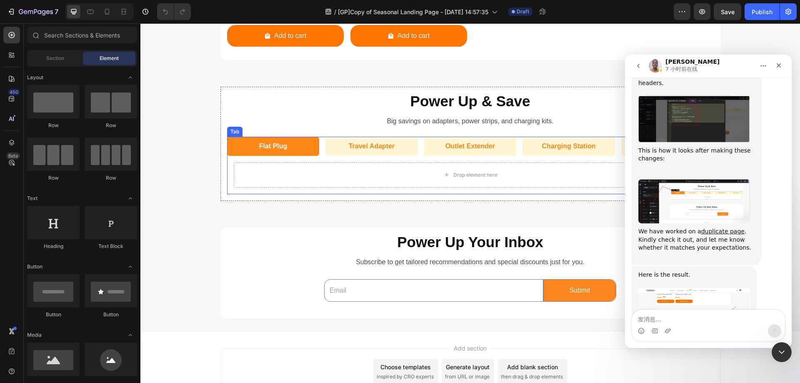
click at [320, 148] on ul "Flat Plug Travel Adapter Outlet Extender Charging Station Power Bank" at bounding box center [470, 146] width 487 height 19
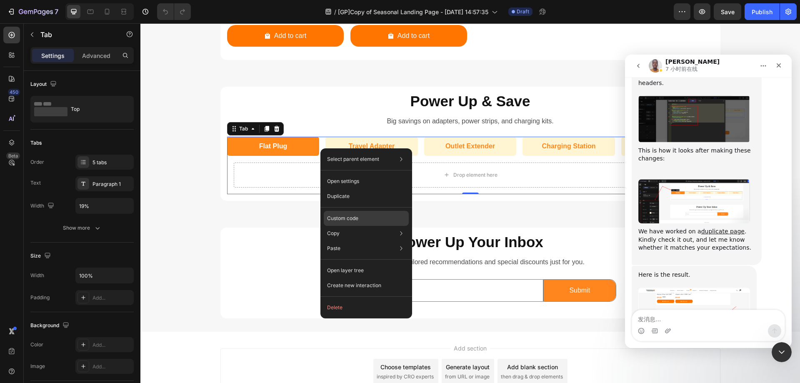
click at [357, 241] on div "Custom code" at bounding box center [366, 248] width 85 height 15
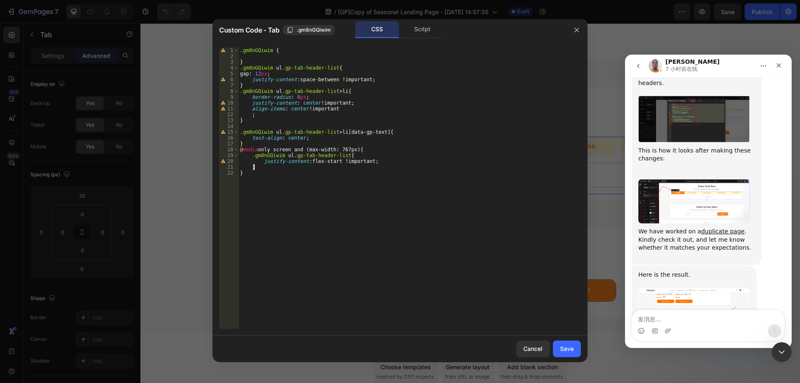
click at [386, 168] on div ".gm8nGQiwim { } .gm8nGQiwim ul .gp-tab-header-list { gap : 12 px ; justify-cont…" at bounding box center [409, 194] width 343 height 293
type textarea "} }"
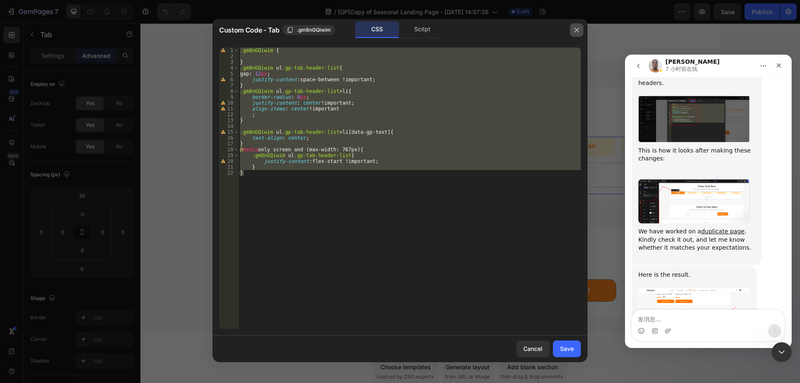
drag, startPoint x: 573, startPoint y: 30, endPoint x: 420, endPoint y: 4, distance: 155.2
click at [573, 30] on icon "button" at bounding box center [576, 30] width 7 height 7
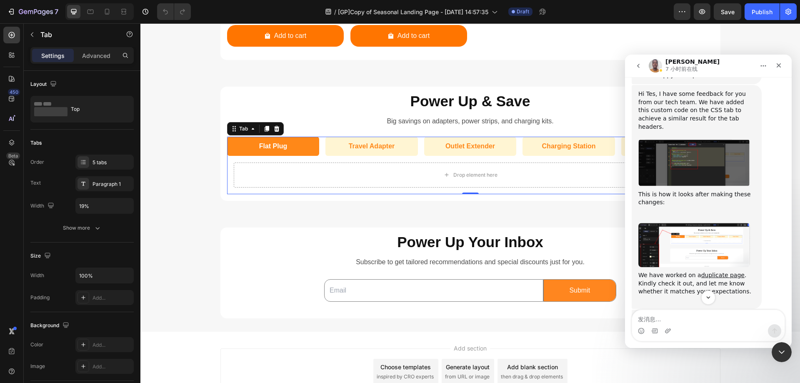
scroll to position [1316, 0]
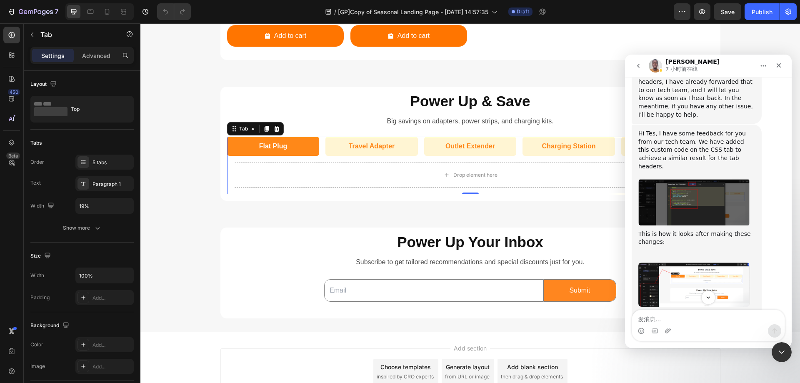
click at [676, 263] on img "Brian说…" at bounding box center [694, 285] width 112 height 44
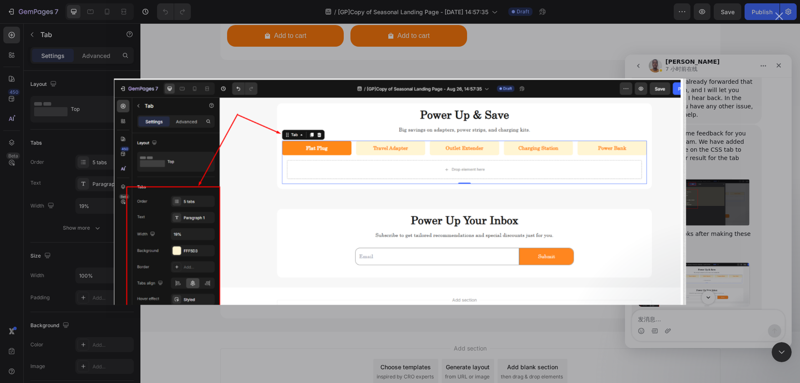
click at [671, 165] on img "关闭" at bounding box center [400, 191] width 572 height 226
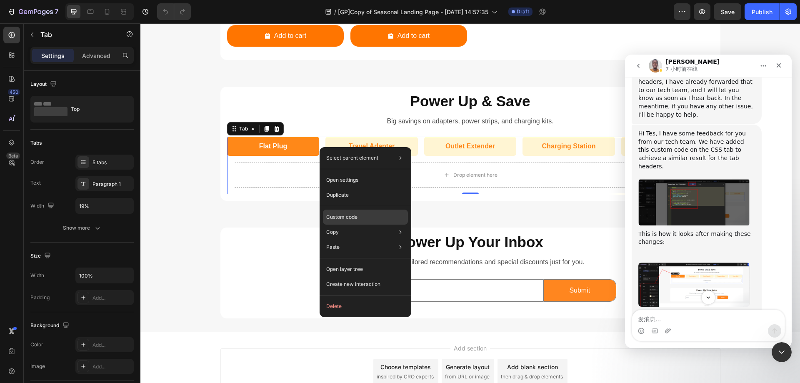
click at [352, 217] on p "Custom code" at bounding box center [341, 217] width 31 height 8
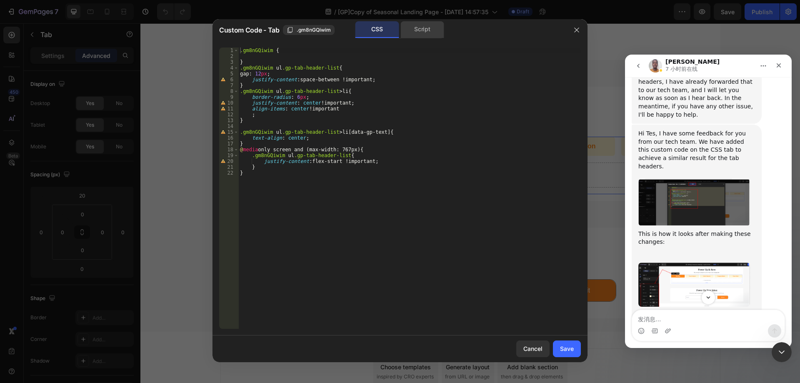
click at [403, 33] on div "Script" at bounding box center [422, 29] width 44 height 17
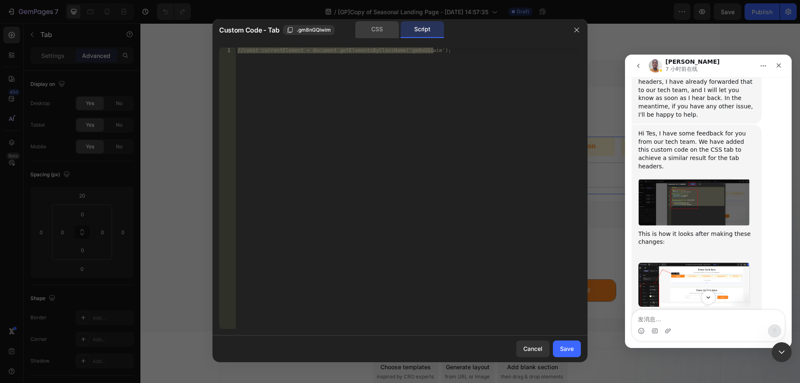
click at [376, 28] on div "CSS" at bounding box center [377, 29] width 44 height 17
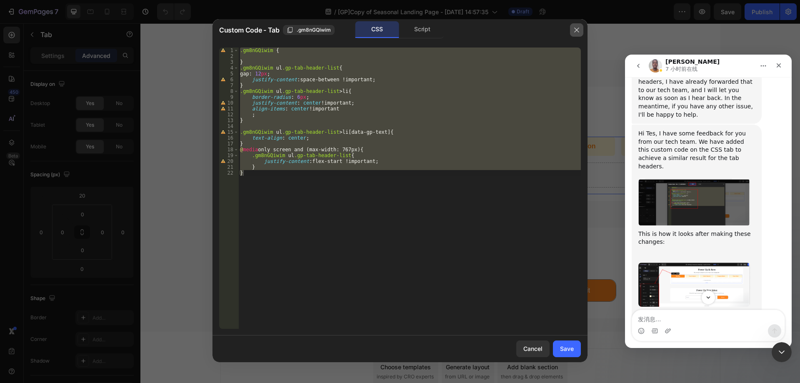
click at [578, 31] on icon "button" at bounding box center [576, 30] width 7 height 7
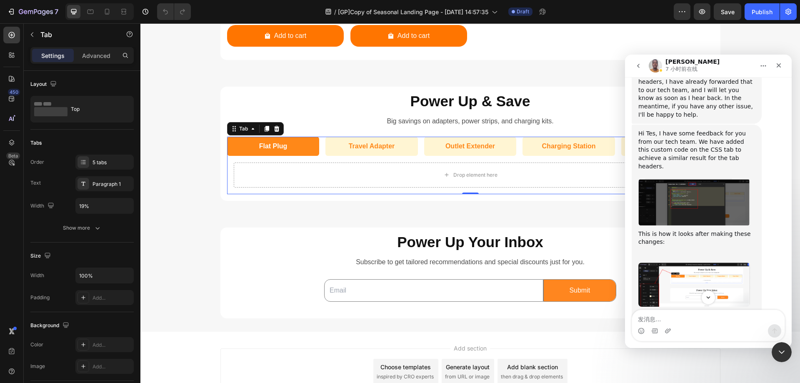
click at [320, 153] on ul "Flat Plug Travel Adapter Outlet Extender Charging Station Power Bank" at bounding box center [470, 146] width 487 height 19
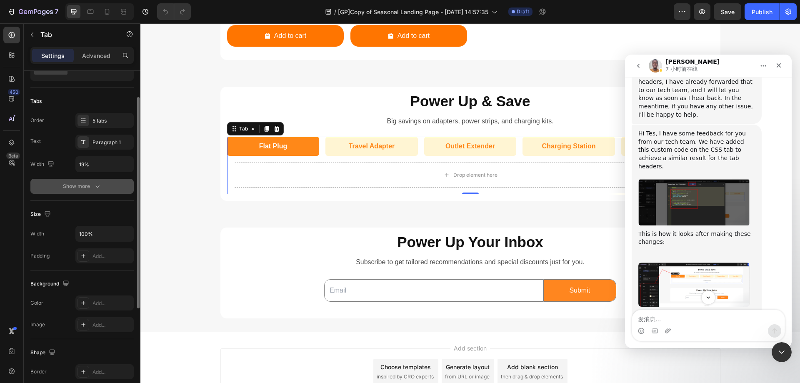
click at [100, 183] on icon "button" at bounding box center [97, 186] width 8 height 8
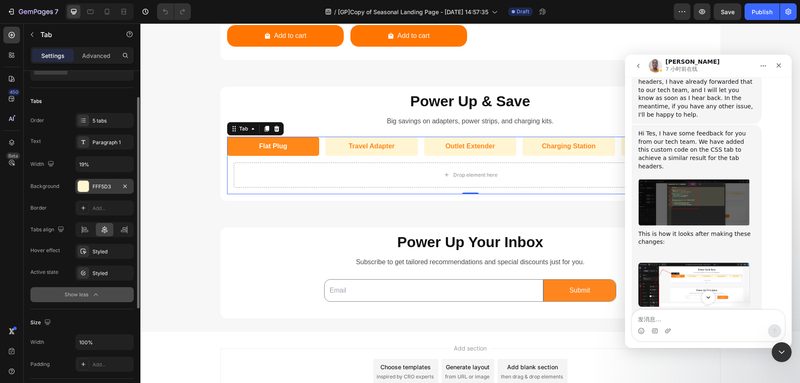
click at [103, 187] on div "FFF5D3" at bounding box center [105, 187] width 24 height 8
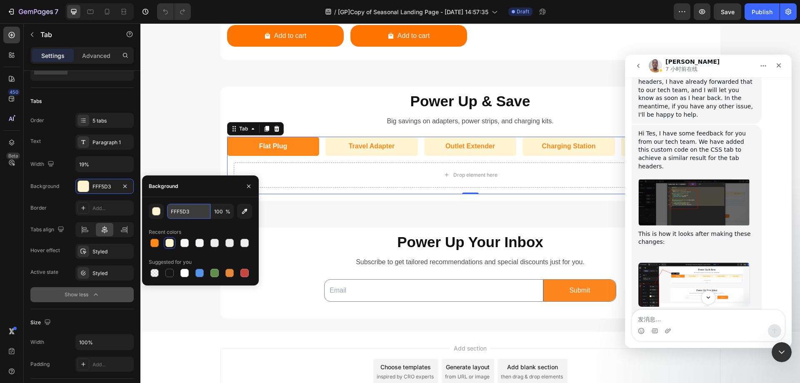
click at [181, 212] on input "FFF5D3" at bounding box center [188, 211] width 43 height 15
click at [110, 96] on div "Tabs" at bounding box center [81, 101] width 103 height 13
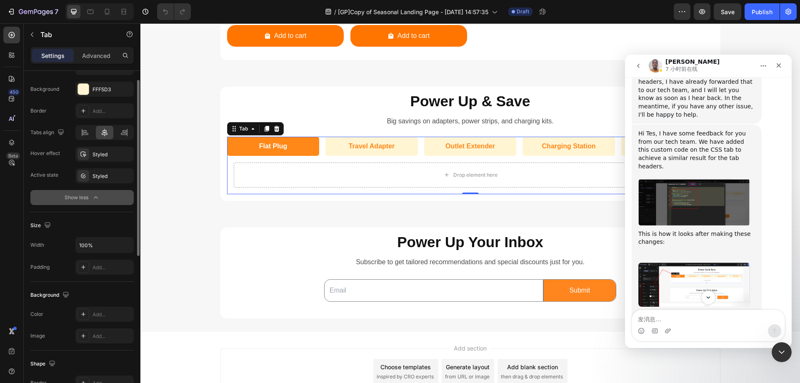
scroll to position [55, 0]
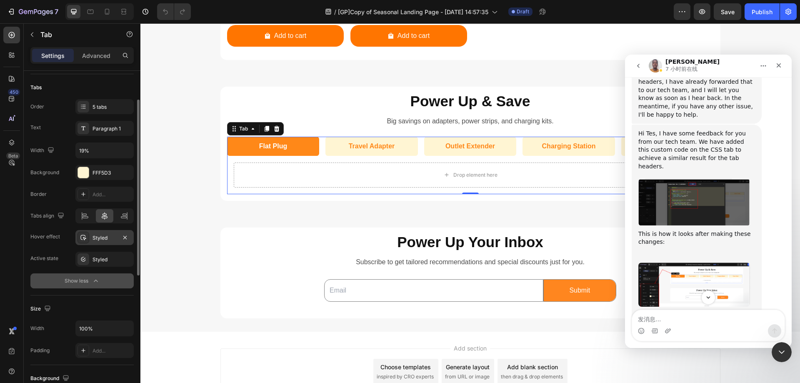
click at [87, 235] on div at bounding box center [84, 238] width 12 height 12
click at [97, 259] on div "Styled" at bounding box center [105, 260] width 24 height 8
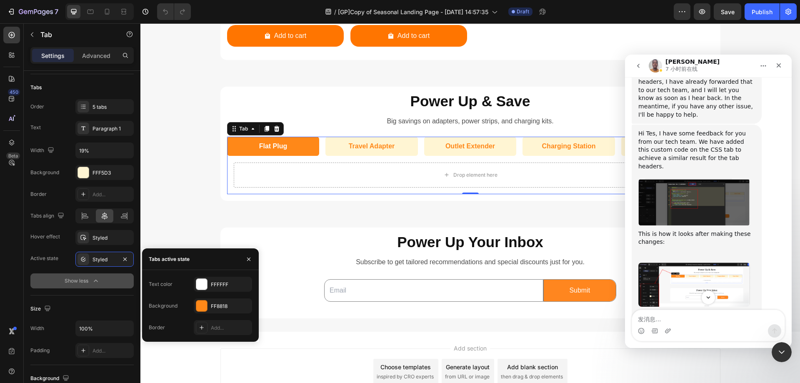
click at [273, 146] on p "Flat Plug" at bounding box center [273, 146] width 28 height 10
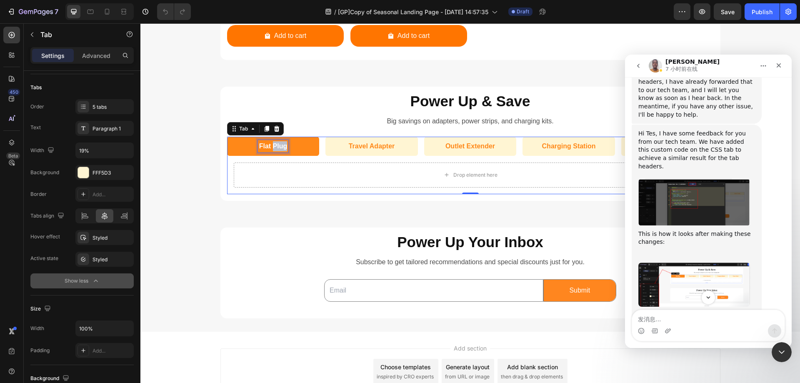
click at [273, 146] on p "Flat Plug" at bounding box center [273, 146] width 28 height 10
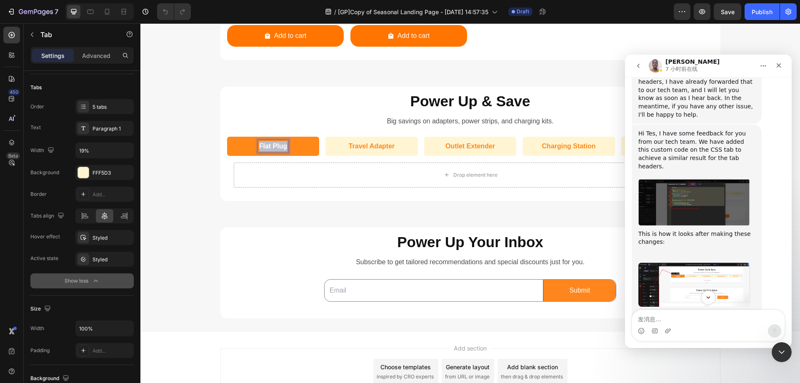
click at [273, 146] on p "Flat Plug" at bounding box center [273, 146] width 28 height 10
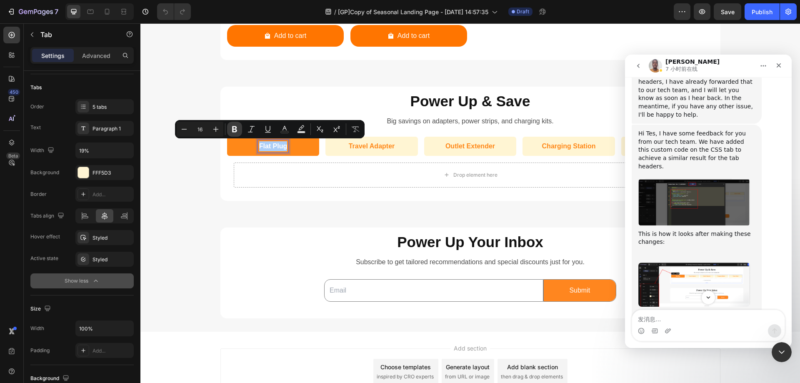
click at [232, 128] on icon "Editor contextual toolbar" at bounding box center [234, 129] width 8 height 8
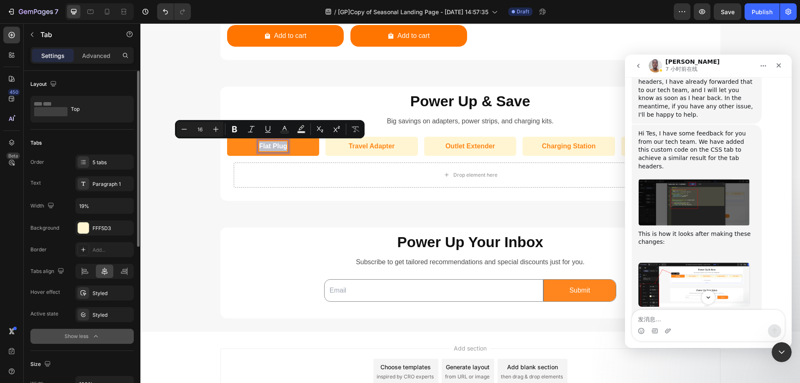
scroll to position [0, 0]
click at [86, 184] on icon at bounding box center [83, 183] width 7 height 7
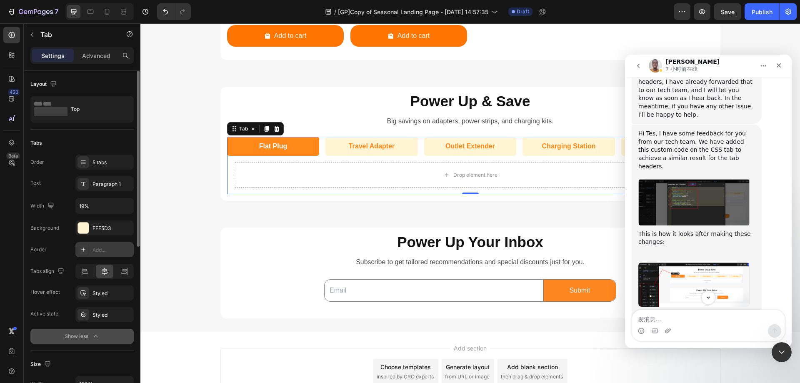
click at [87, 247] on div at bounding box center [84, 250] width 12 height 12
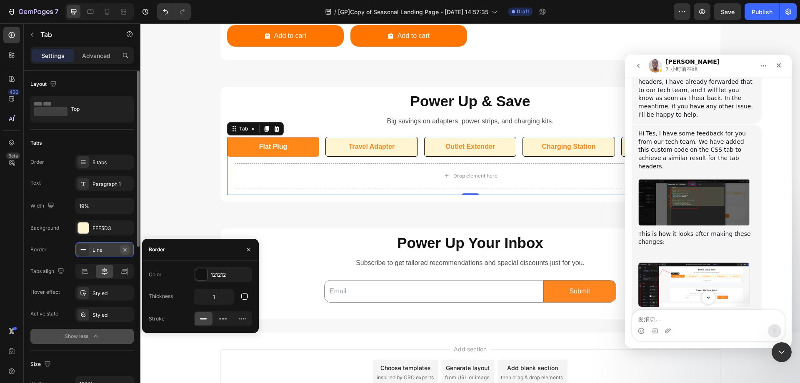
click at [127, 249] on icon "button" at bounding box center [125, 249] width 7 height 7
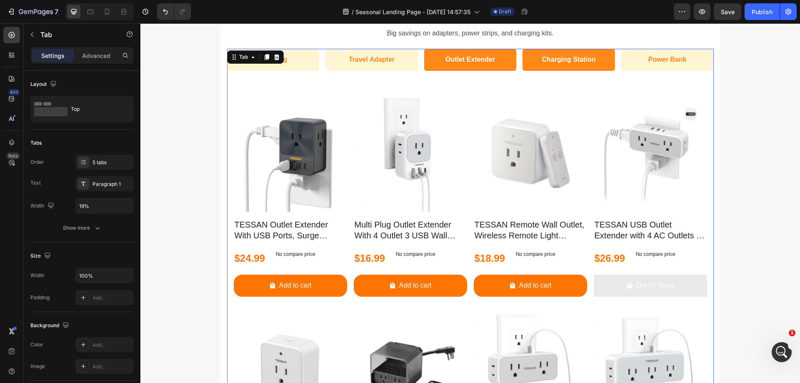
scroll to position [1, 0]
click at [523, 66] on li "Charging Station" at bounding box center [569, 60] width 93 height 22
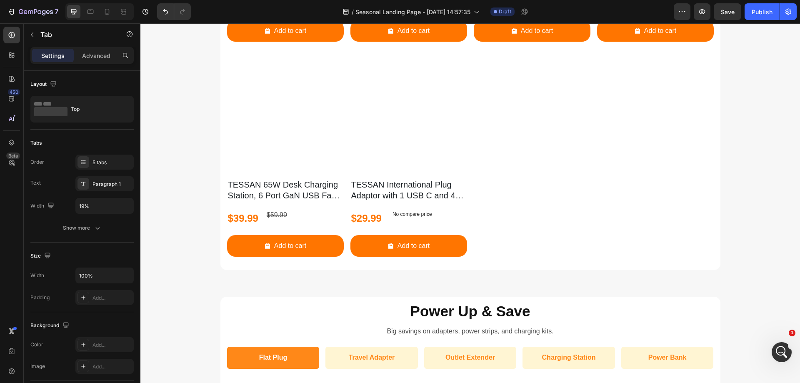
scroll to position [832, 0]
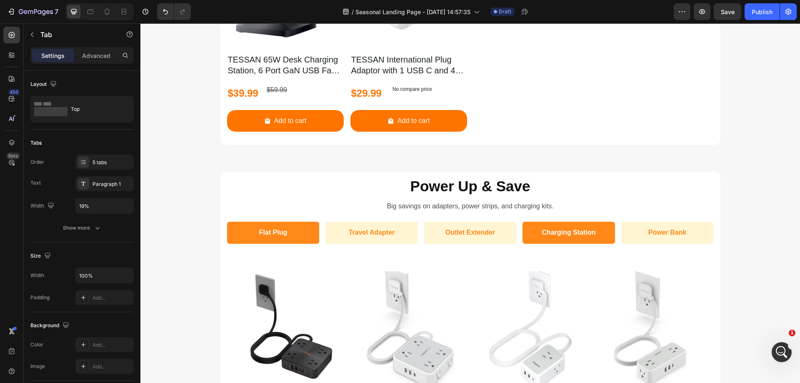
click at [533, 236] on li "Charging Station" at bounding box center [569, 233] width 93 height 22
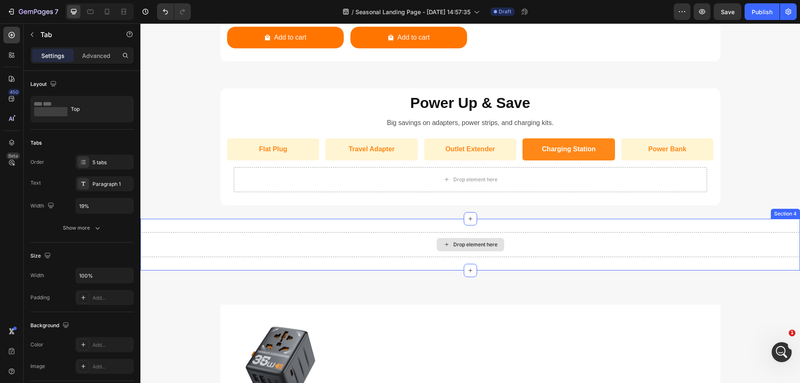
scroll to position [957, 0]
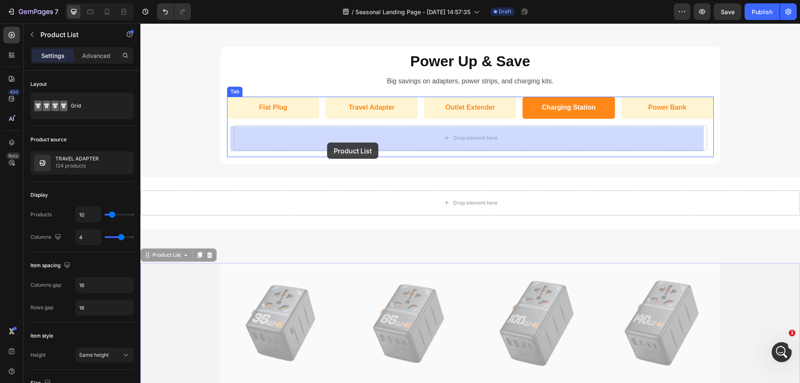
drag, startPoint x: 148, startPoint y: 258, endPoint x: 327, endPoint y: 143, distance: 212.9
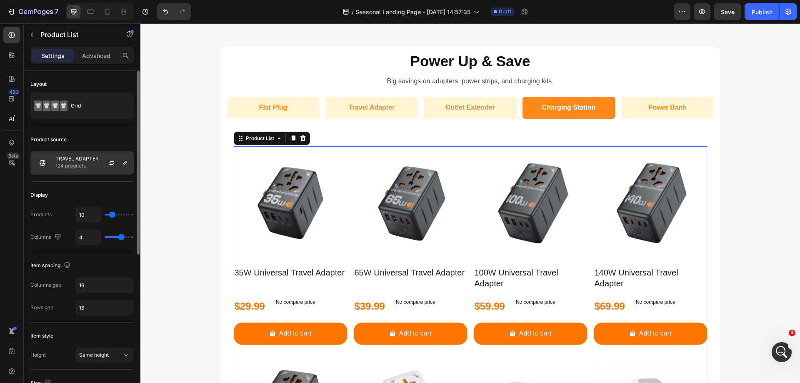
click at [82, 162] on p "124 products" at bounding box center [76, 166] width 43 height 8
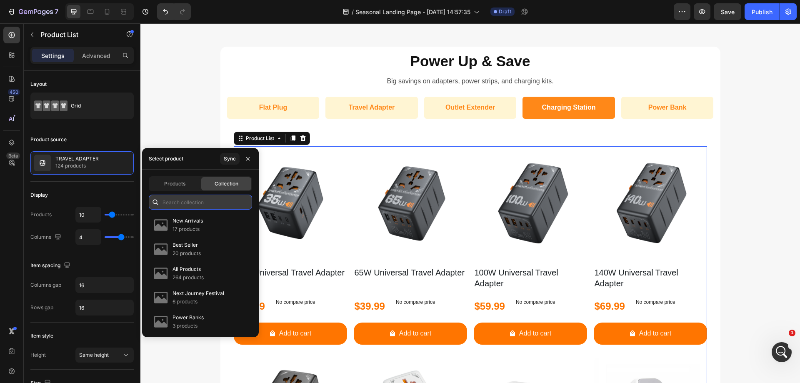
click at [210, 205] on input "text" at bounding box center [200, 202] width 103 height 15
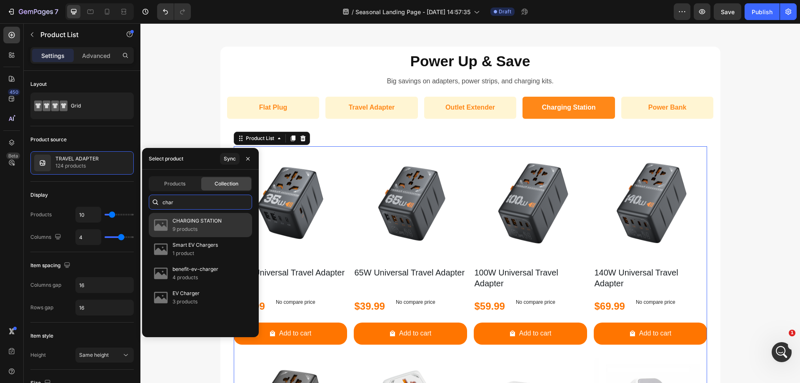
type input "char"
click at [205, 223] on p "CHARGING STATION" at bounding box center [197, 221] width 49 height 8
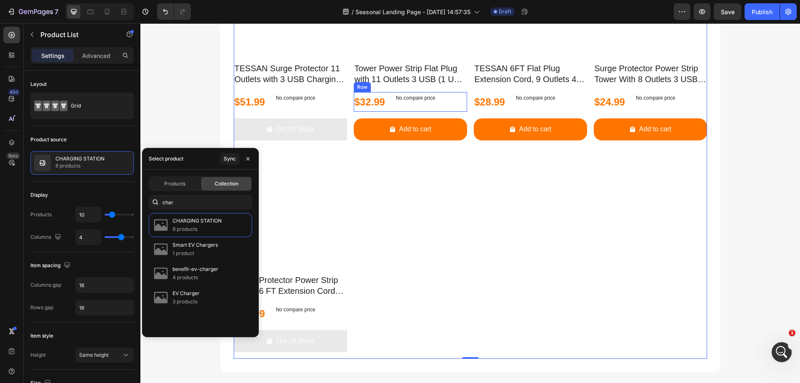
scroll to position [1374, 0]
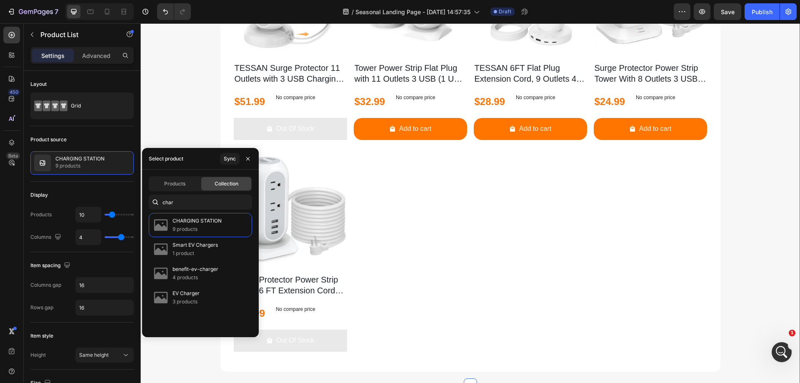
click at [725, 179] on div "Power Up & Save Heading Big savings on adapters, power strips, and charging kit…" at bounding box center [470, 0] width 660 height 741
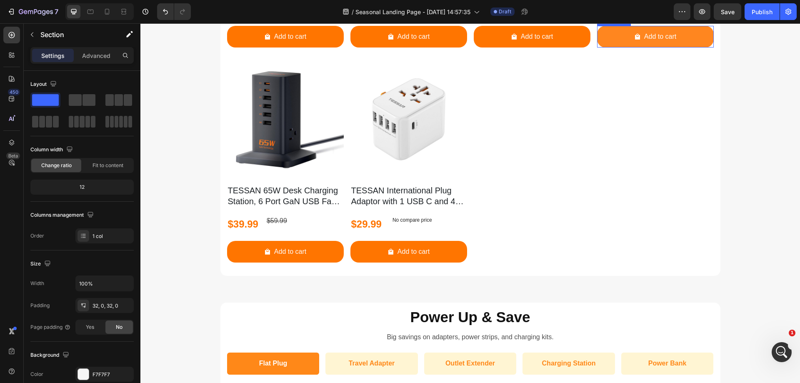
scroll to position [788, 0]
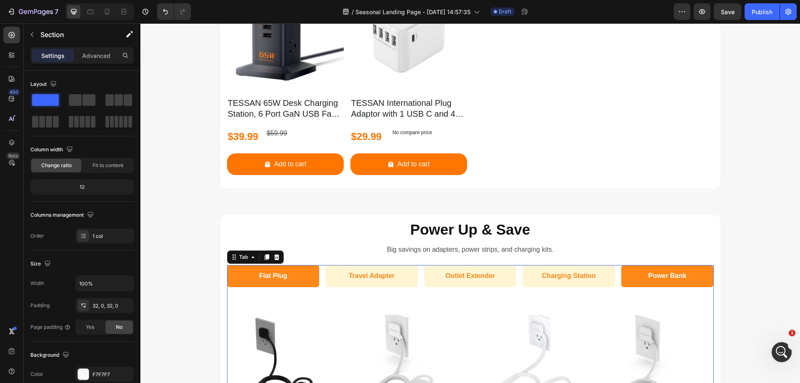
click at [629, 280] on li "Power Bank" at bounding box center [667, 276] width 93 height 22
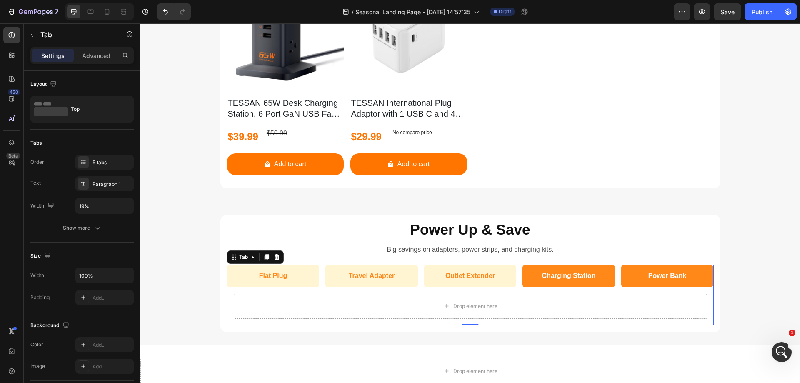
scroll to position [913, 0]
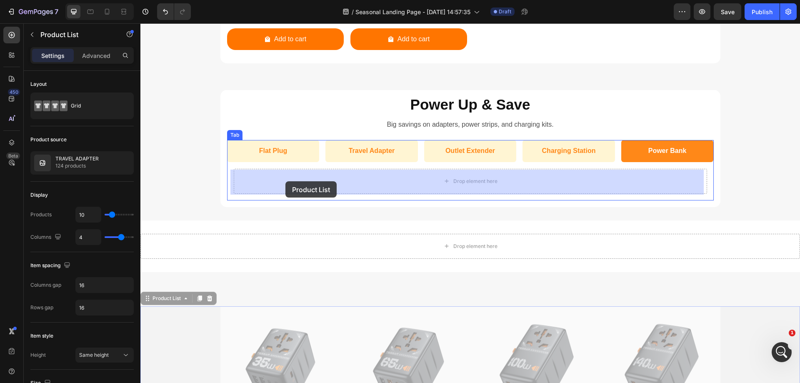
drag, startPoint x: 146, startPoint y: 301, endPoint x: 285, endPoint y: 181, distance: 184.1
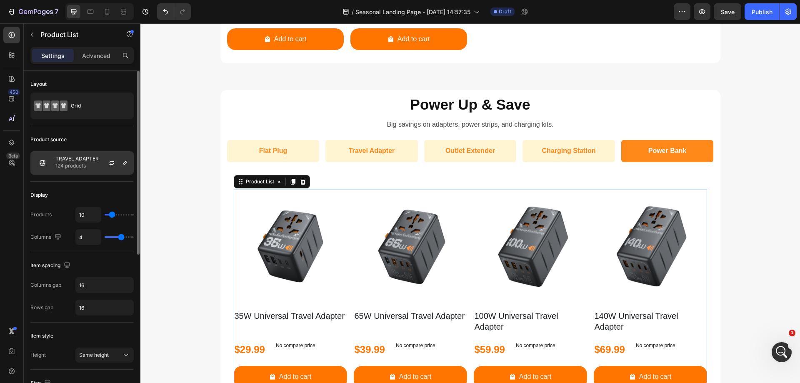
click at [86, 161] on p "TRAVEL ADAPTER" at bounding box center [76, 159] width 43 height 6
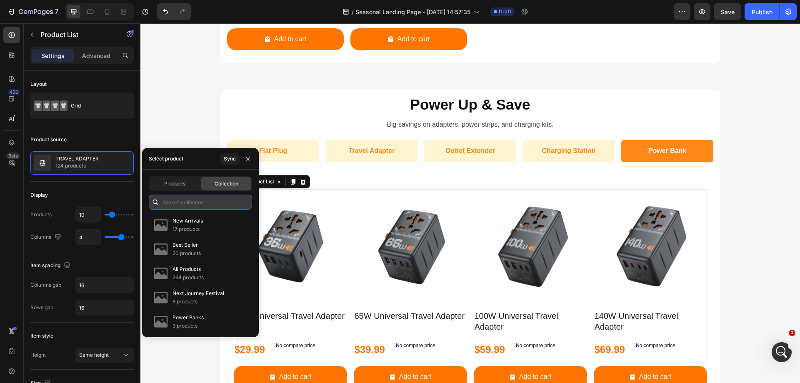
click at [195, 203] on input "text" at bounding box center [200, 202] width 103 height 15
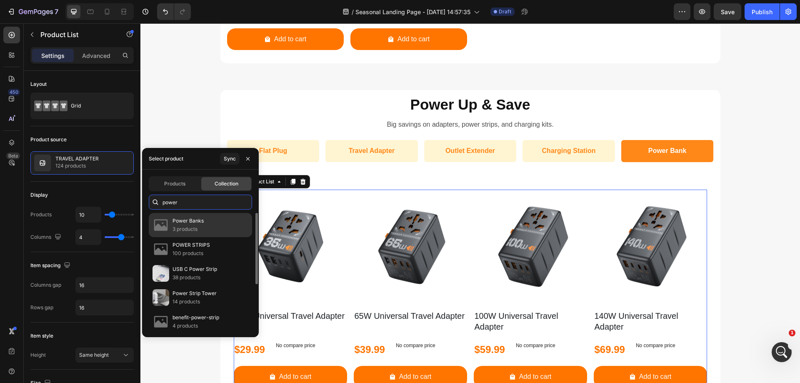
type input "power"
click at [194, 222] on p "Power Banks" at bounding box center [188, 221] width 31 height 8
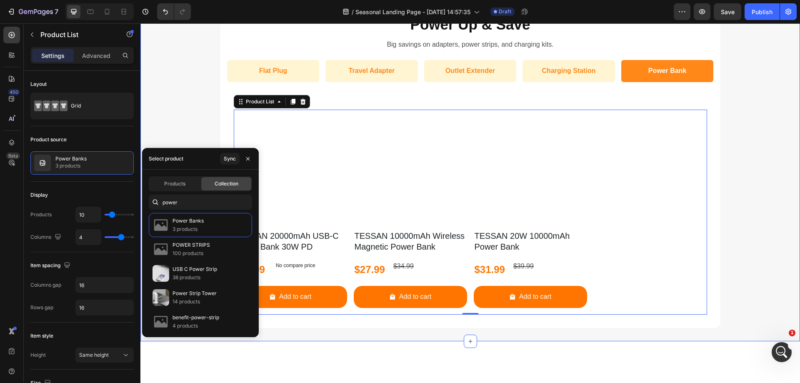
scroll to position [997, 0]
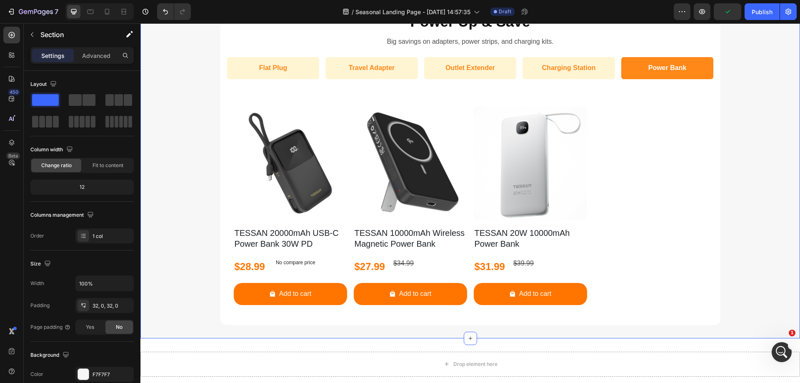
click at [735, 201] on div "Power Up & Save Heading Big savings on adapters, power strips, and charging kit…" at bounding box center [470, 166] width 660 height 318
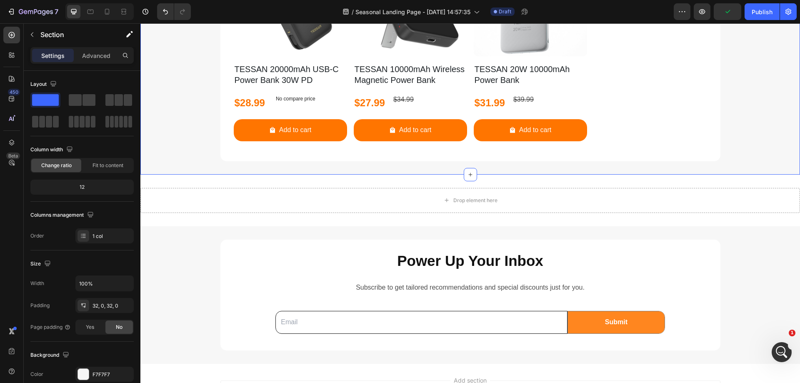
scroll to position [1164, 0]
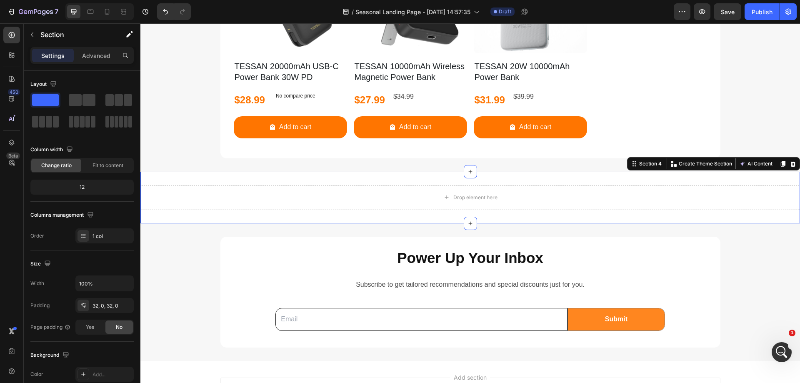
click at [682, 218] on div "Drop element here Section 4 Create Theme Section AI Content Write with GemAI Wh…" at bounding box center [470, 198] width 660 height 52
click at [790, 166] on icon at bounding box center [793, 163] width 7 height 7
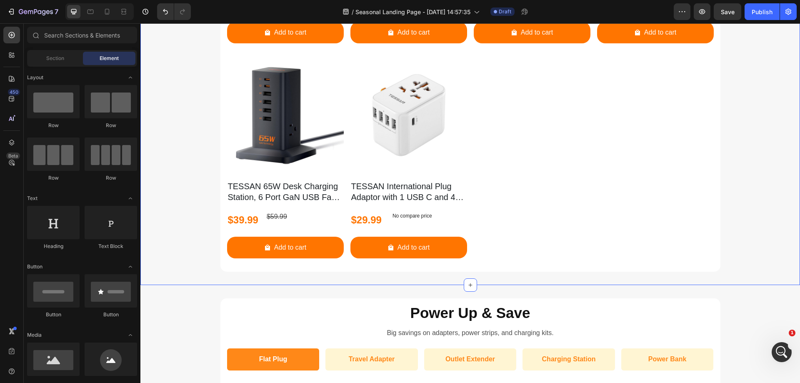
scroll to position [747, 0]
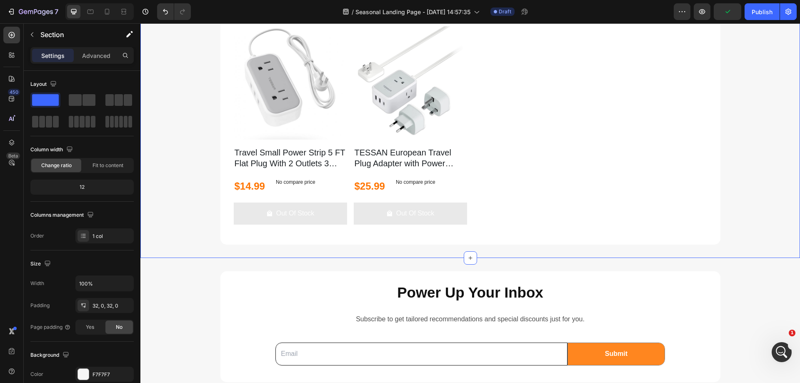
scroll to position [1580, 0]
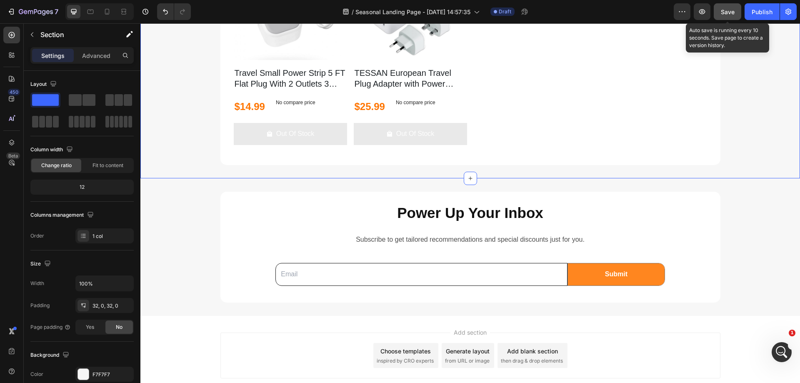
click at [733, 12] on span "Save" at bounding box center [728, 11] width 14 height 7
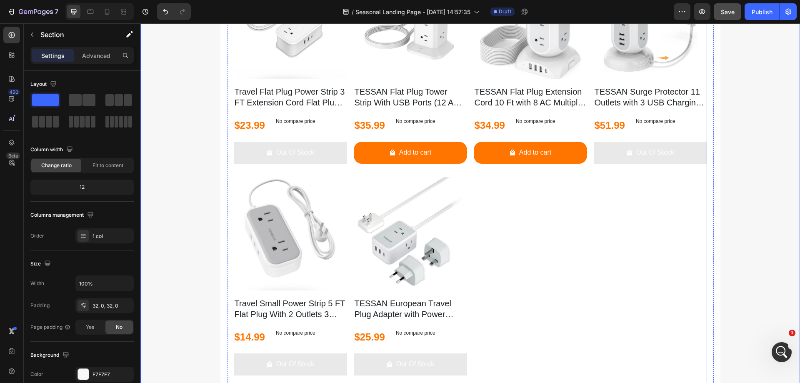
scroll to position [1247, 0]
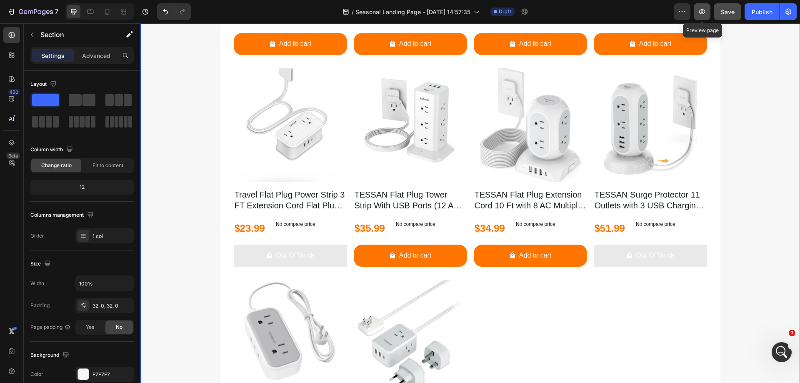
click at [700, 10] on icon "button" at bounding box center [702, 12] width 8 height 8
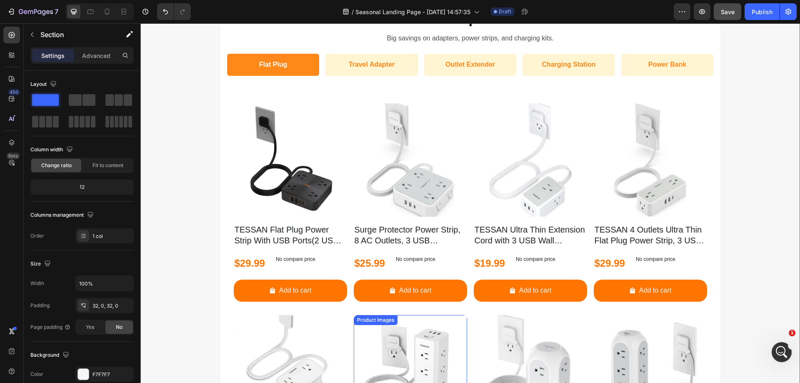
scroll to position [537, 0]
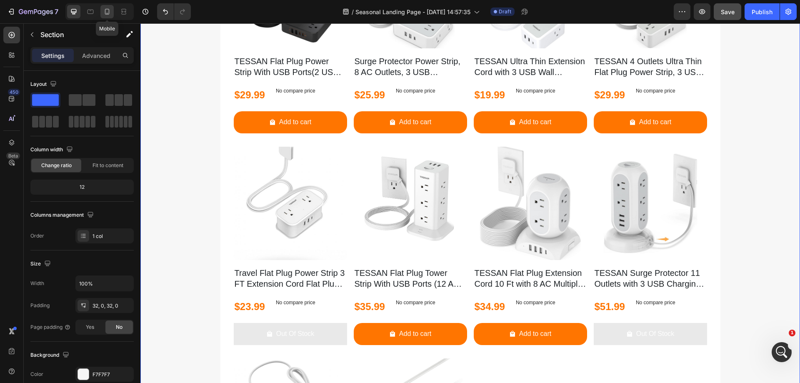
click at [106, 10] on icon at bounding box center [107, 12] width 8 height 8
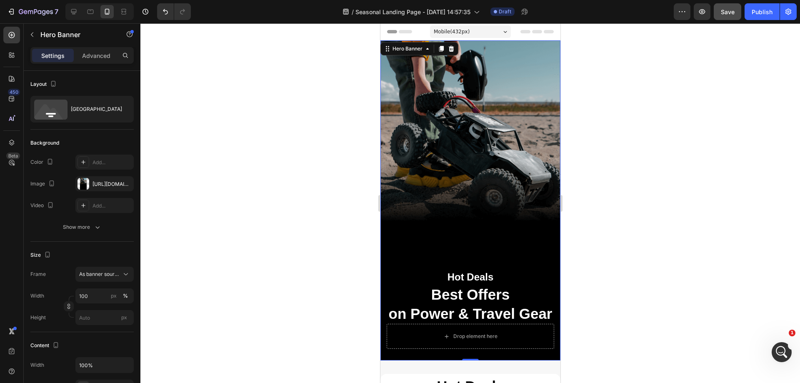
click at [477, 80] on div "Background Image" at bounding box center [470, 200] width 180 height 320
click at [96, 184] on div "https://cdn.shopify.com/s/files/1/0747/5439/2376/files/gempages_573781956941055…" at bounding box center [105, 184] width 24 height 8
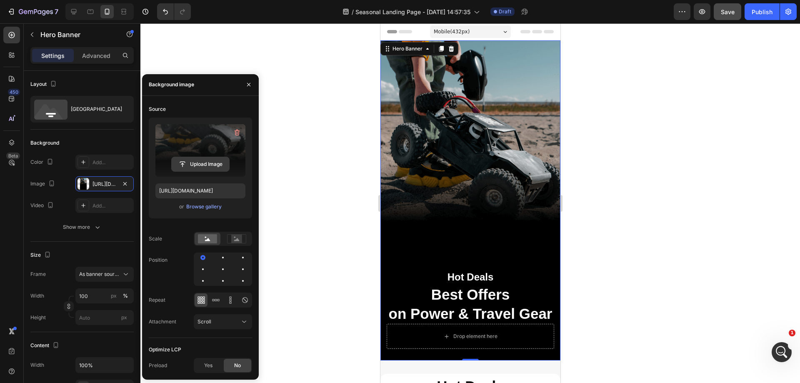
click at [200, 162] on input "file" at bounding box center [201, 164] width 58 height 14
type input "https://cdn.shopify.com/s/files/1/0747/5439/2376/files/gempages_573781956941055…"
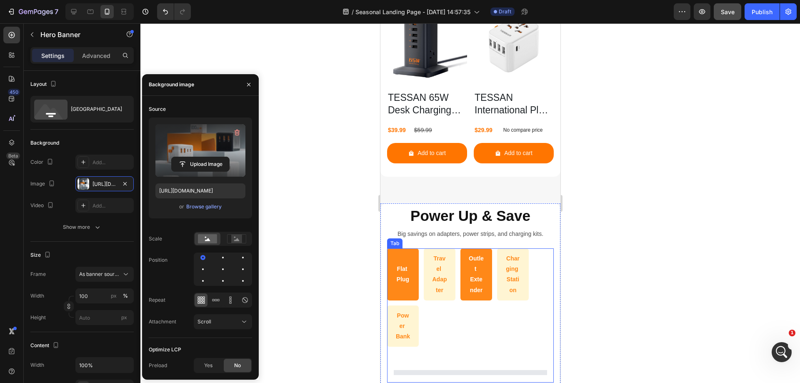
scroll to position [1084, 0]
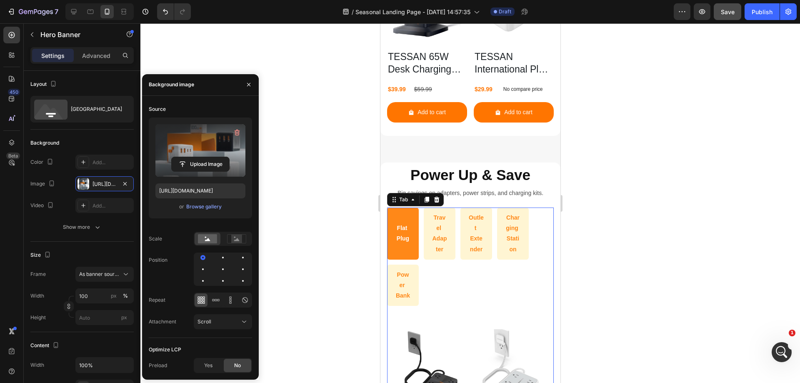
click at [535, 220] on ul "Flat Plug Travel Adapter Outlet Extender Charging Station Power Bank" at bounding box center [470, 257] width 167 height 98
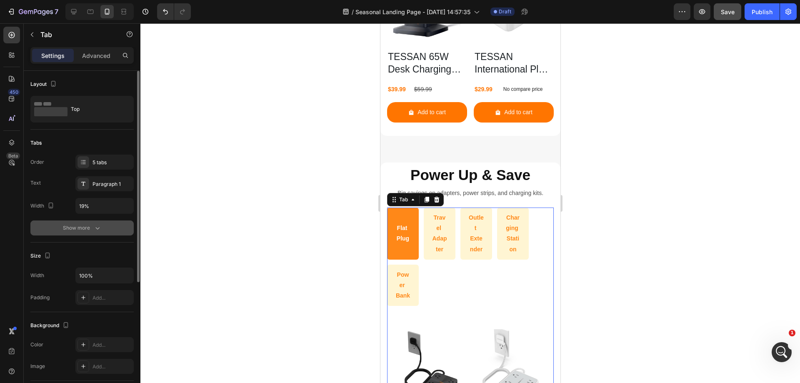
click at [103, 227] on button "Show more" at bounding box center [81, 227] width 103 height 15
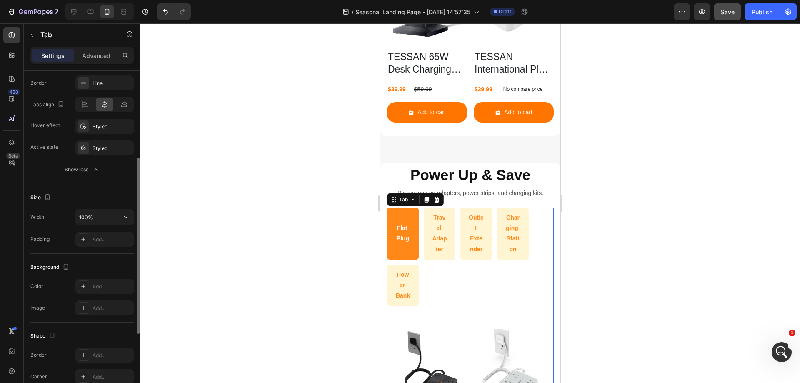
scroll to position [250, 0]
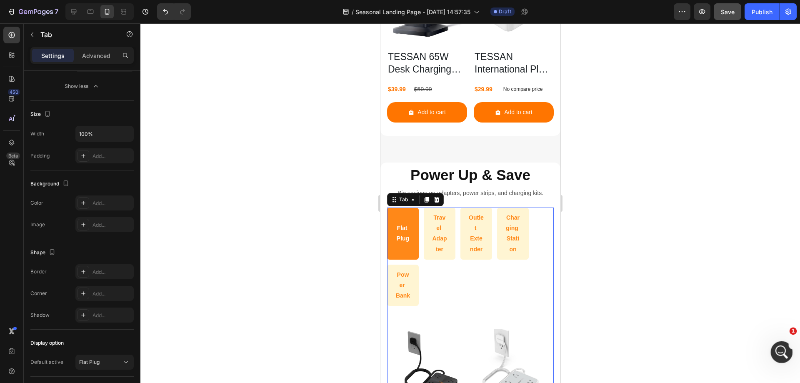
click at [778, 350] on icon "打开 Intercom Messenger" at bounding box center [781, 351] width 14 height 14
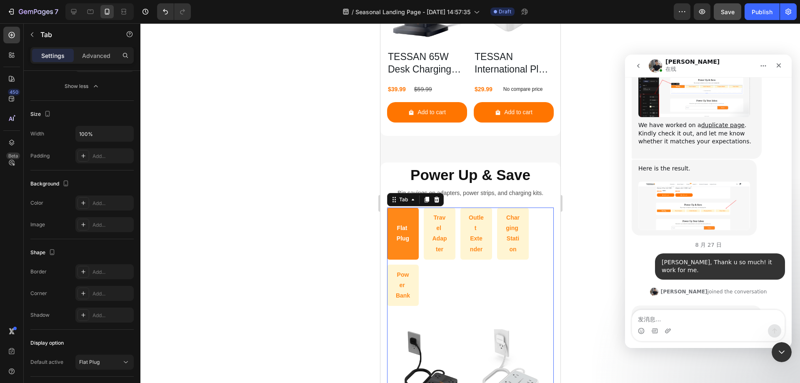
scroll to position [1544, 0]
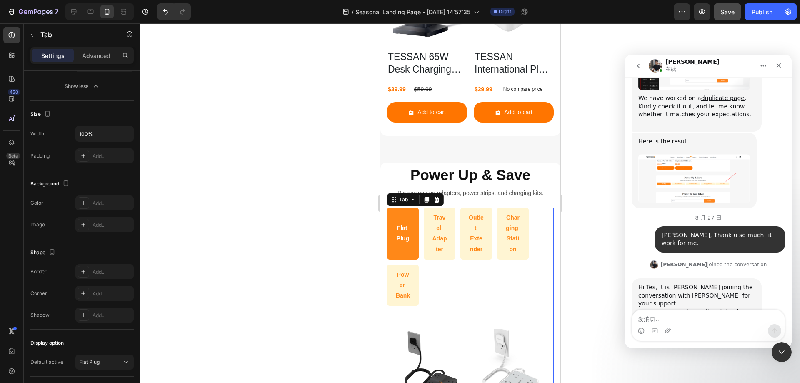
click at [684, 318] on textarea "发消息..." at bounding box center [708, 317] width 153 height 14
type textarea "Yes [PERSON_NAME]."
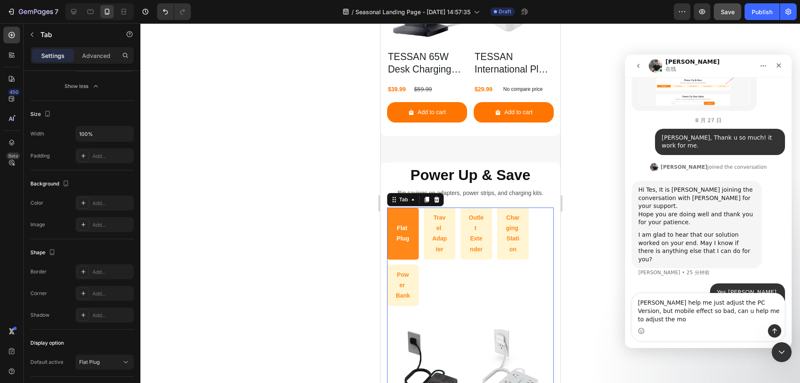
scroll to position [1650, 0]
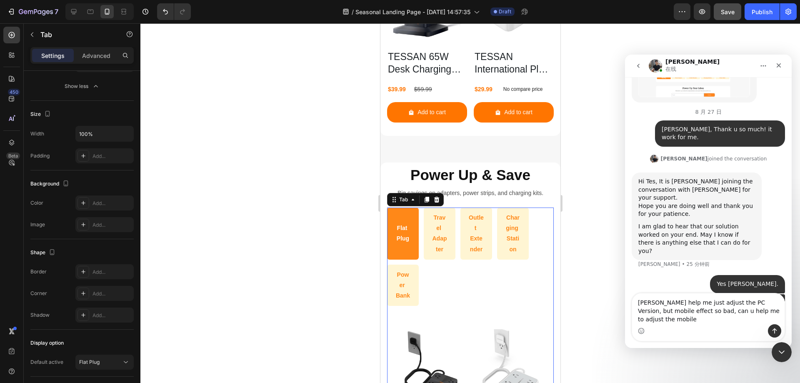
type textarea "[PERSON_NAME] help me just adjust the PC Version, but mobile effect so bad, can…"
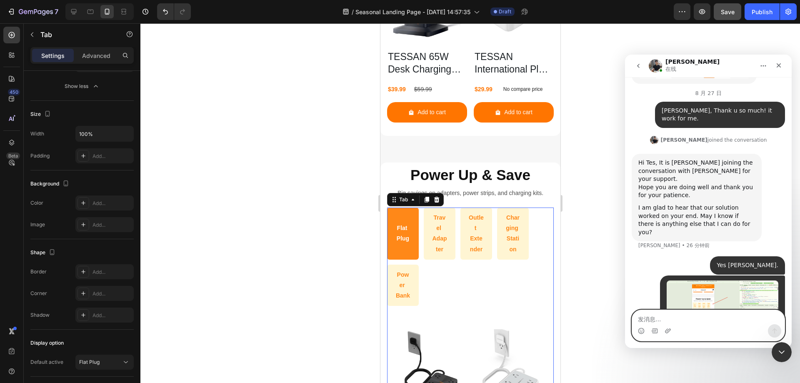
click at [682, 313] on textarea "发消息..." at bounding box center [708, 317] width 153 height 14
type textarea "we'd like the effect show like this."
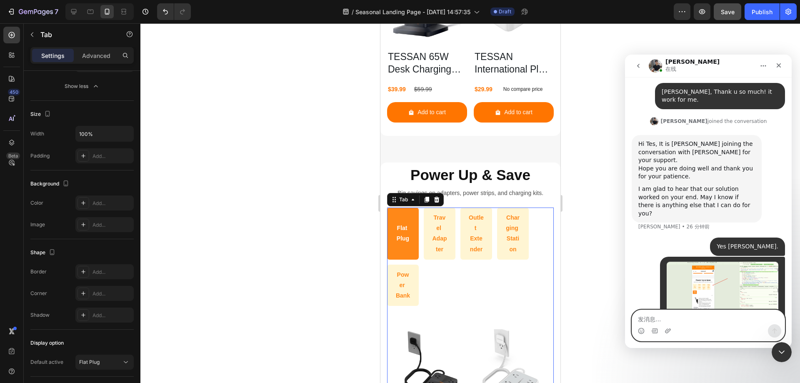
scroll to position [1752, 0]
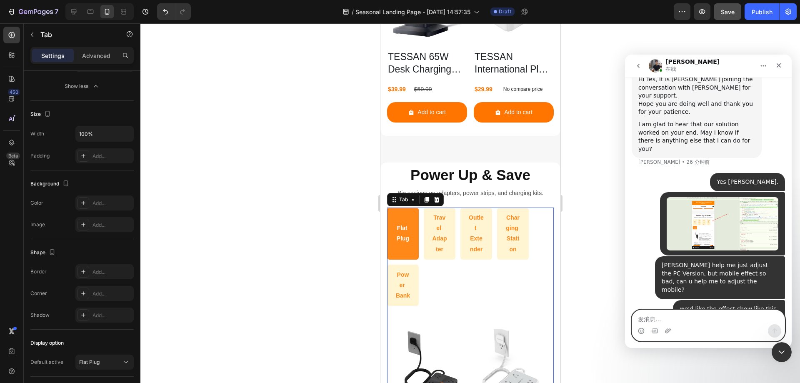
click at [725, 316] on textarea "发消息..." at bounding box center [708, 317] width 153 height 14
paste textarea "[URL][DOMAIN_NAME]"
type textarea "here is the link for reference.https://www.ugreen.com/pages/featured-deals"
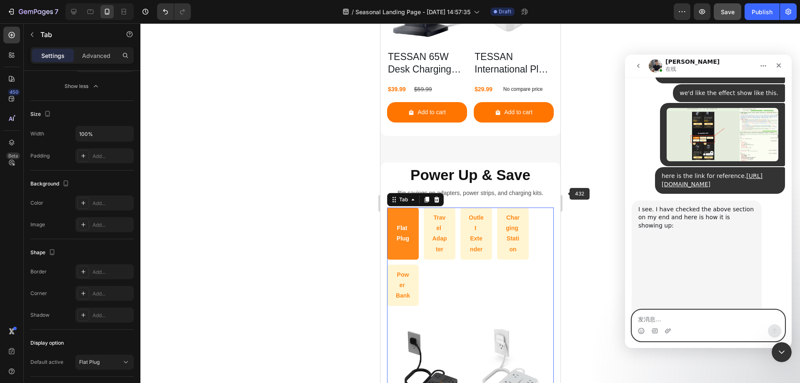
scroll to position [2001, 0]
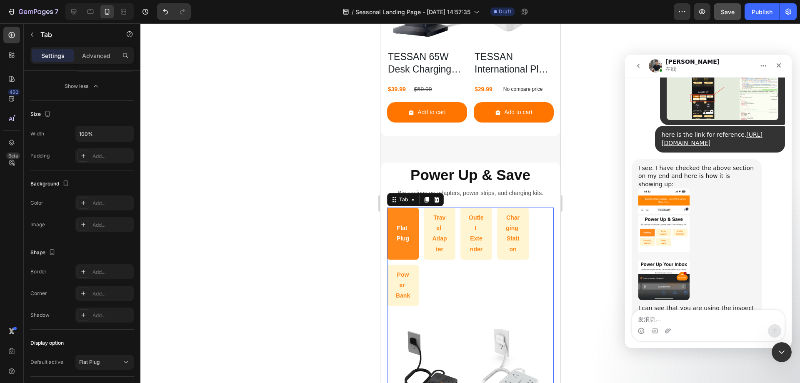
click at [672, 188] on img "Tony说…" at bounding box center [663, 244] width 51 height 112
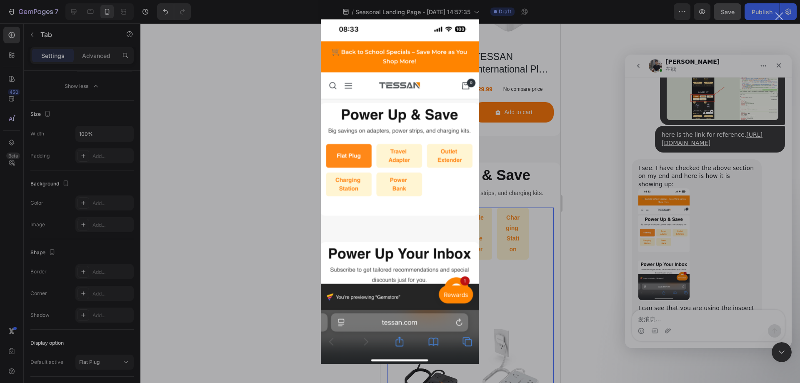
scroll to position [0, 0]
click at [287, 108] on div "Intercom Messenger" at bounding box center [400, 191] width 800 height 383
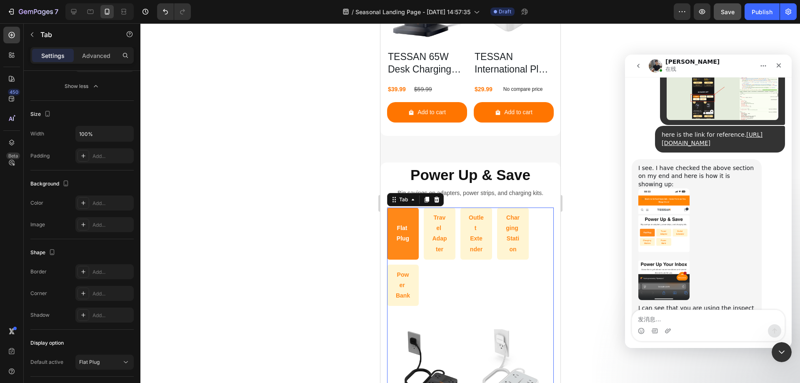
scroll to position [2035, 0]
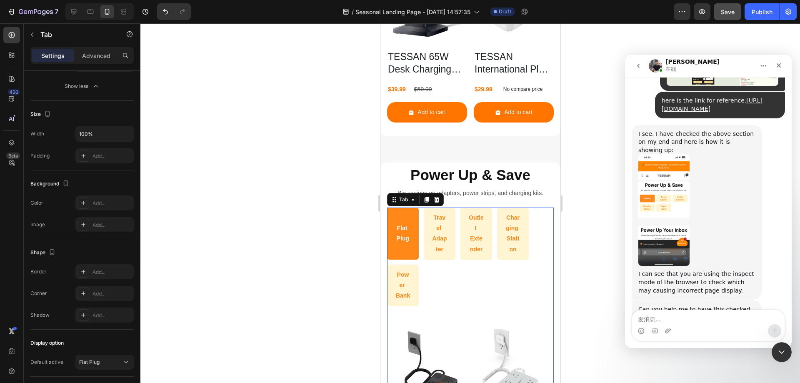
click at [700, 330] on link "[URL][DOMAIN_NAME]" at bounding box center [677, 333] width 65 height 7
click at [704, 13] on icon "button" at bounding box center [702, 12] width 8 height 8
click at [682, 322] on textarea "发消息..." at bounding box center [708, 317] width 153 height 14
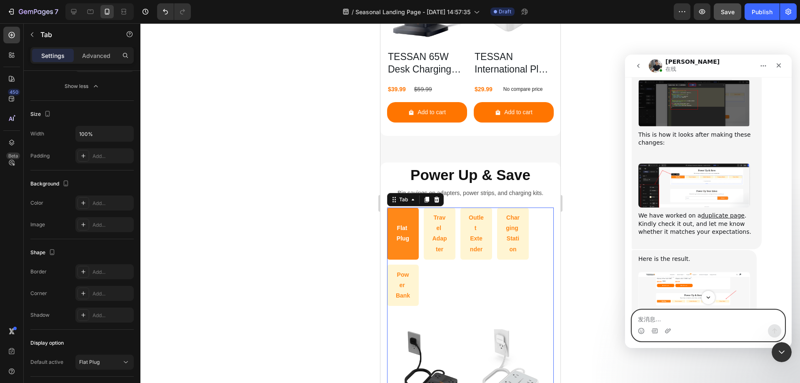
scroll to position [1414, 0]
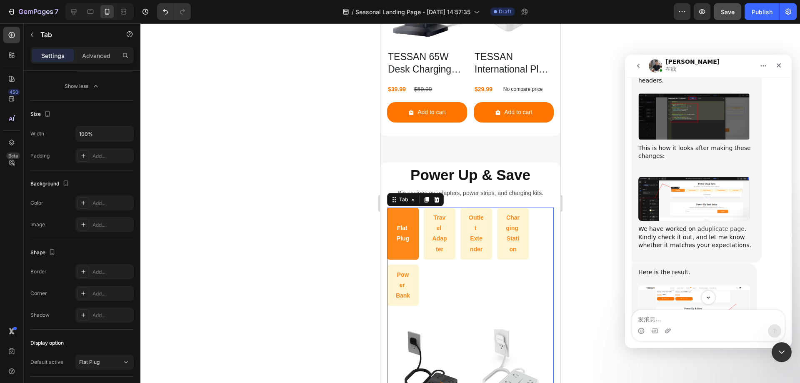
click at [728, 225] on link "duplicate page" at bounding box center [722, 228] width 43 height 7
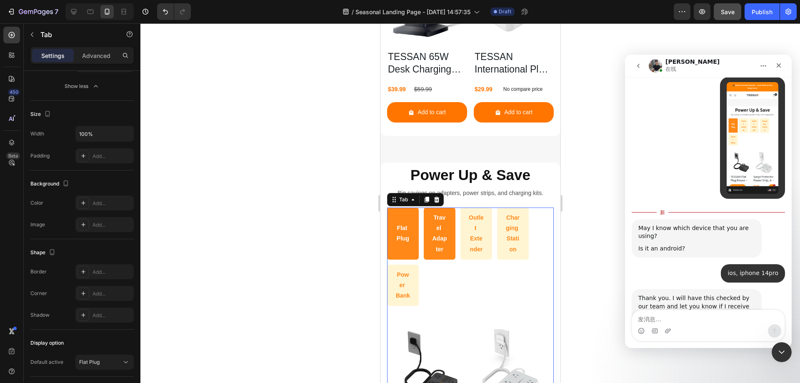
scroll to position [2337, 0]
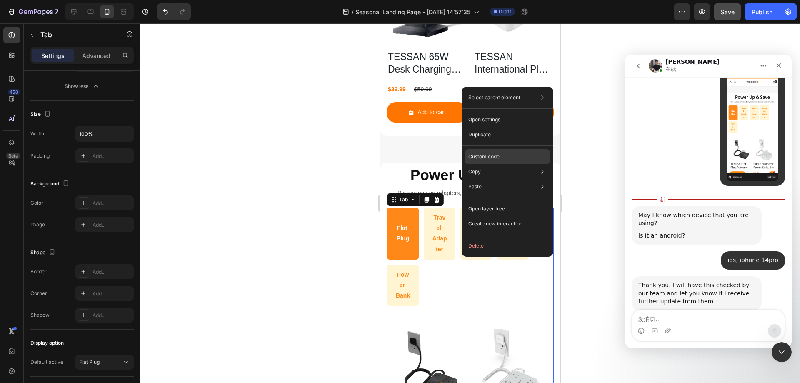
click at [499, 156] on p "Custom code" at bounding box center [483, 157] width 31 height 8
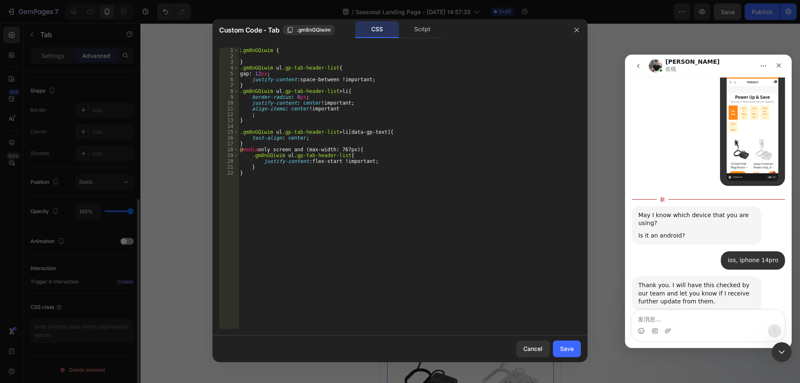
scroll to position [208, 0]
click at [412, 195] on div ".gm8nGQiwim { } .gm8nGQiwim ul .gp-tab-header-list { gap : 12 px ; justify-cont…" at bounding box center [409, 194] width 343 height 293
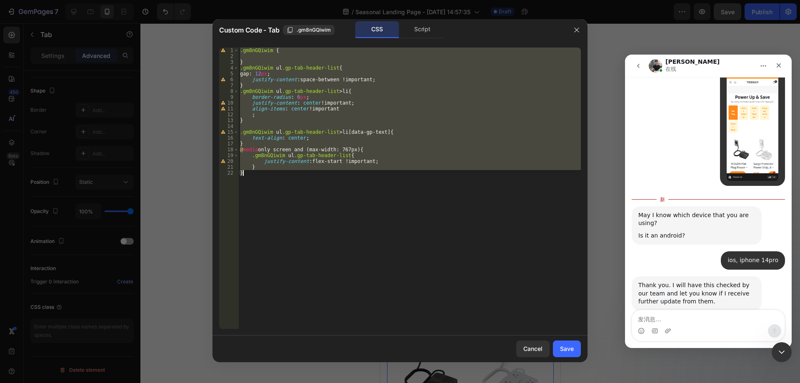
paste textarea
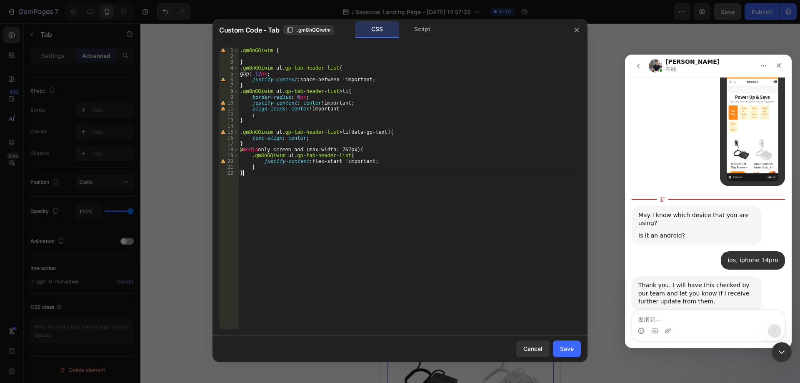
click at [412, 195] on div ".gm8nGQiwim { } .gm8nGQiwim ul .gp-tab-header-list { gap : 12 px ; justify-cont…" at bounding box center [409, 194] width 343 height 293
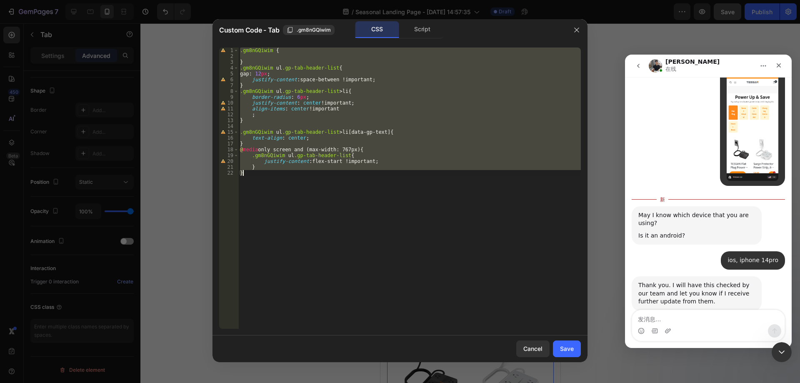
paste textarea
type textarea "}"
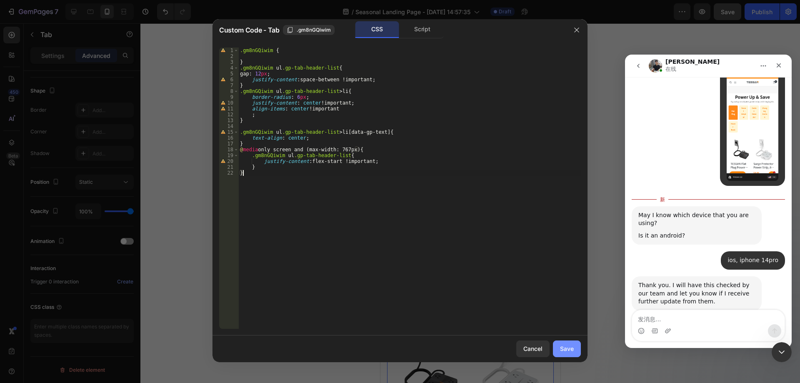
click at [566, 344] on button "Save" at bounding box center [567, 348] width 28 height 17
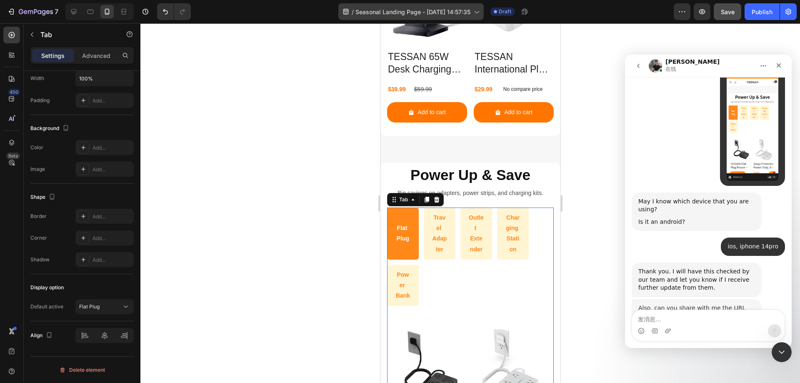
scroll to position [2340, 0]
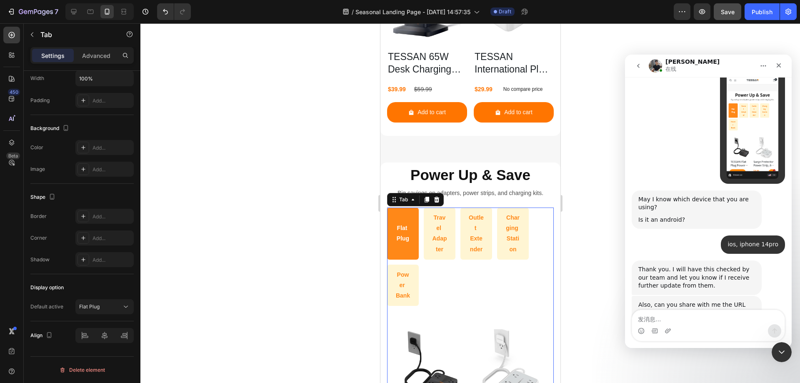
click at [454, 260] on ul "Flat Plug Travel Adapter Outlet Extender Charging Station Power Bank" at bounding box center [470, 257] width 167 height 98
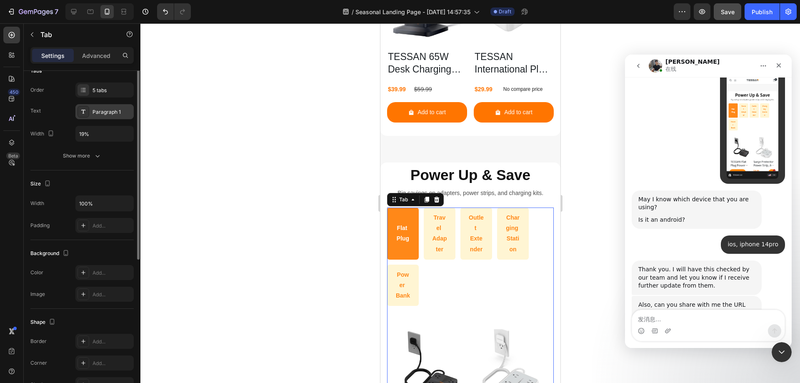
scroll to position [30, 0]
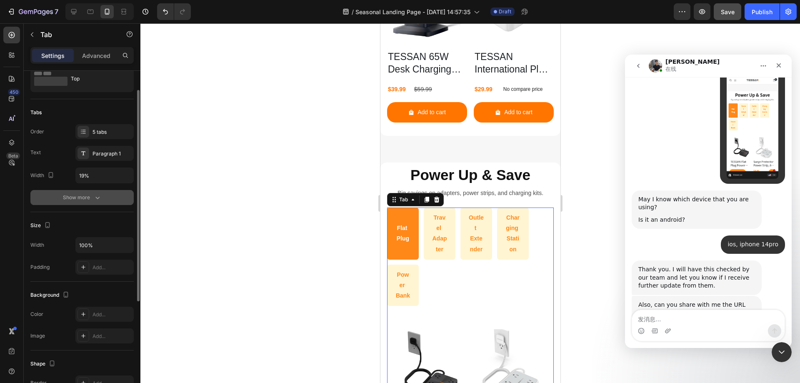
click at [103, 196] on button "Show more" at bounding box center [81, 197] width 103 height 15
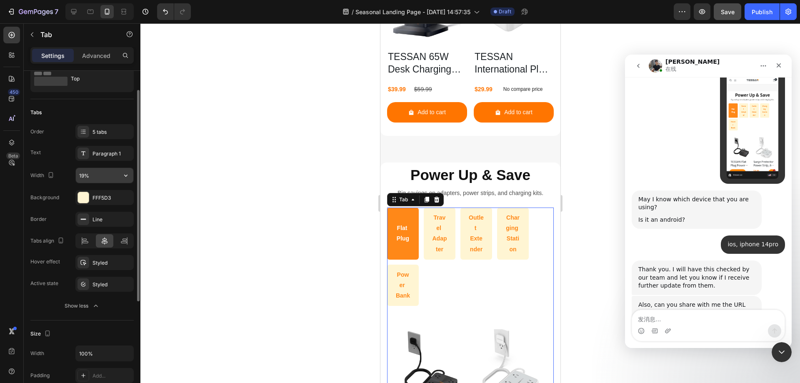
click at [95, 175] on input "19%" at bounding box center [105, 175] width 58 height 15
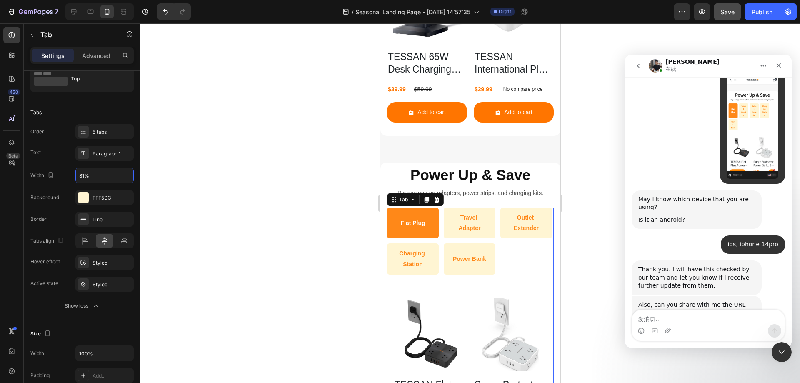
type input "31%"
click at [686, 318] on textarea "发消息..." at bounding box center [708, 317] width 153 height 14
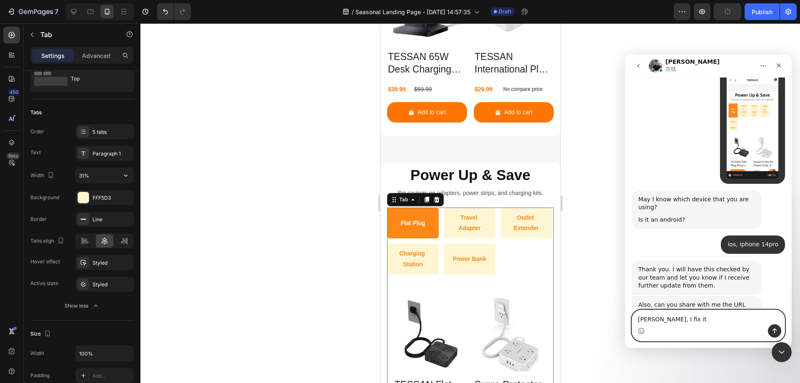
type textarea "[PERSON_NAME], I fix it!"
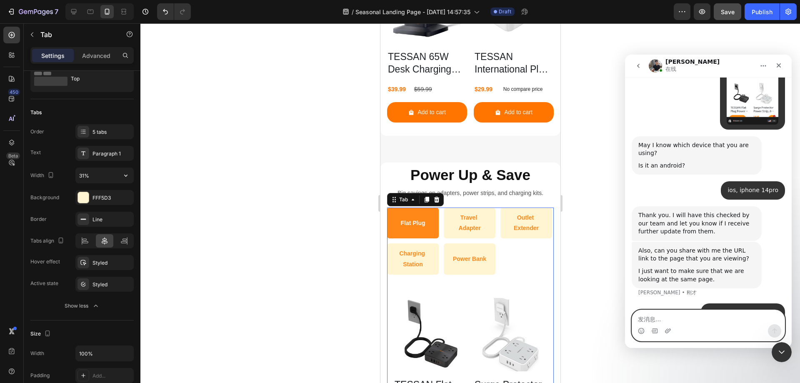
scroll to position [2396, 0]
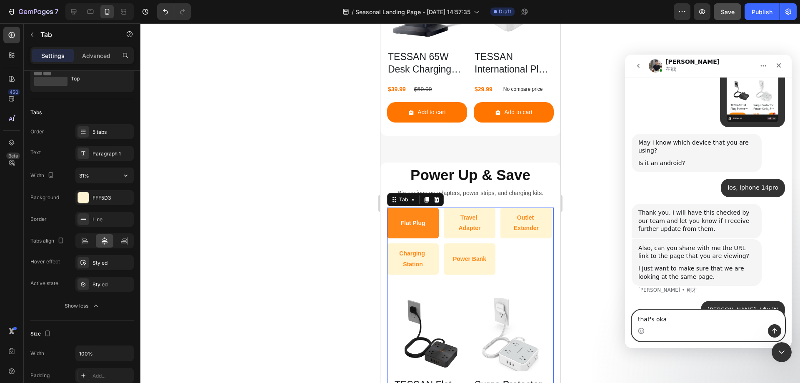
type textarea "that's okay"
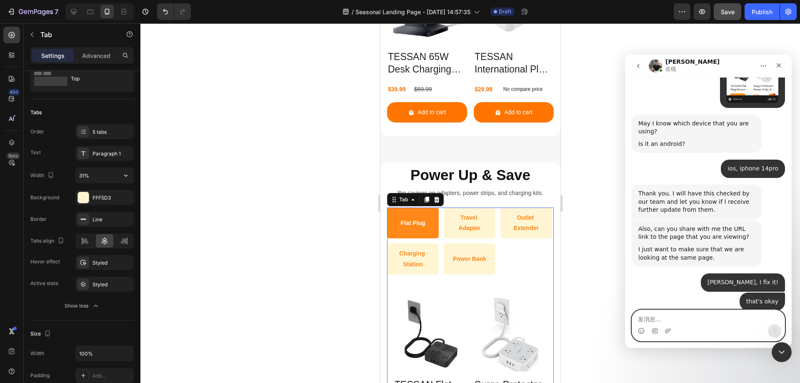
scroll to position [2420, 0]
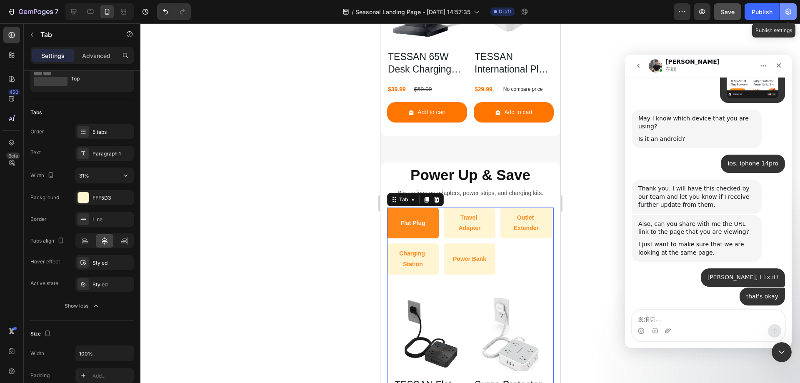
click at [786, 14] on icon "button" at bounding box center [789, 12] width 6 height 6
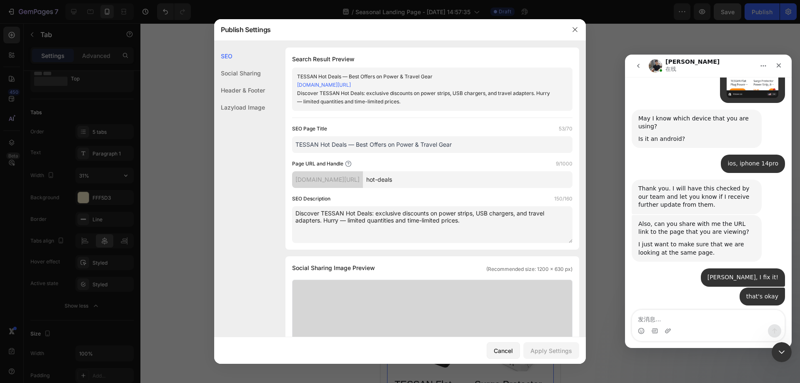
drag, startPoint x: 347, startPoint y: 145, endPoint x: 320, endPoint y: 146, distance: 27.1
click at [320, 146] on input "TESSAN Hot Deals — Best Offers on Power & Travel Gear" at bounding box center [432, 144] width 280 height 17
click at [576, 30] on icon "button" at bounding box center [575, 29] width 7 height 7
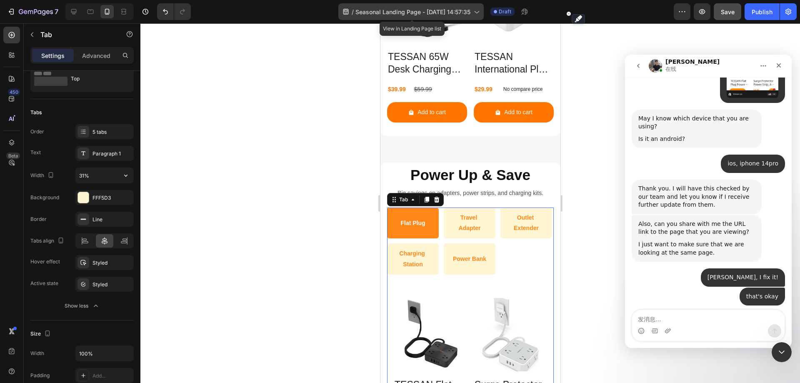
click at [373, 9] on span "Seasonal Landing Page - [DATE] 14:57:35" at bounding box center [412, 12] width 115 height 9
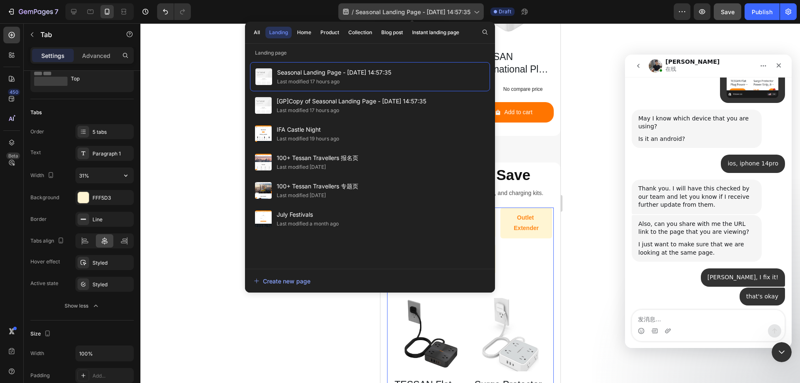
click at [477, 13] on icon at bounding box center [476, 12] width 8 height 8
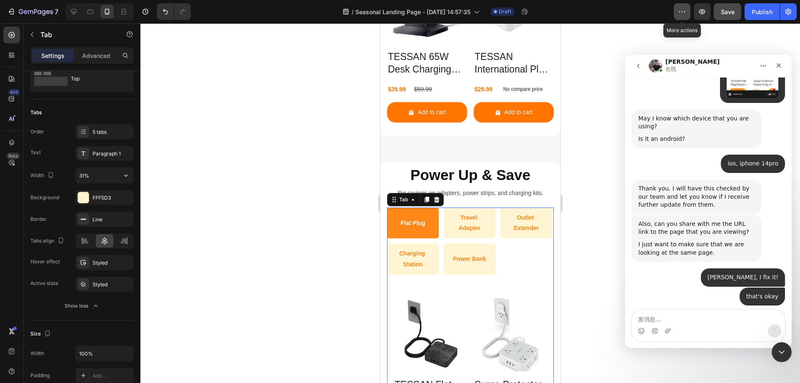
click at [676, 15] on button "button" at bounding box center [682, 11] width 17 height 17
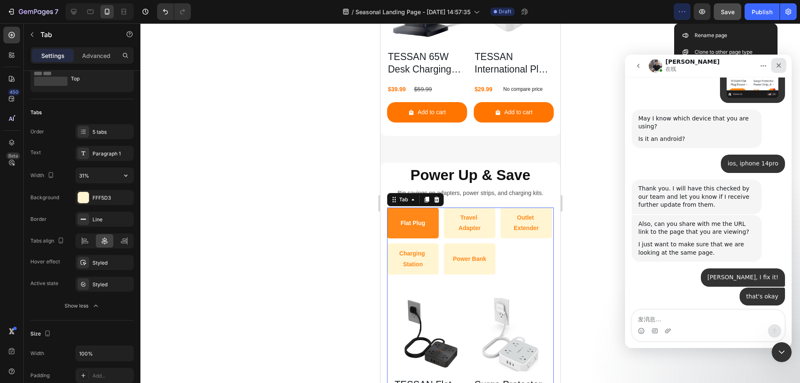
click at [781, 63] on icon "关闭" at bounding box center [779, 65] width 7 height 7
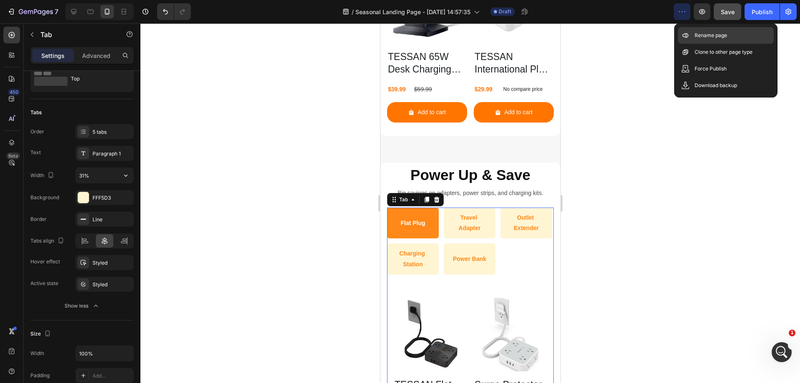
click at [727, 44] on div "Rename page" at bounding box center [726, 52] width 96 height 17
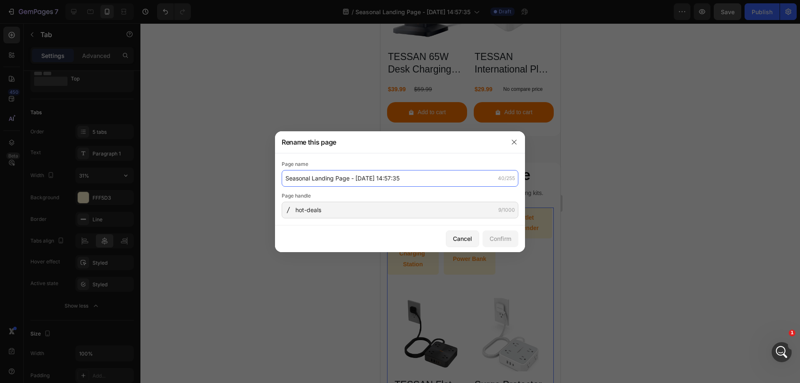
click at [325, 177] on input "Seasonal Landing Page - [DATE] 14:57:35" at bounding box center [400, 178] width 237 height 17
paste input "Hot Deals"
type input "Hot Deals"
click at [501, 235] on div "Confirm" at bounding box center [501, 238] width 22 height 9
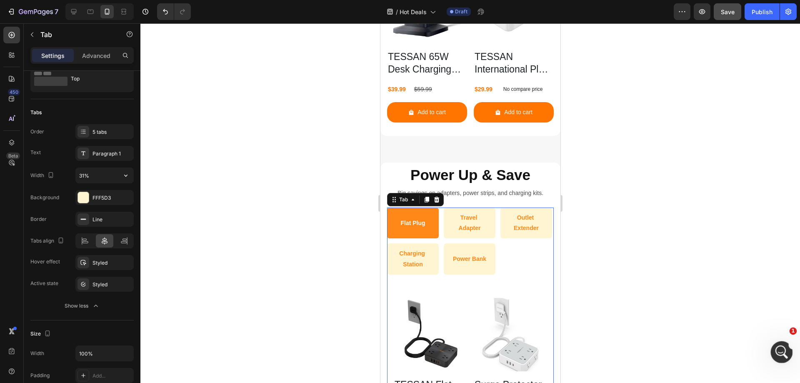
click at [778, 355] on div "打开 Intercom Messenger" at bounding box center [781, 351] width 28 height 28
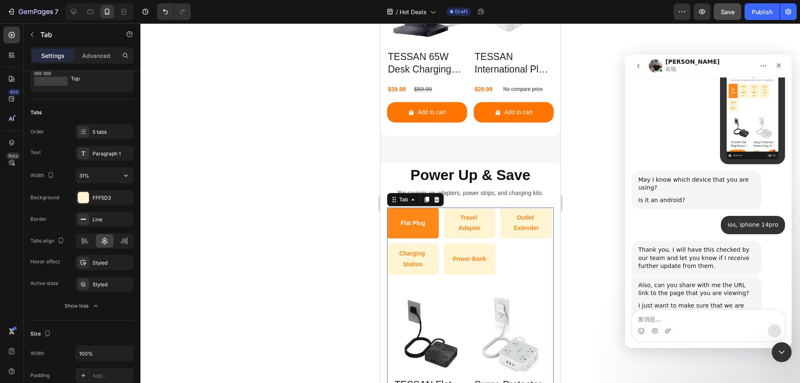
scroll to position [2404, 0]
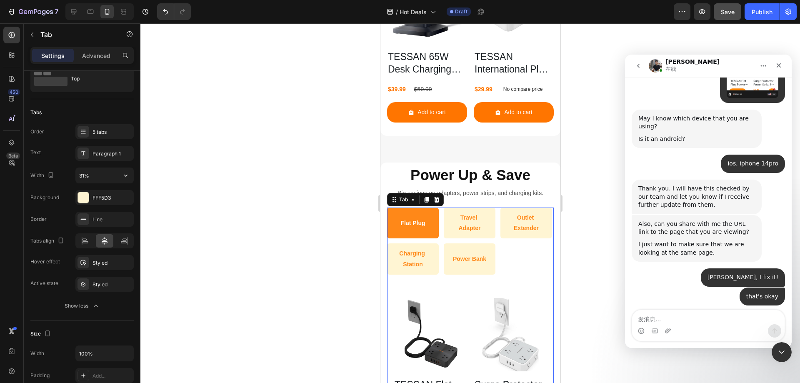
click at [692, 318] on textarea "发消息..." at bounding box center [708, 317] width 153 height 14
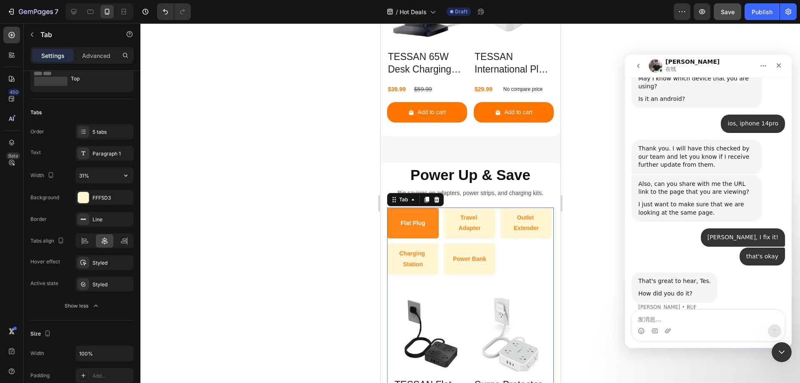
scroll to position [2474, 0]
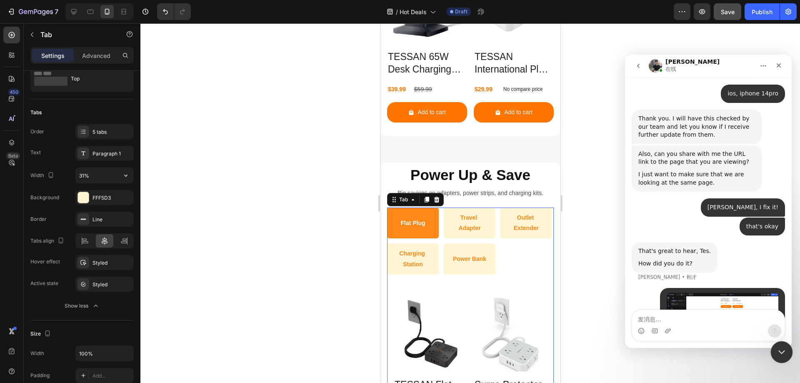
click at [781, 351] on icon "关闭 Intercom Messenger" at bounding box center [781, 351] width 10 height 10
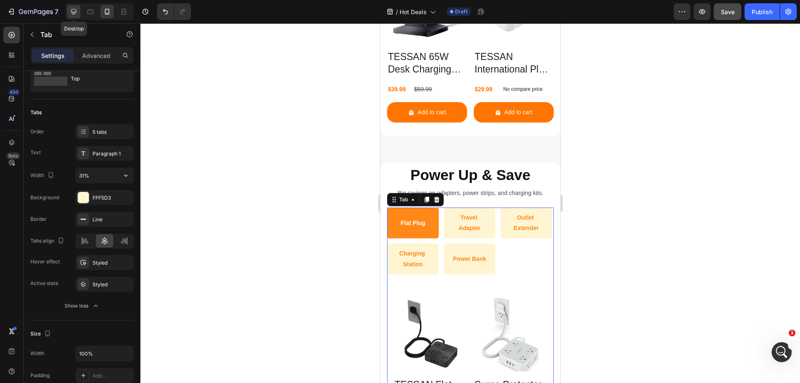
click at [74, 12] on icon at bounding box center [73, 11] width 5 height 5
type input "19%"
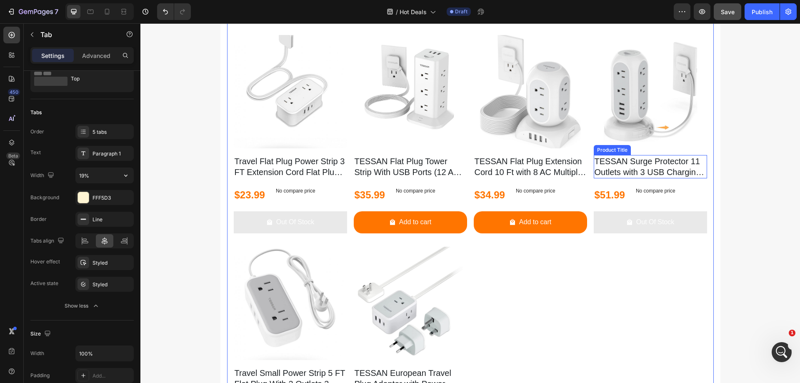
scroll to position [1257, 0]
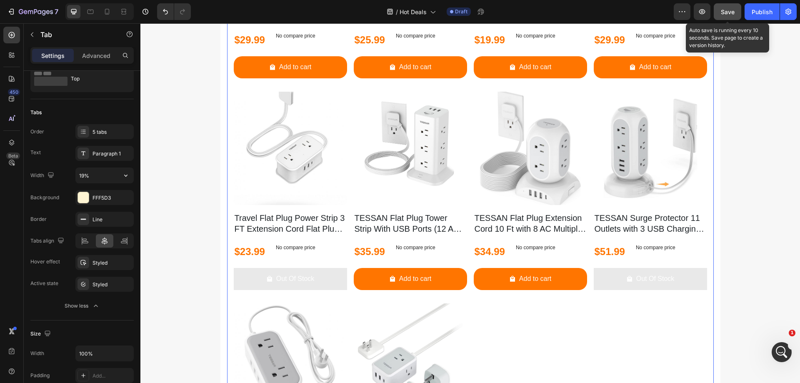
click at [733, 17] on button "Save" at bounding box center [728, 11] width 28 height 17
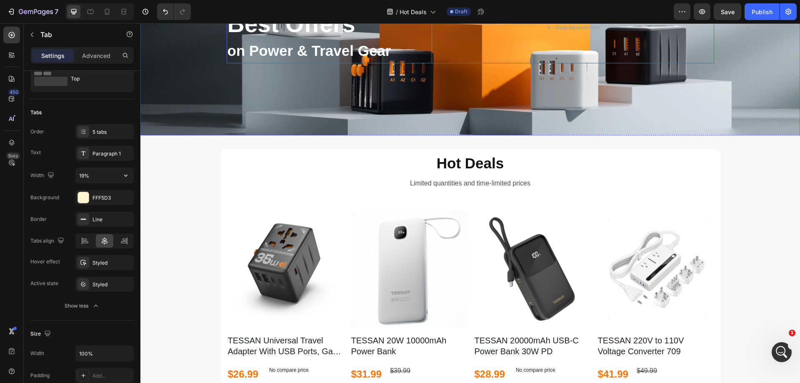
scroll to position [125, 0]
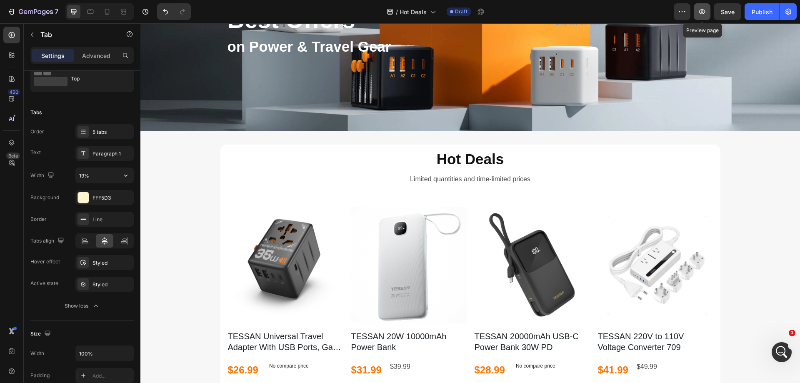
click at [703, 9] on icon "button" at bounding box center [702, 12] width 8 height 8
click at [781, 345] on icon "打开 Intercom Messenger" at bounding box center [781, 351] width 14 height 14
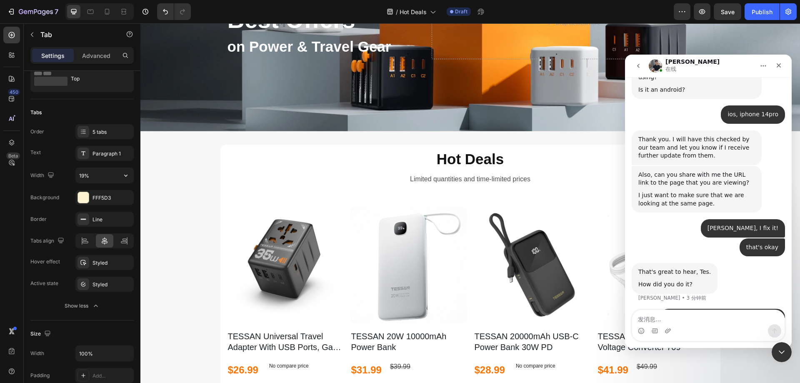
scroll to position [2432, 0]
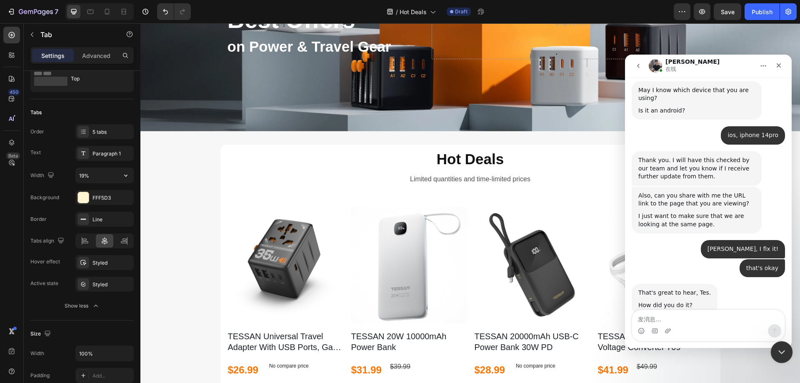
click at [780, 347] on icon "关闭 Intercom Messenger" at bounding box center [781, 351] width 10 height 10
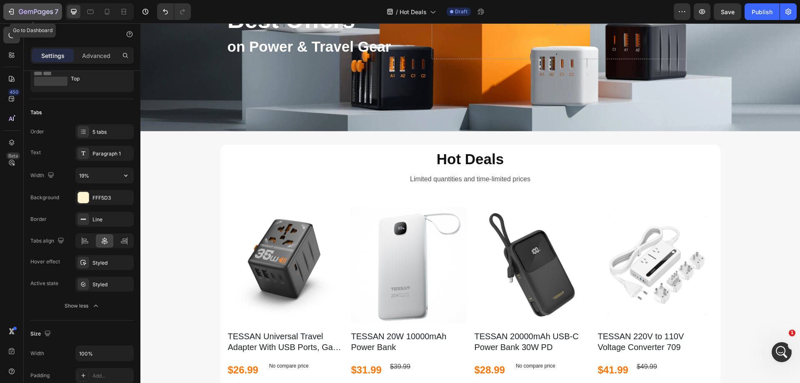
click at [25, 10] on icon "button" at bounding box center [26, 12] width 4 height 4
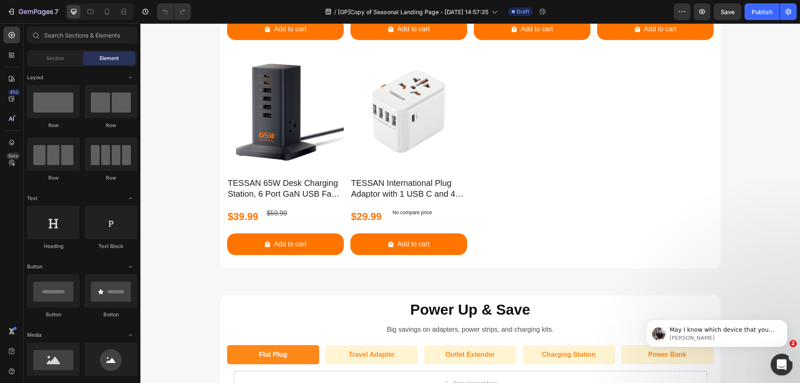
click at [772, 359] on div "打开 Intercom Messenger" at bounding box center [781, 364] width 28 height 28
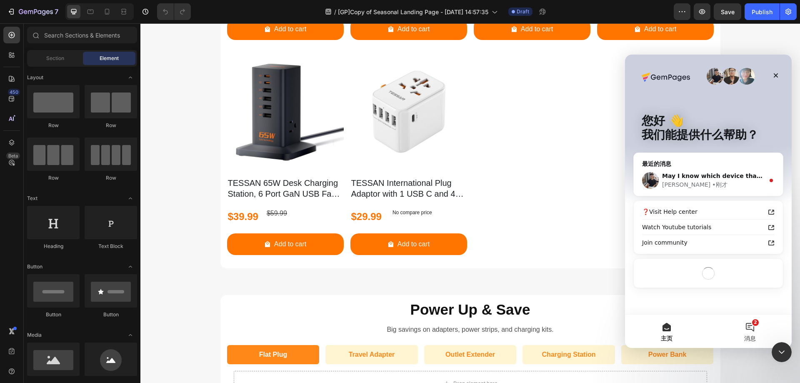
click at [751, 330] on button "2 消息" at bounding box center [749, 331] width 83 height 33
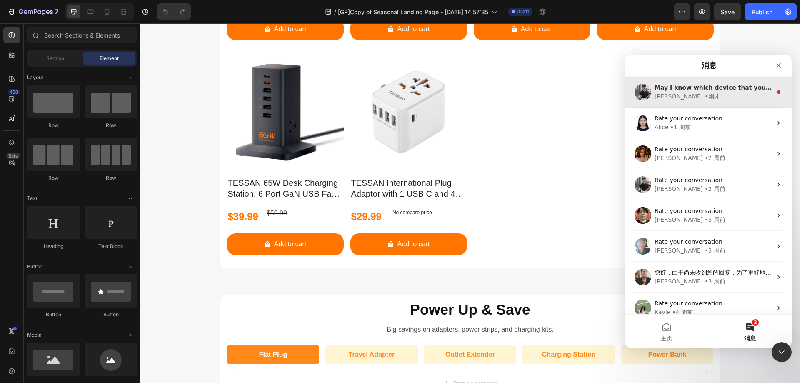
click at [701, 88] on span "May I know which device that you are using? Is it an android?" at bounding box center [756, 87] width 203 height 7
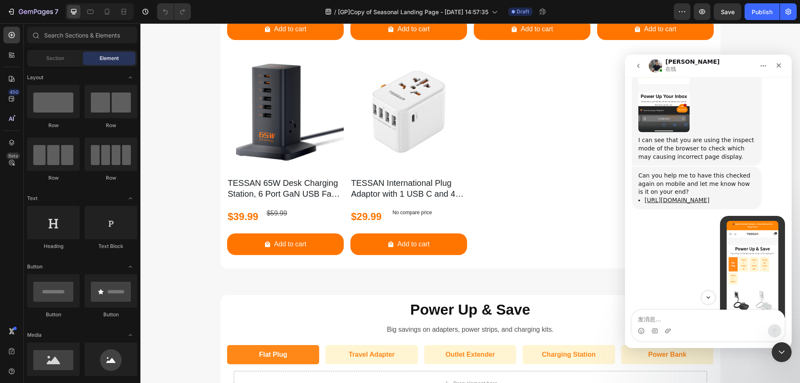
scroll to position [2209, 0]
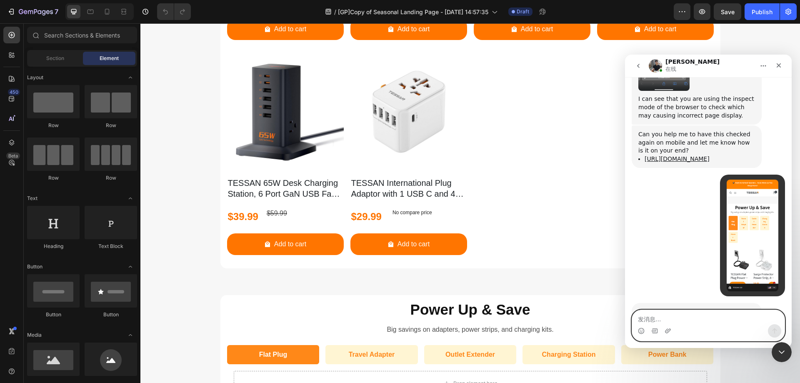
click at [717, 321] on textarea "发消息..." at bounding box center [708, 317] width 153 height 14
type textarea "ios, iphone 14pro"
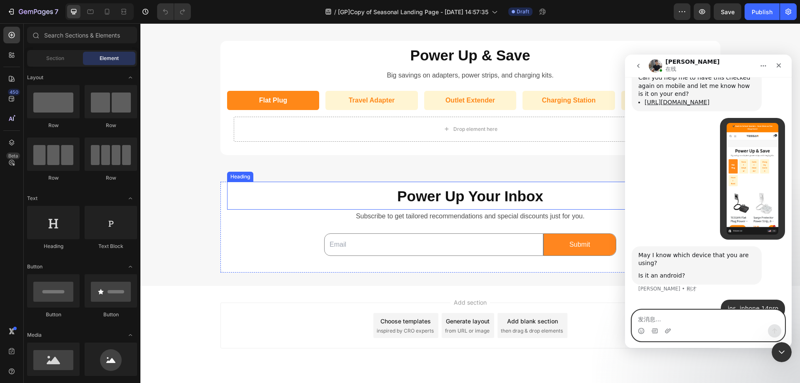
scroll to position [987, 0]
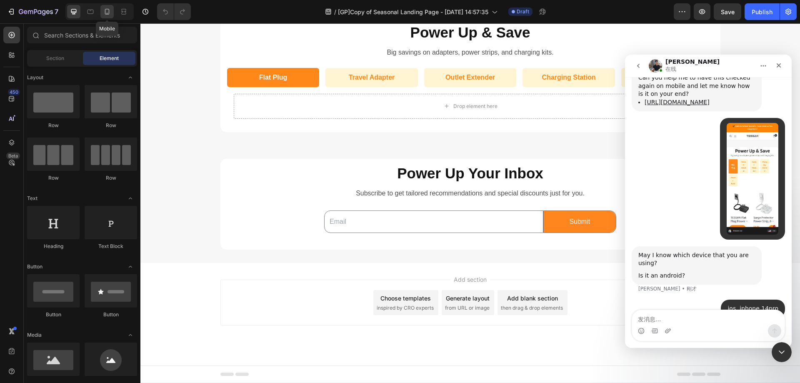
click at [111, 13] on icon at bounding box center [107, 12] width 8 height 8
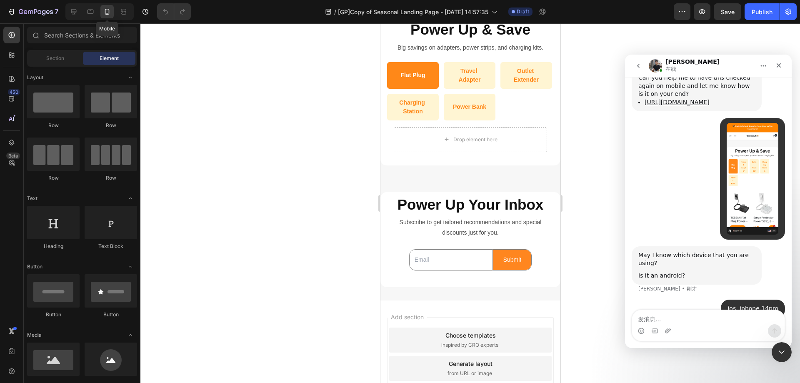
scroll to position [985, 0]
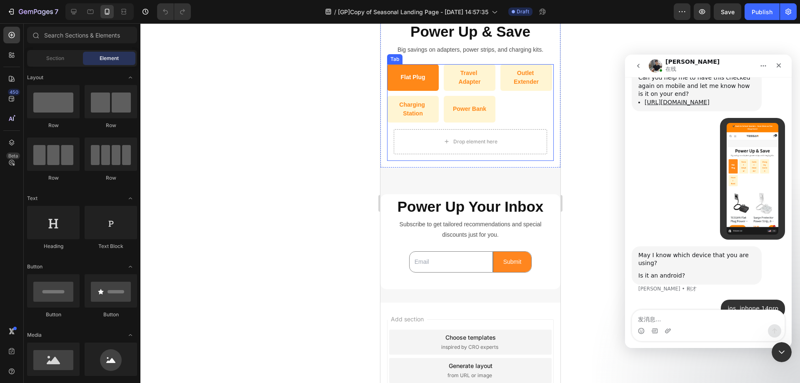
click at [499, 97] on ul "Flat Plug Travel Adapter Outlet Extender Charging Station Power Bank" at bounding box center [470, 93] width 167 height 58
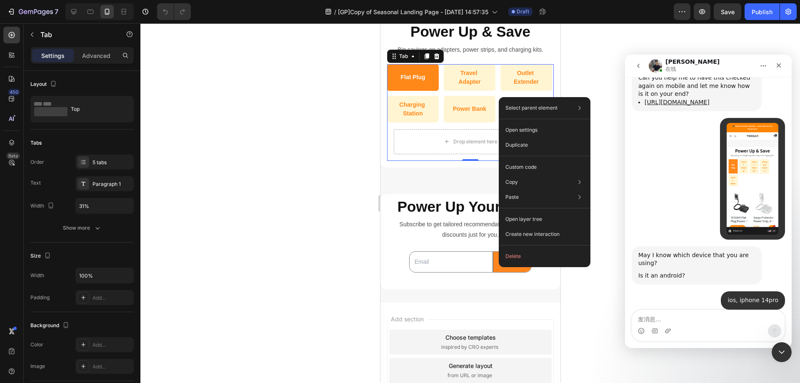
scroll to position [2275, 0]
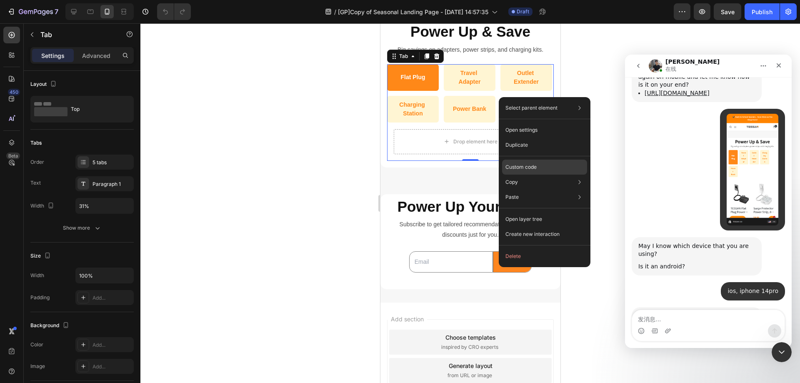
click at [527, 164] on p "Custom code" at bounding box center [520, 167] width 31 height 8
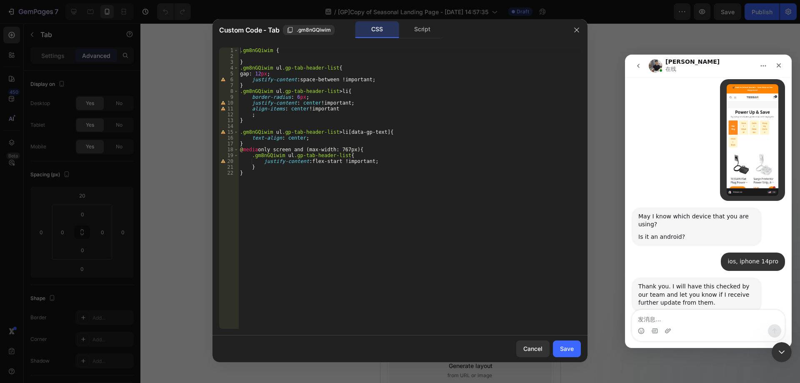
scroll to position [2307, 0]
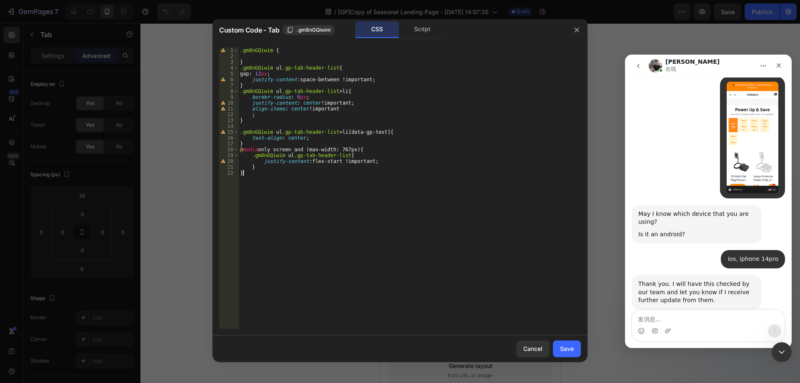
click at [391, 175] on div ".gm8nGQiwim { } .gm8nGQiwim ul .gp-tab-header-list { gap : 12 px ; justify-cont…" at bounding box center [409, 194] width 343 height 293
type textarea "} }"
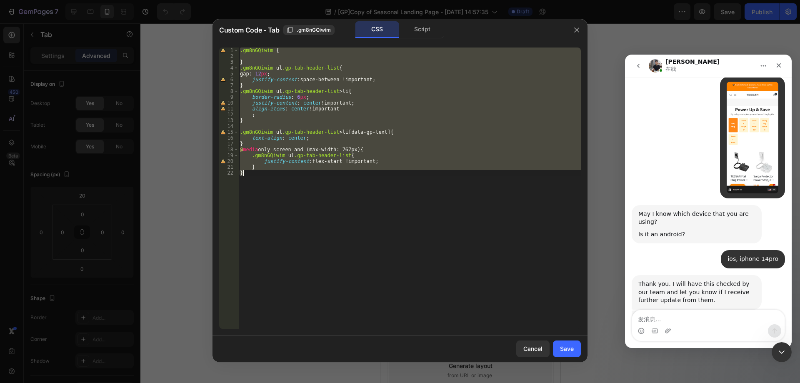
scroll to position [2323, 0]
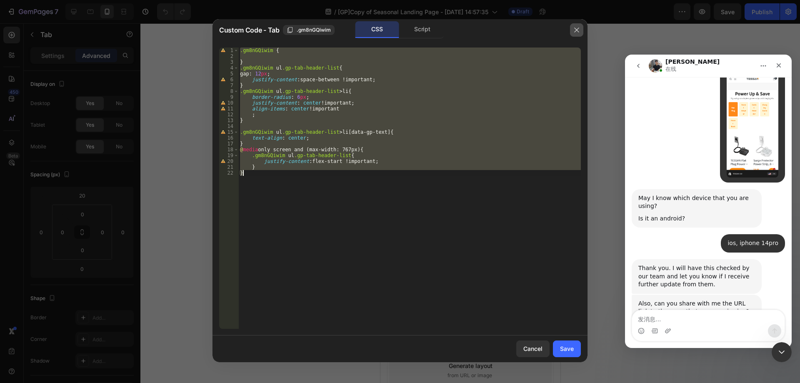
click at [573, 29] on button "button" at bounding box center [576, 29] width 13 height 13
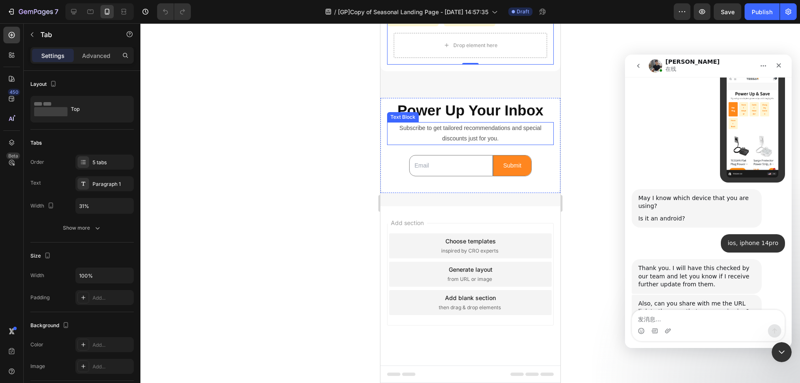
scroll to position [381, 0]
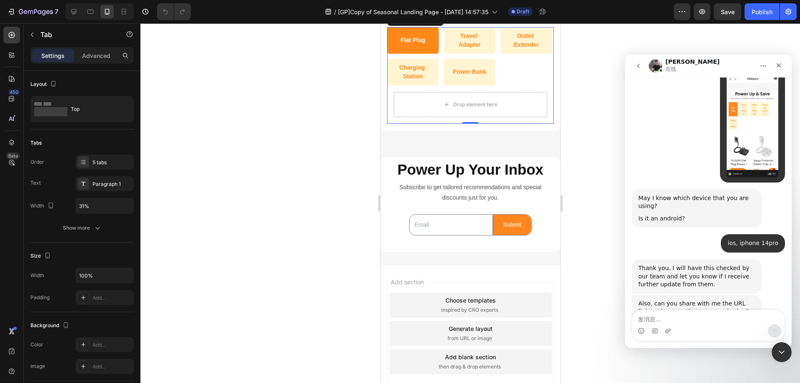
click at [503, 77] on ul "Flat Plug Travel Adapter Outlet Extender Charging Station Power Bank" at bounding box center [470, 56] width 167 height 58
click at [89, 227] on div "Show more" at bounding box center [82, 228] width 39 height 8
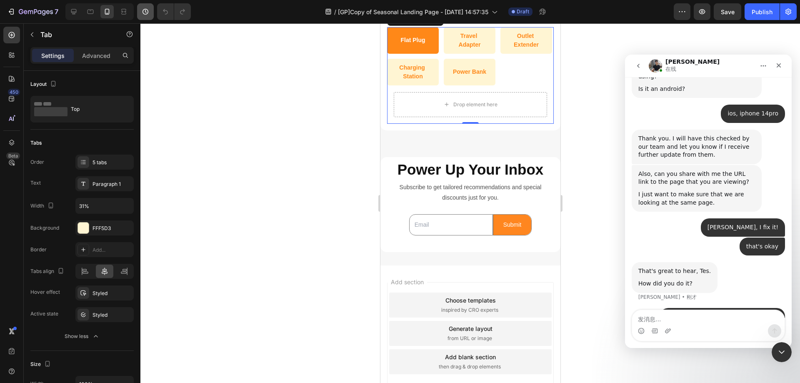
scroll to position [2474, 0]
